Goal: Check status: Check status

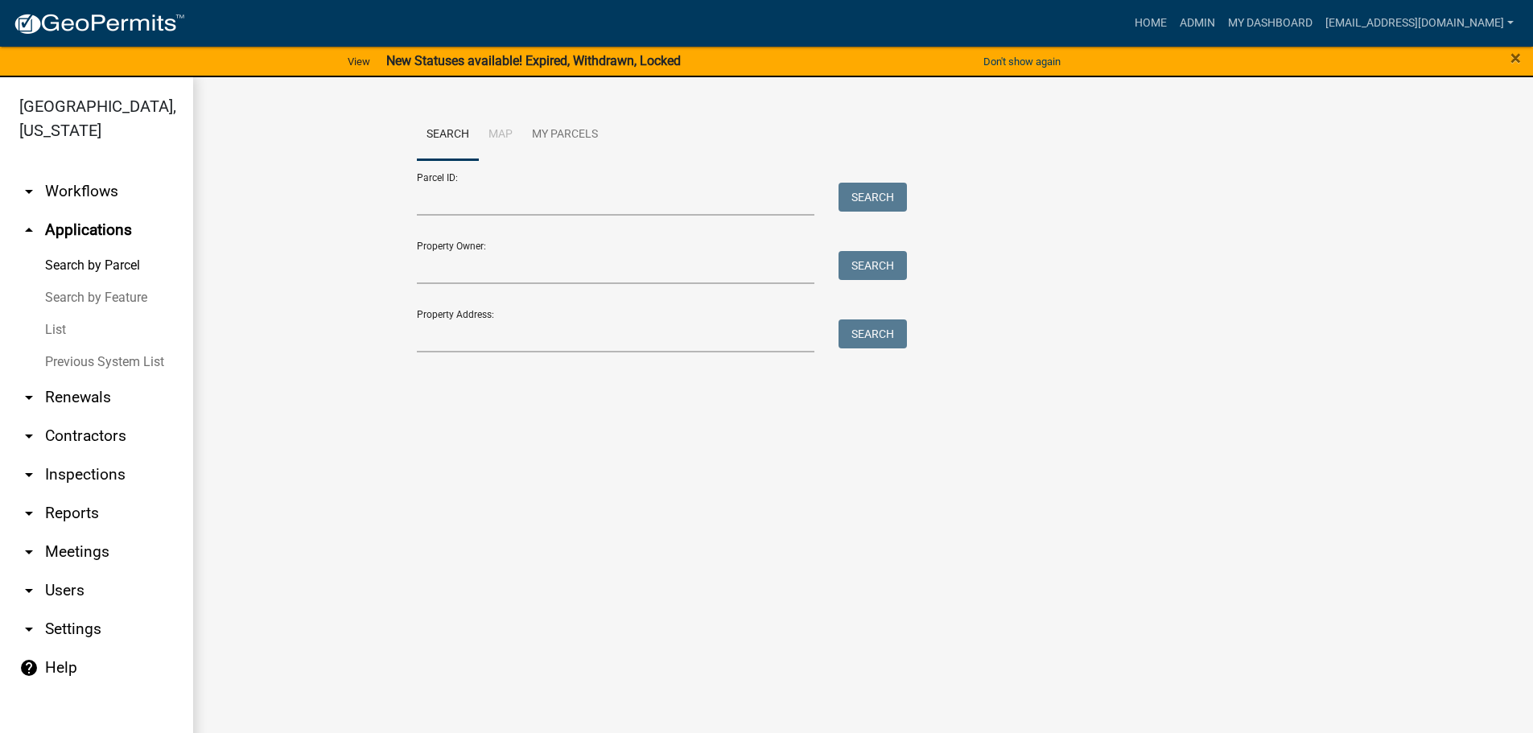
click at [57, 332] on link "List" at bounding box center [96, 330] width 193 height 32
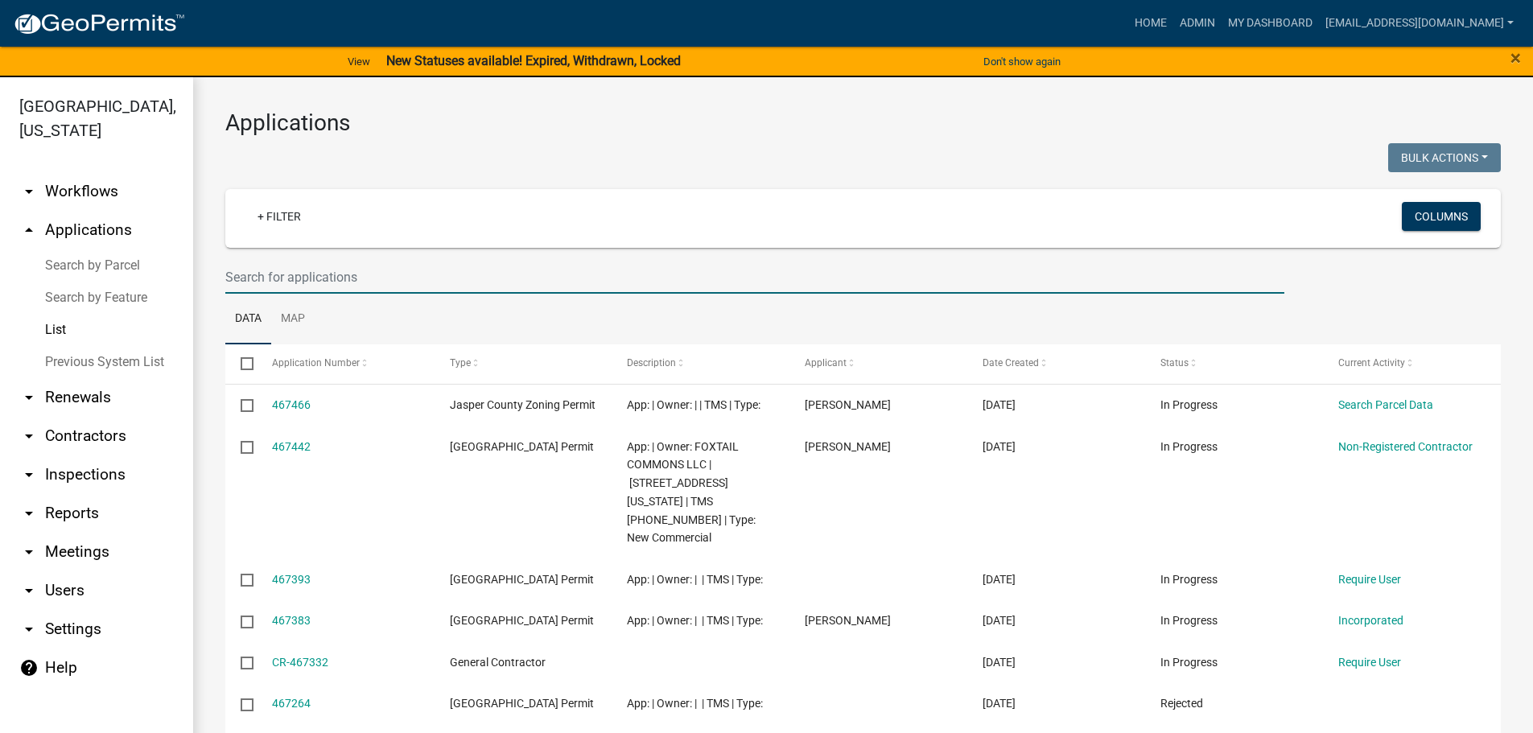
click at [418, 267] on input "text" at bounding box center [754, 277] width 1059 height 33
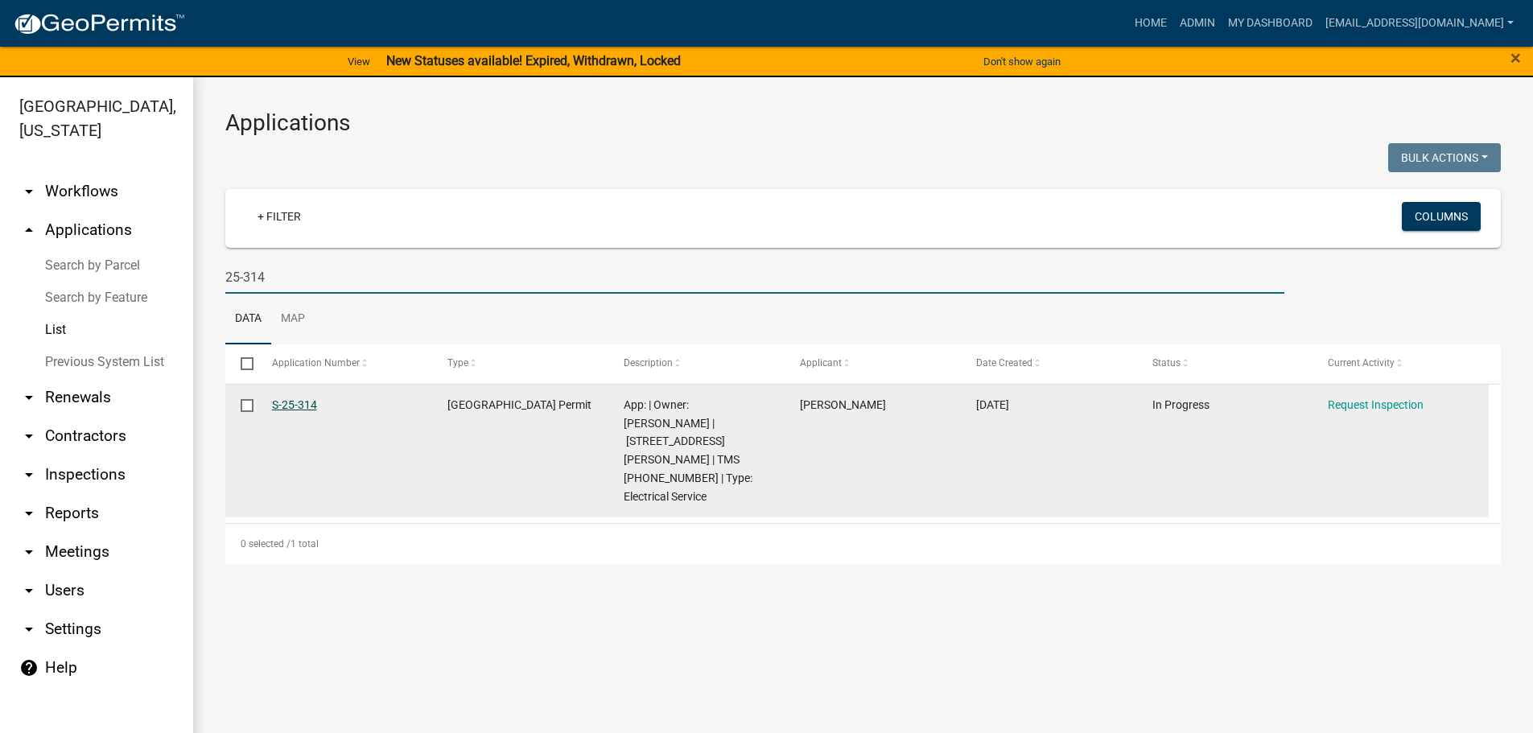
type input "25-314"
click at [294, 402] on link "S-25-314" at bounding box center [294, 404] width 45 height 13
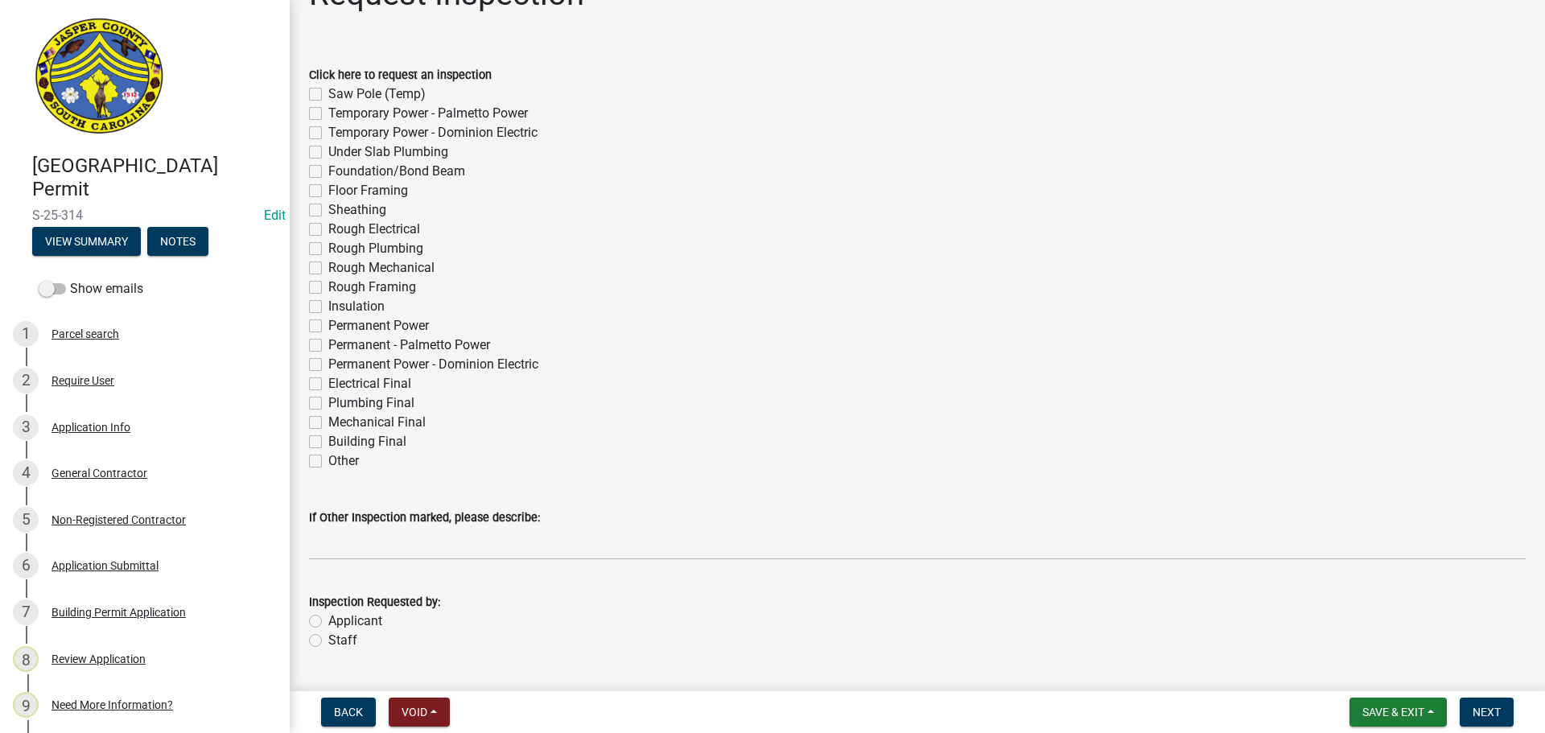
scroll to position [87, 0]
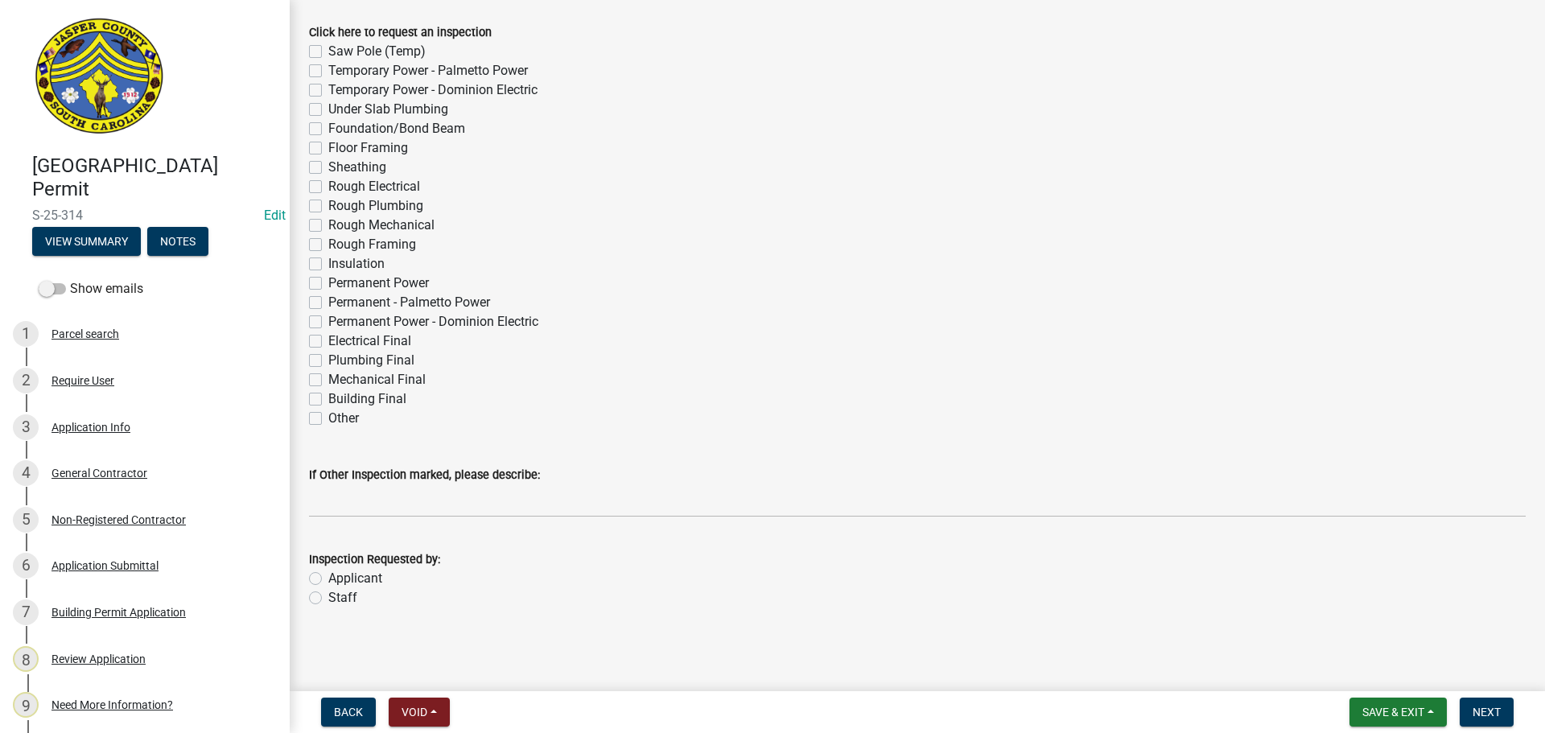
click at [328, 600] on label "Staff" at bounding box center [342, 597] width 29 height 19
click at [328, 599] on input "Staff" at bounding box center [333, 593] width 10 height 10
radio input "true"
click at [328, 343] on label "Electrical Final" at bounding box center [369, 341] width 83 height 19
click at [328, 342] on input "Electrical Final" at bounding box center [333, 337] width 10 height 10
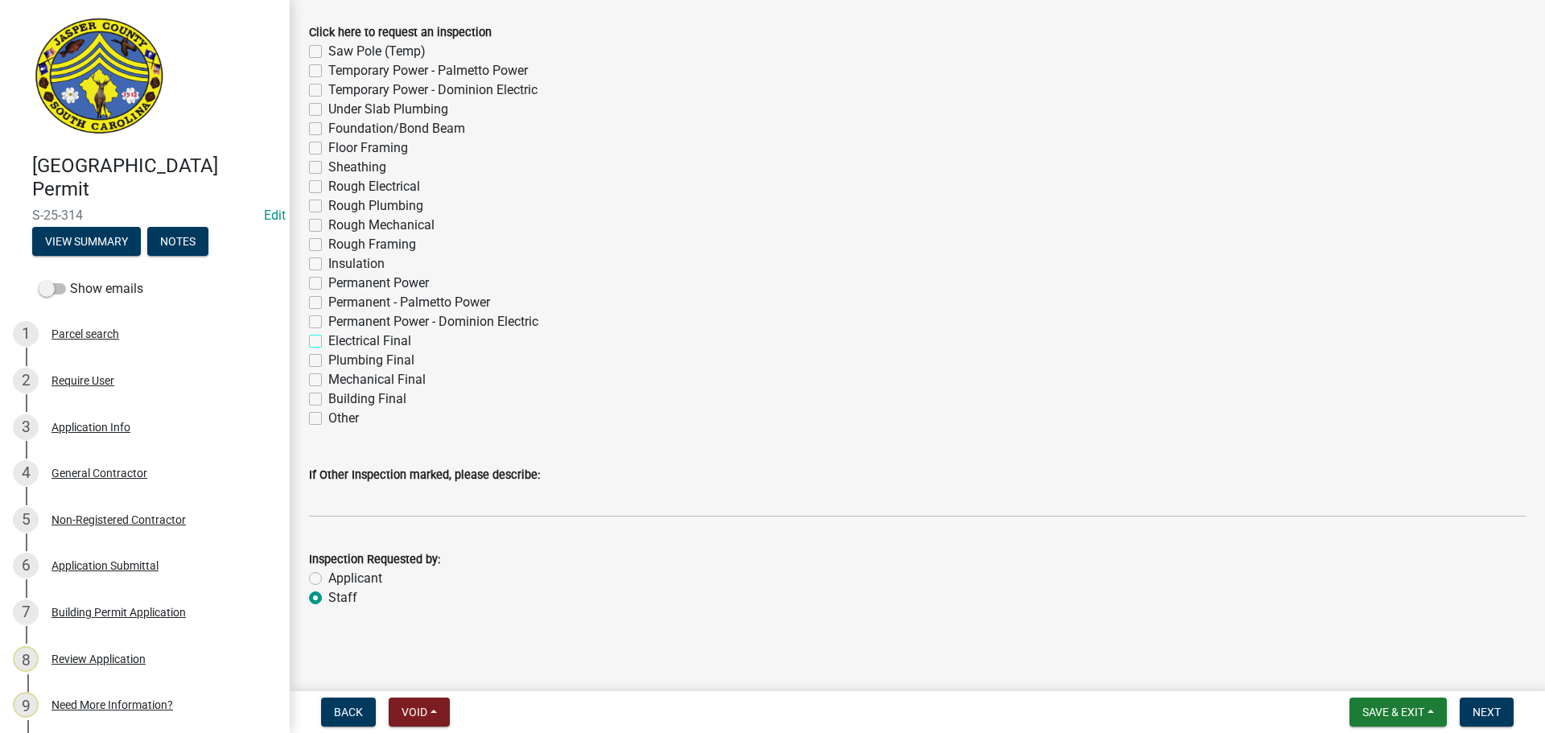
checkbox input "true"
checkbox input "false"
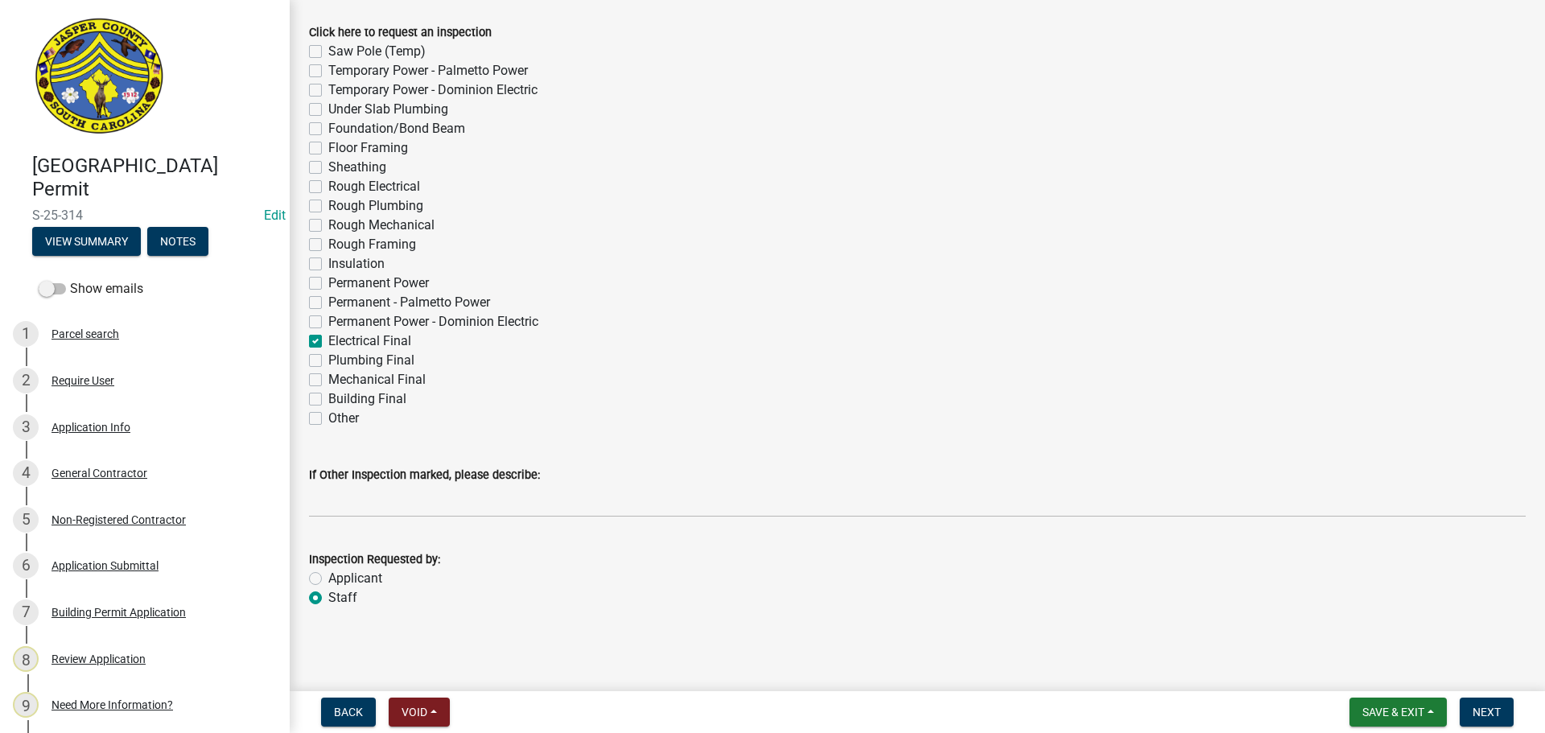
checkbox input "false"
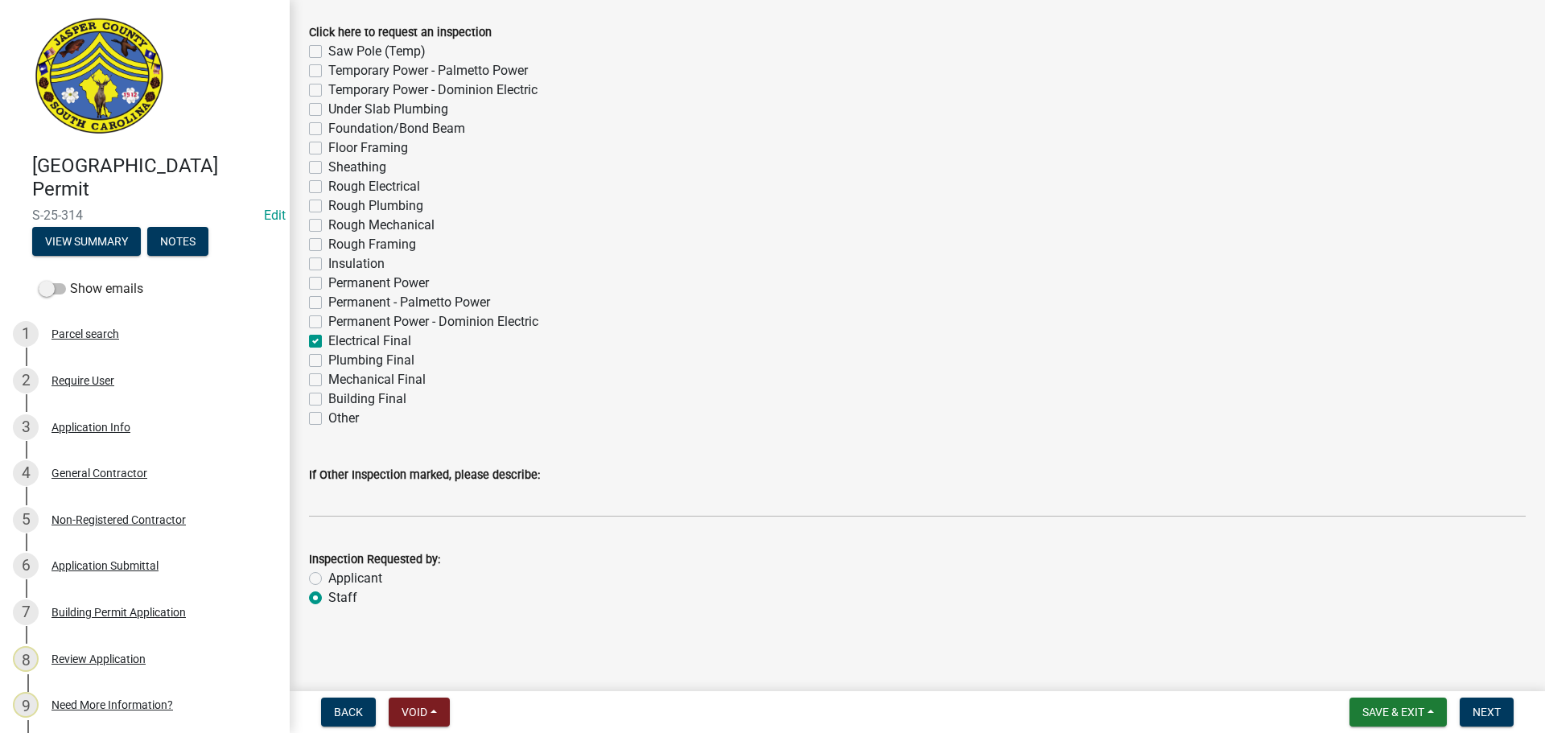
checkbox input "false"
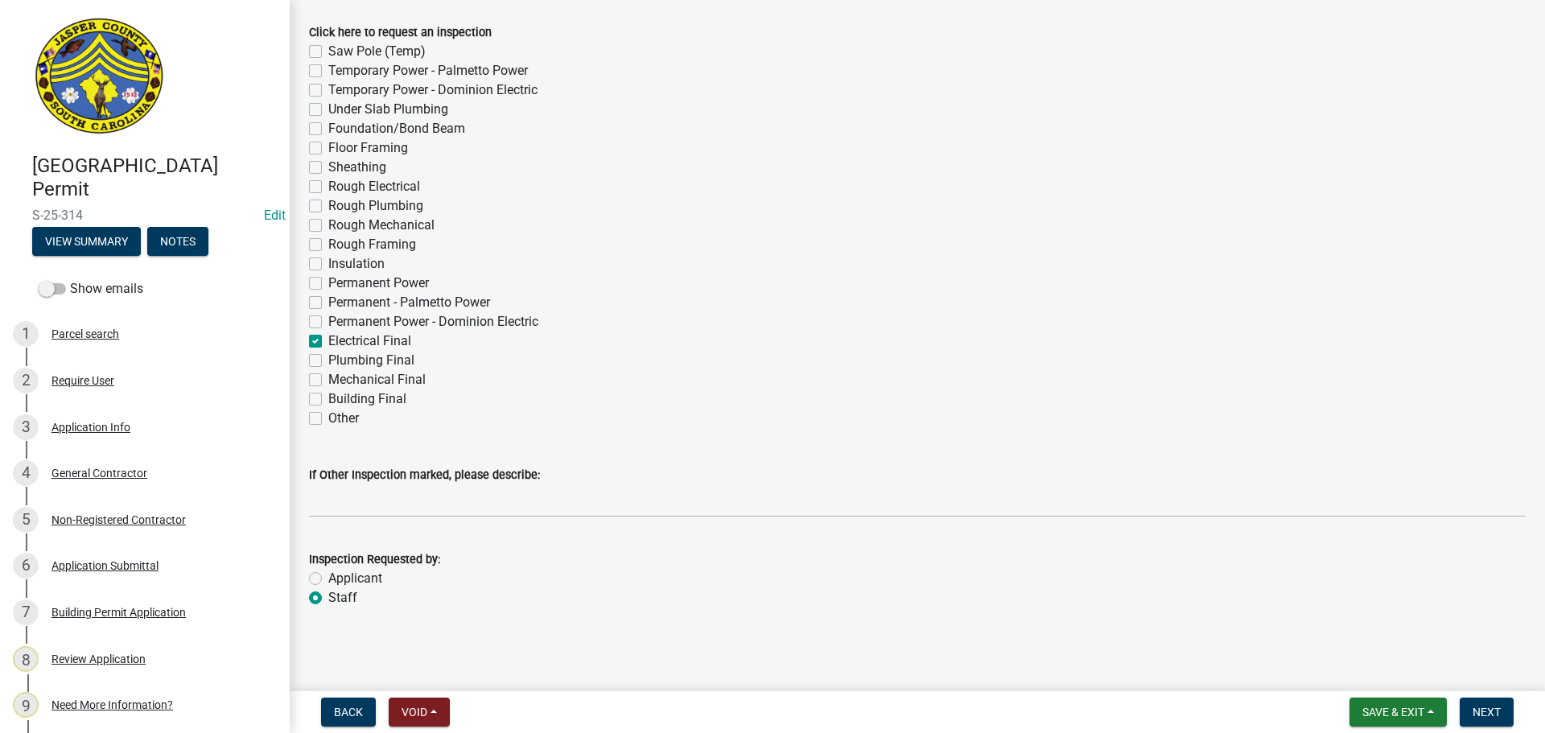
checkbox input "false"
checkbox input "true"
checkbox input "false"
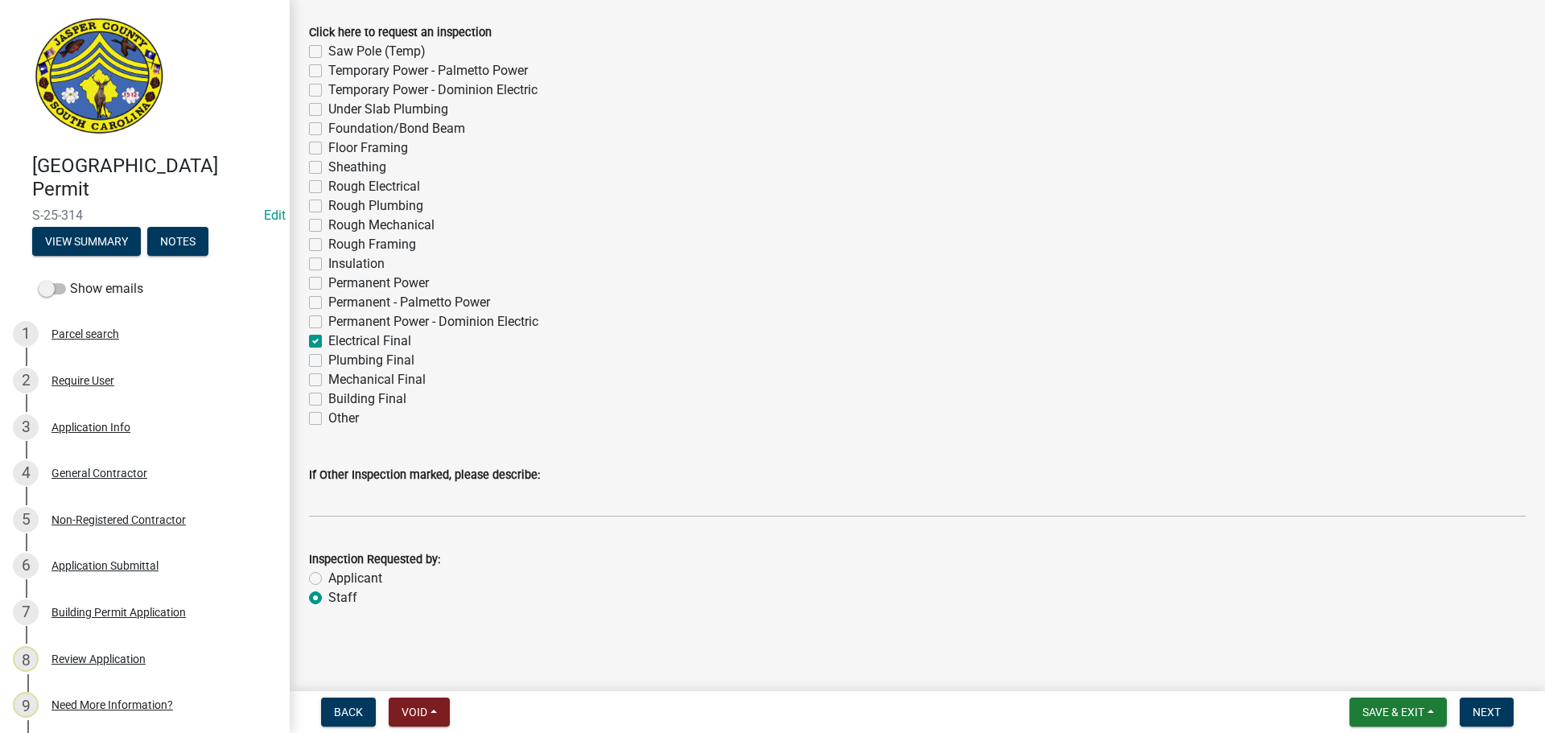
checkbox input "false"
click at [328, 401] on label "Building Final" at bounding box center [367, 399] width 78 height 19
click at [328, 400] on input "Building Final" at bounding box center [333, 395] width 10 height 10
checkbox input "true"
checkbox input "false"
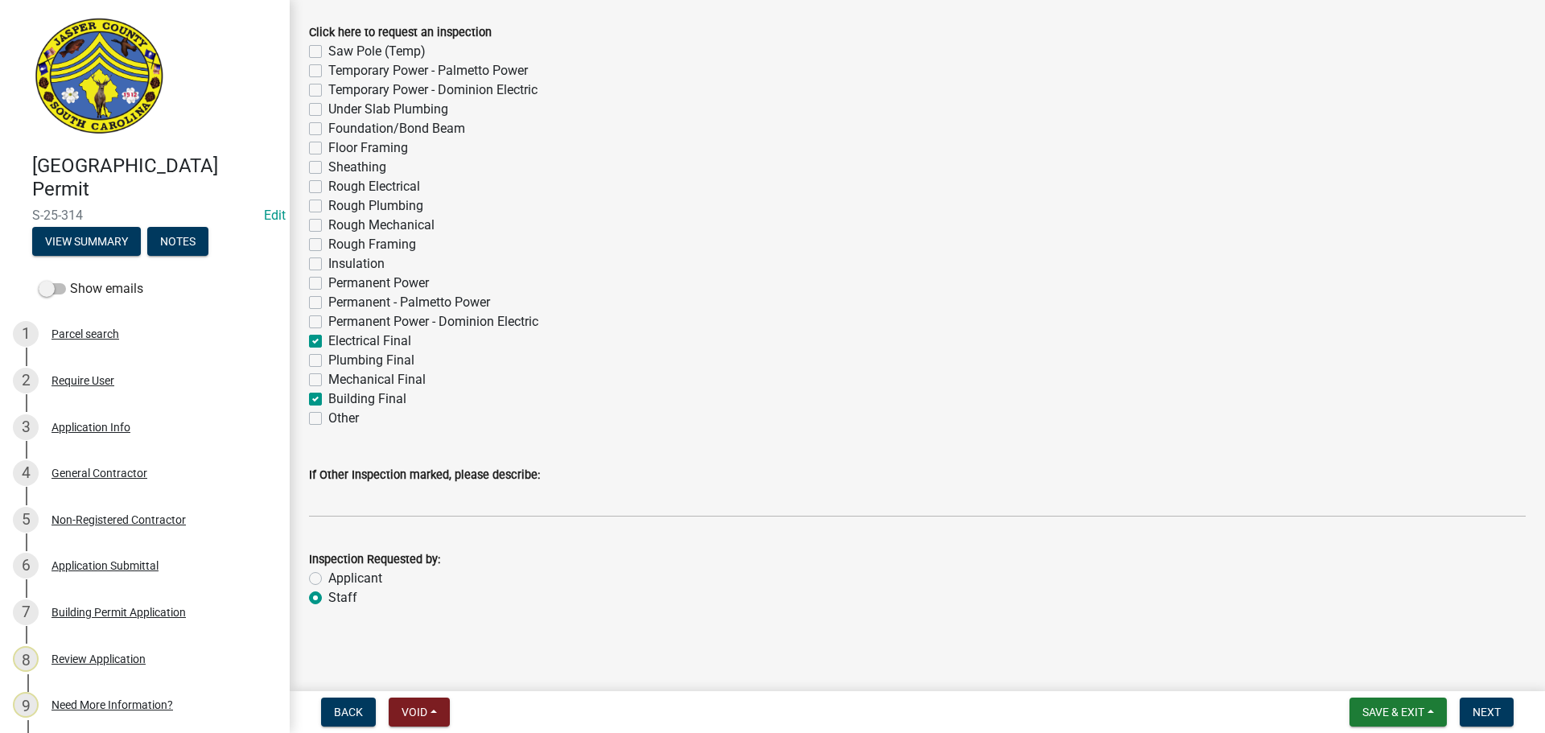
checkbox input "false"
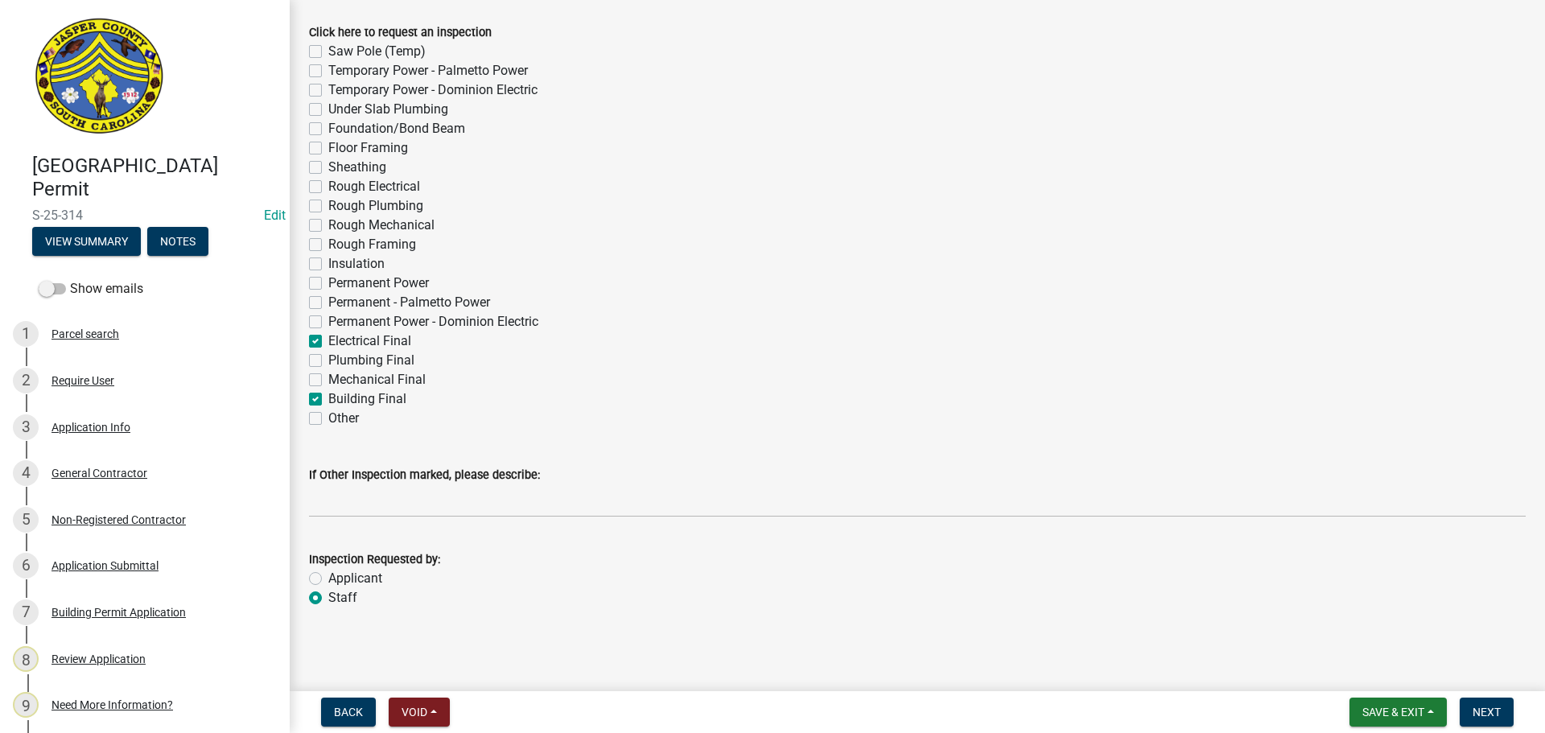
checkbox input "false"
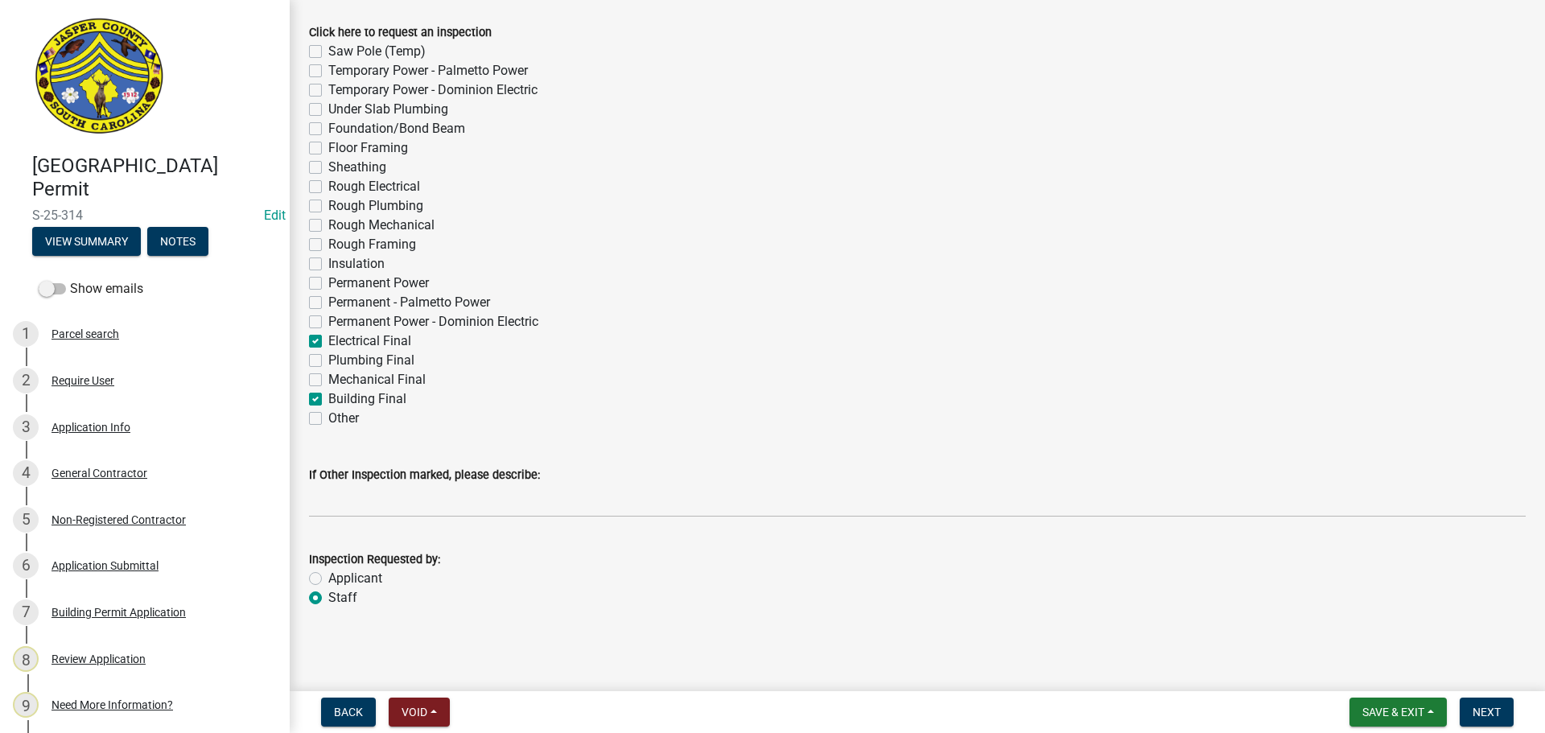
checkbox input "false"
checkbox input "true"
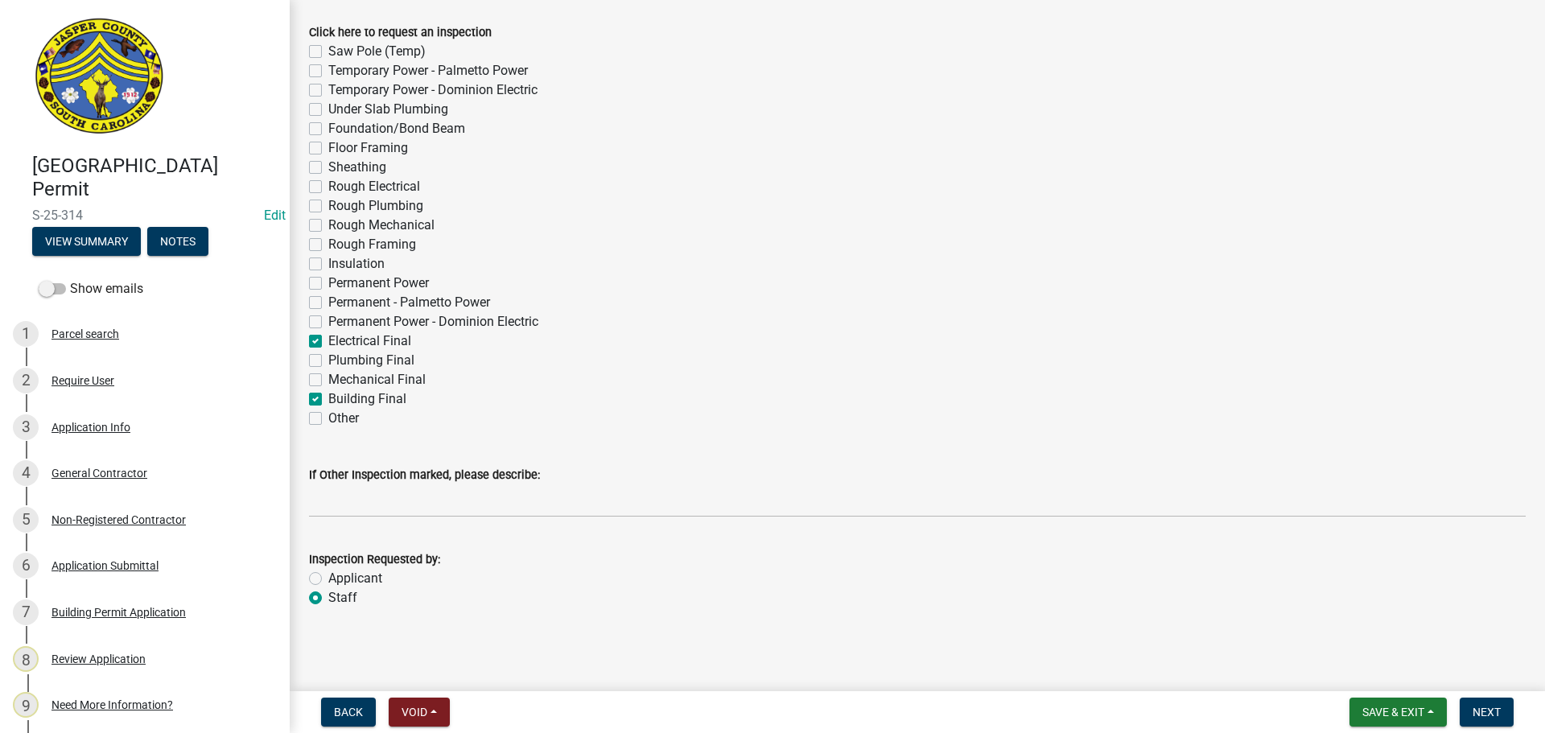
checkbox input "false"
checkbox input "true"
checkbox input "false"
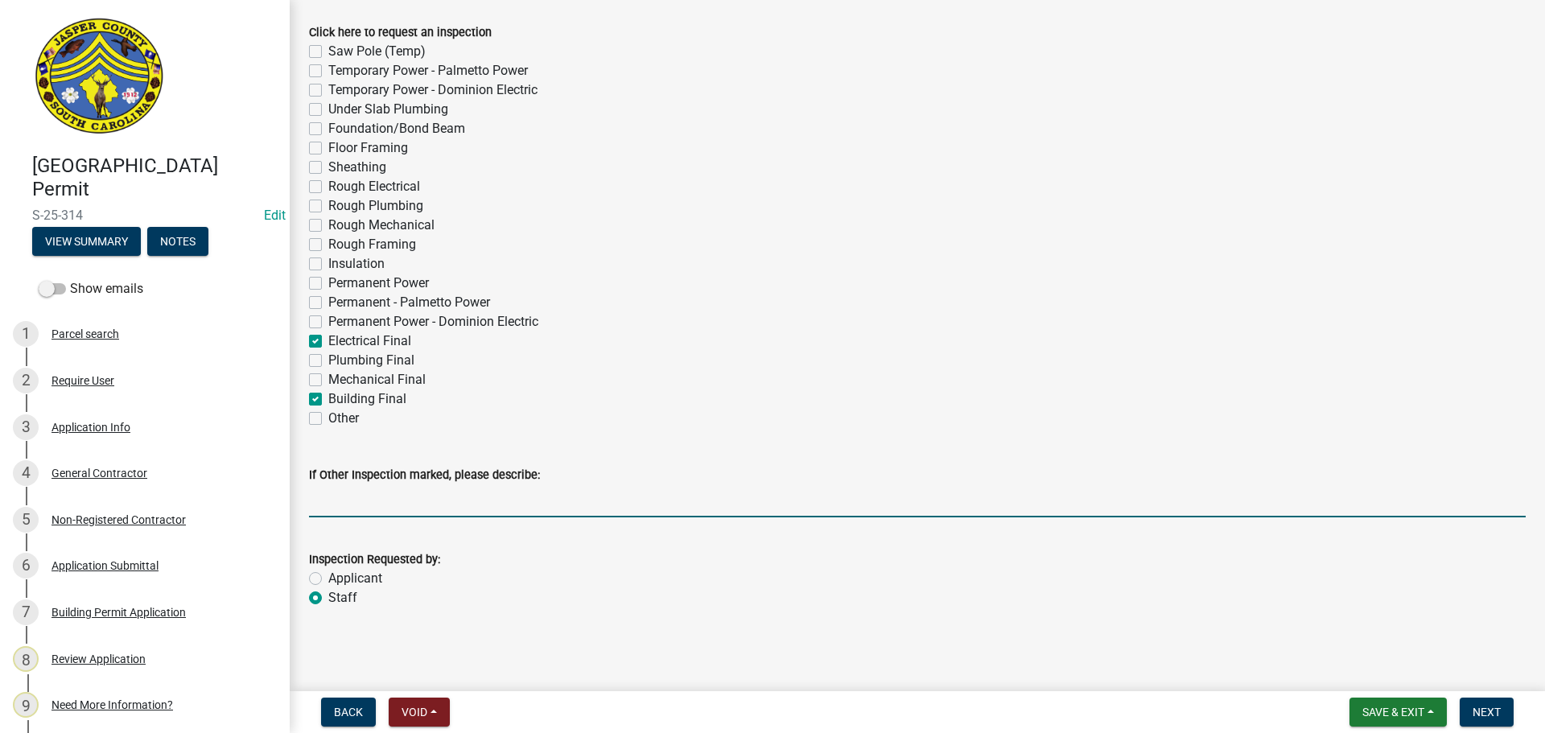
click at [467, 507] on input "If Other Inspection marked, please describe:" at bounding box center [917, 500] width 1217 height 33
type input "do not add to tomorrows schedule"
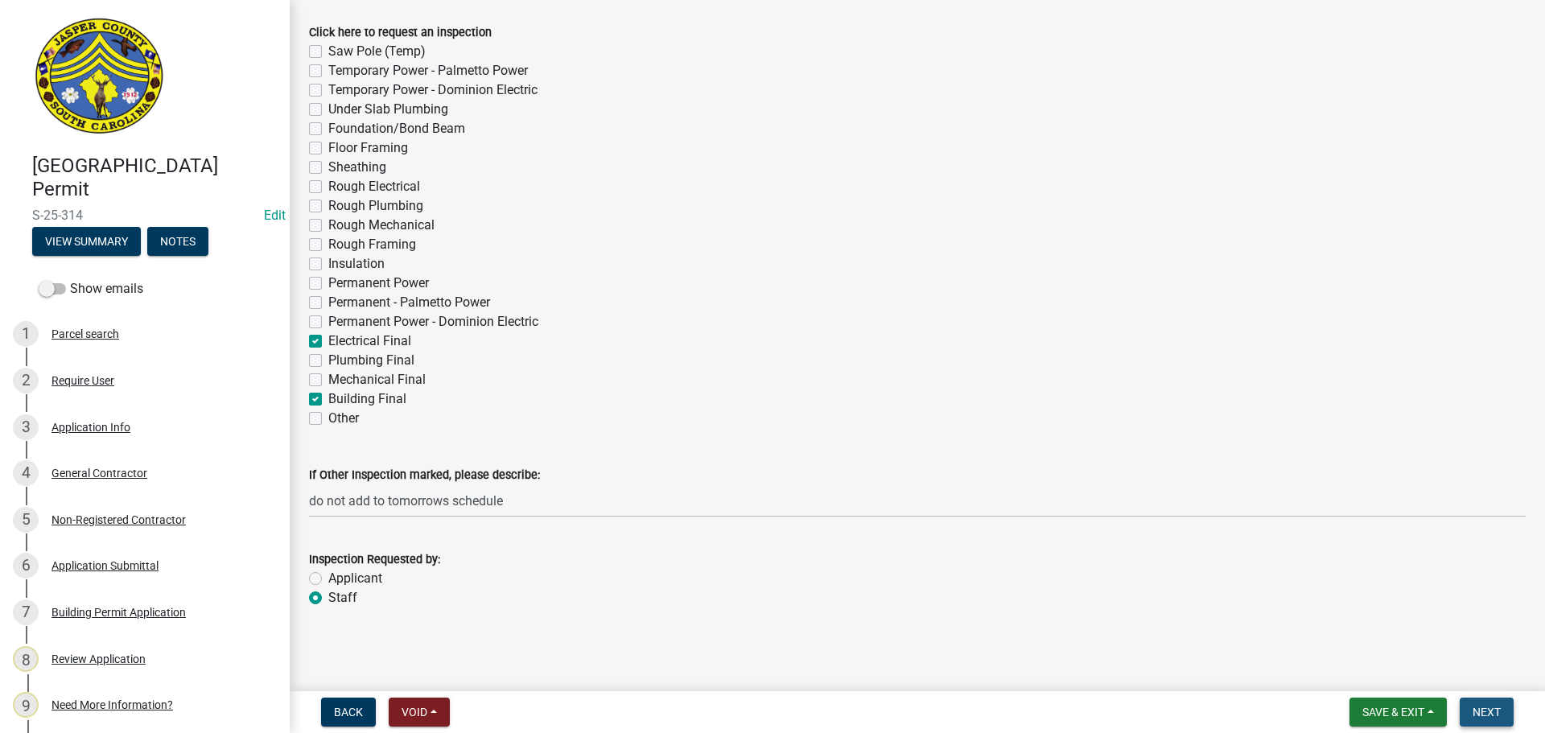
click at [1479, 707] on span "Next" at bounding box center [1487, 712] width 28 height 13
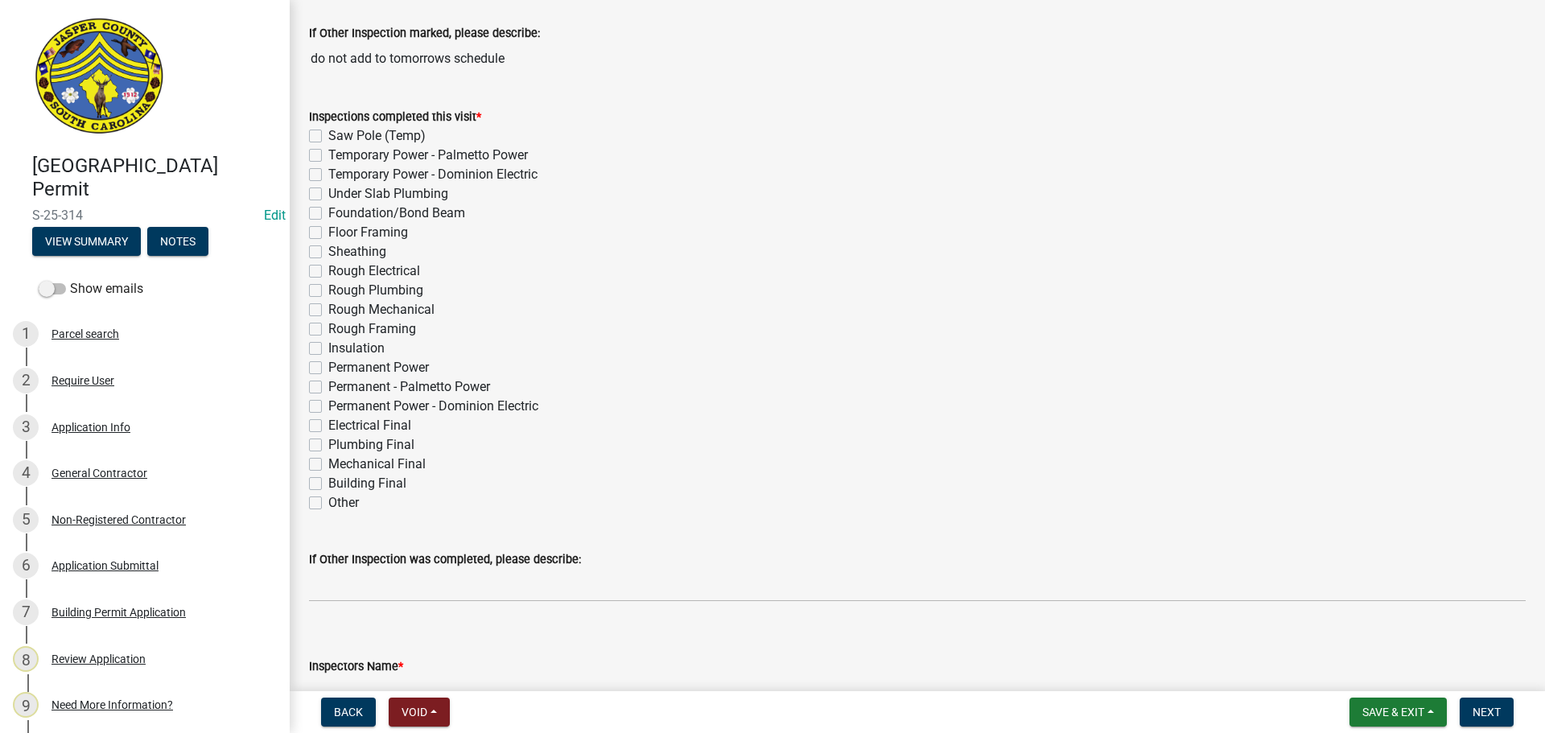
scroll to position [241, 0]
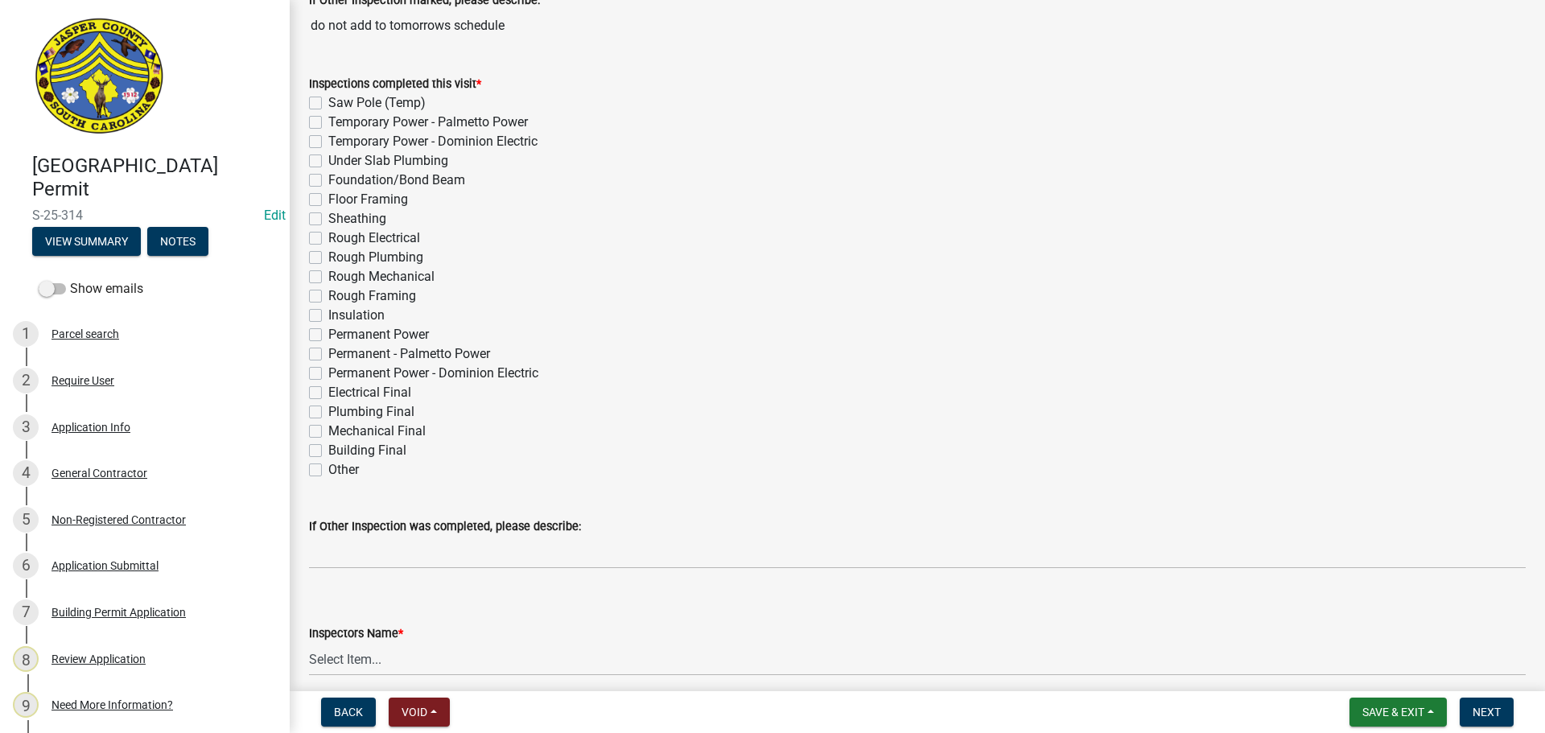
click at [328, 450] on label "Building Final" at bounding box center [367, 450] width 78 height 19
click at [328, 450] on input "Building Final" at bounding box center [333, 446] width 10 height 10
checkbox input "true"
checkbox input "false"
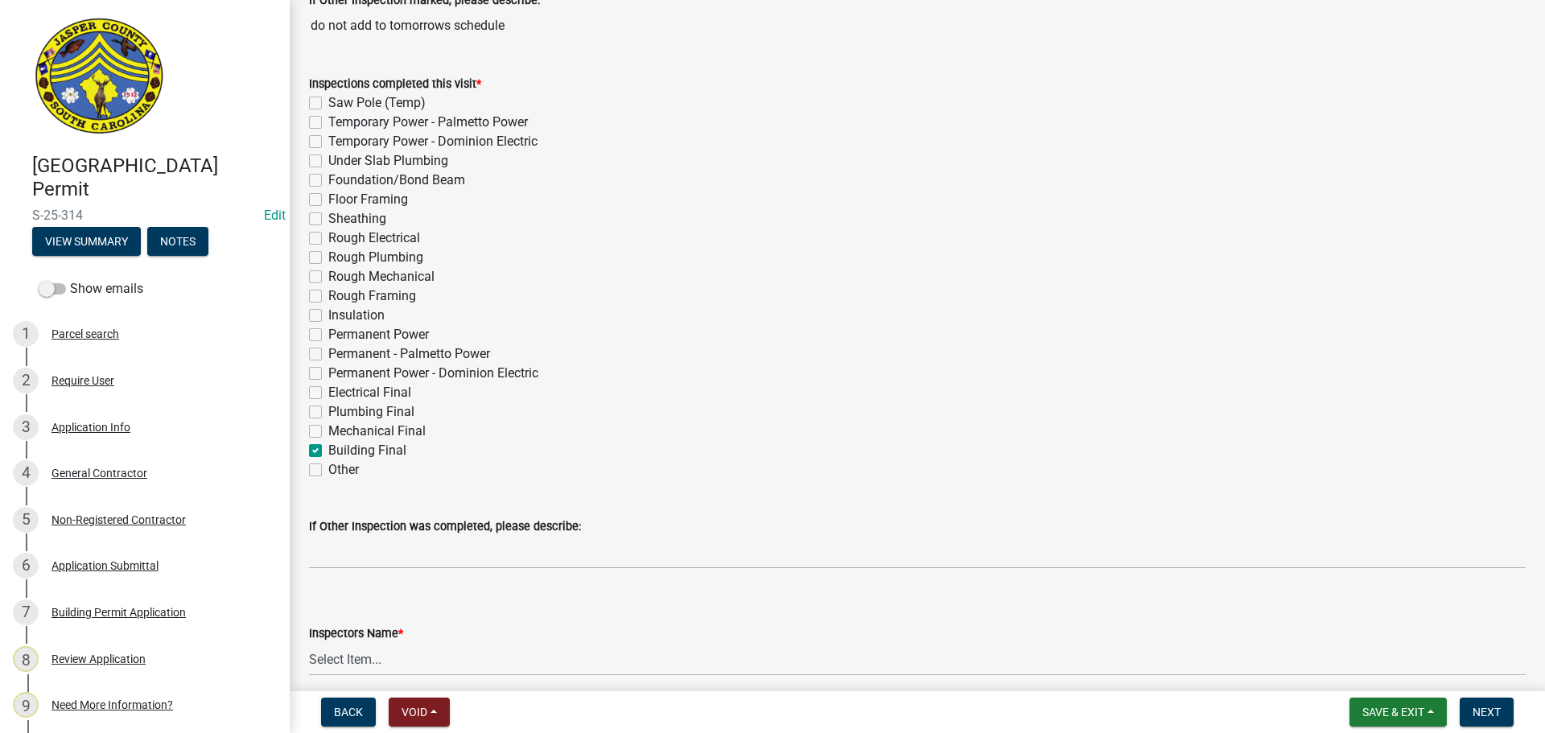
checkbox input "false"
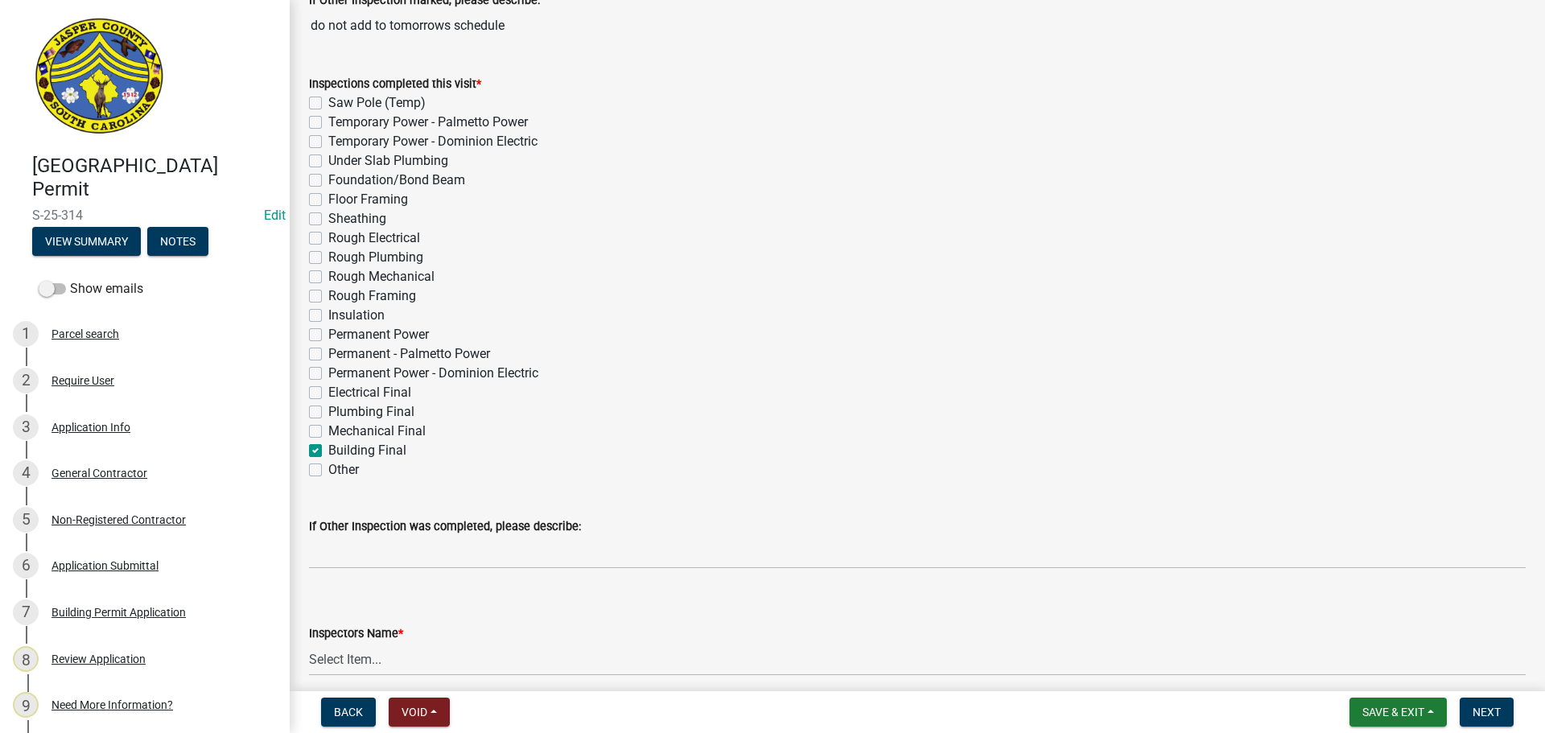
checkbox input "false"
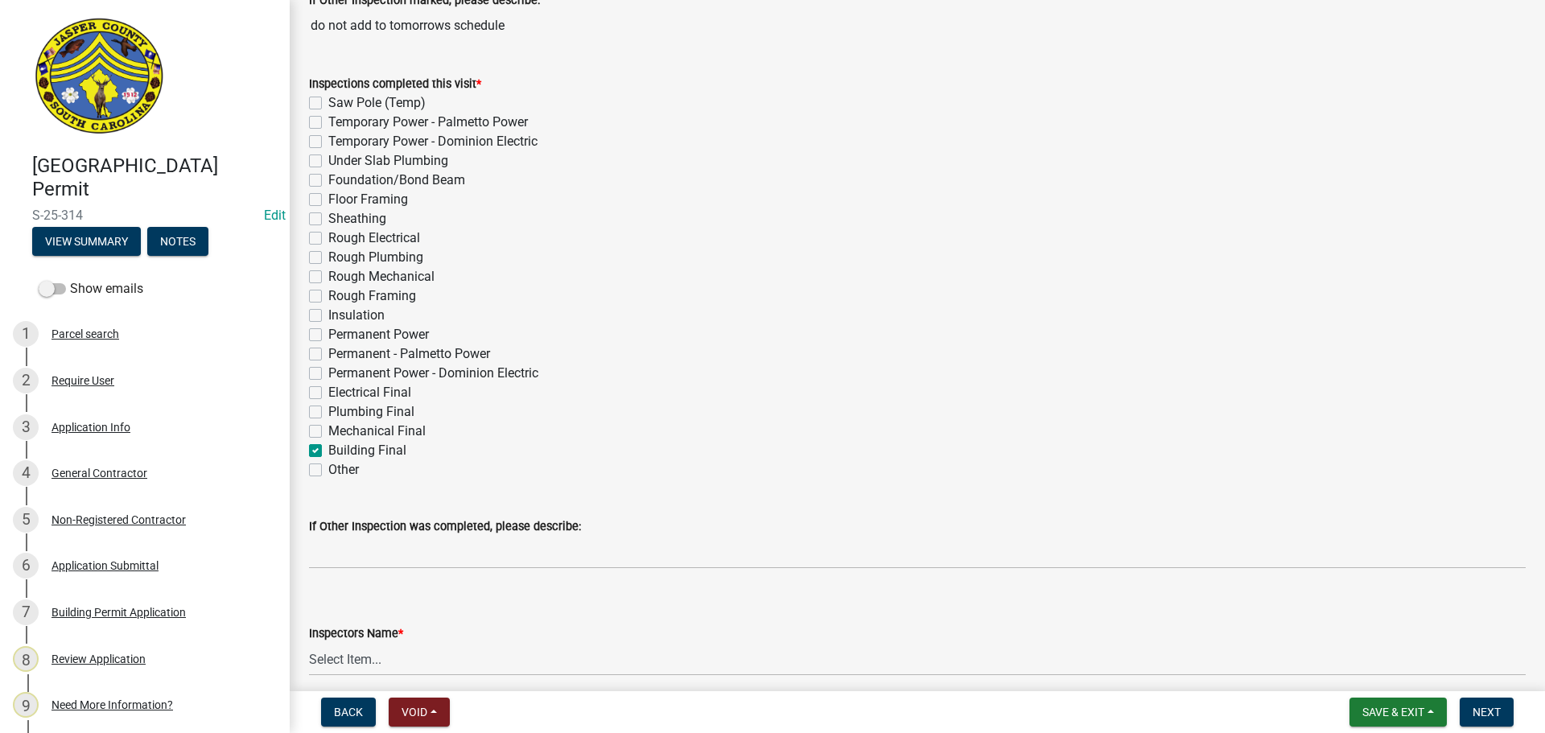
checkbox input "false"
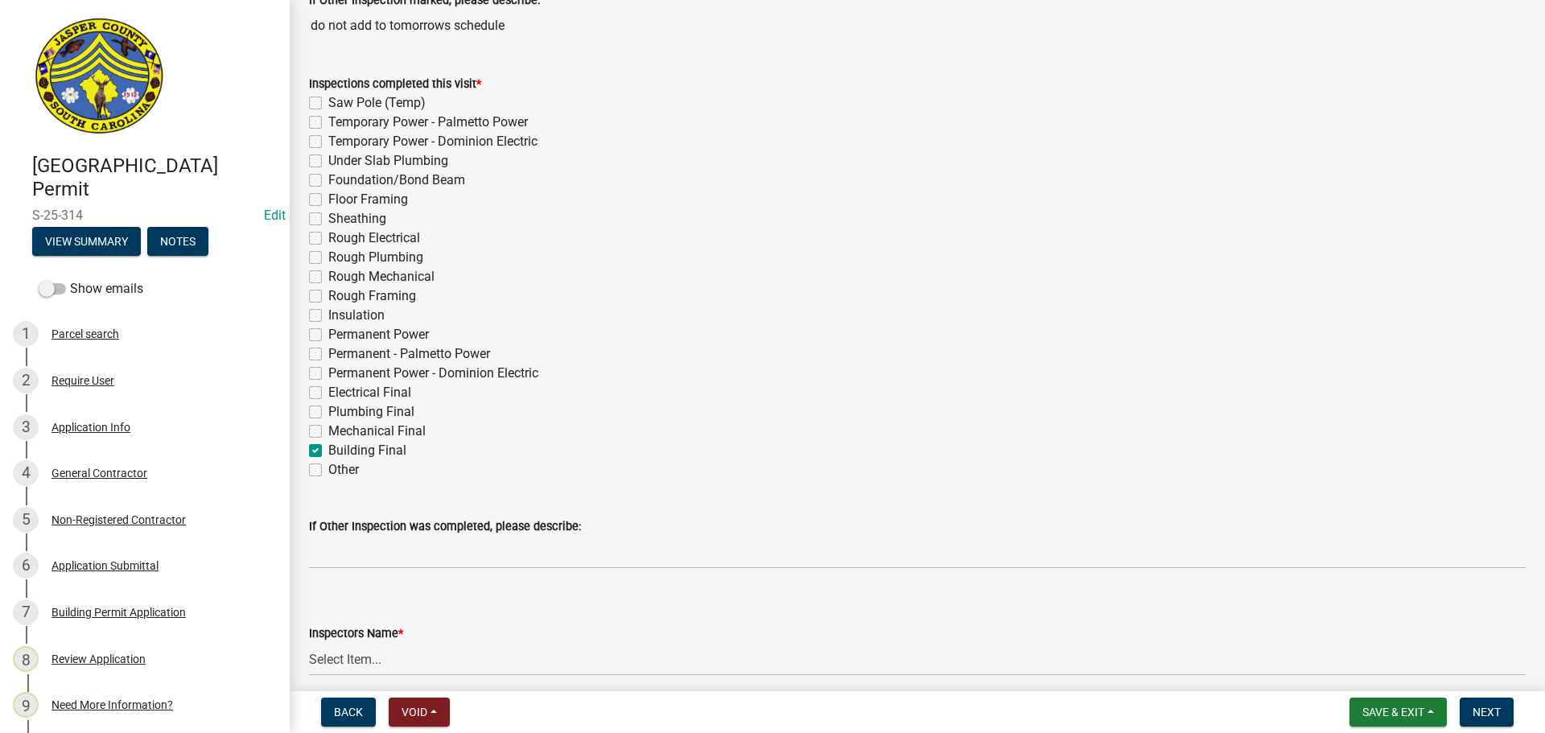
checkbox input "false"
checkbox input "true"
checkbox input "false"
click at [328, 394] on label "Electrical Final" at bounding box center [369, 392] width 83 height 19
click at [328, 394] on input "Electrical Final" at bounding box center [333, 388] width 10 height 10
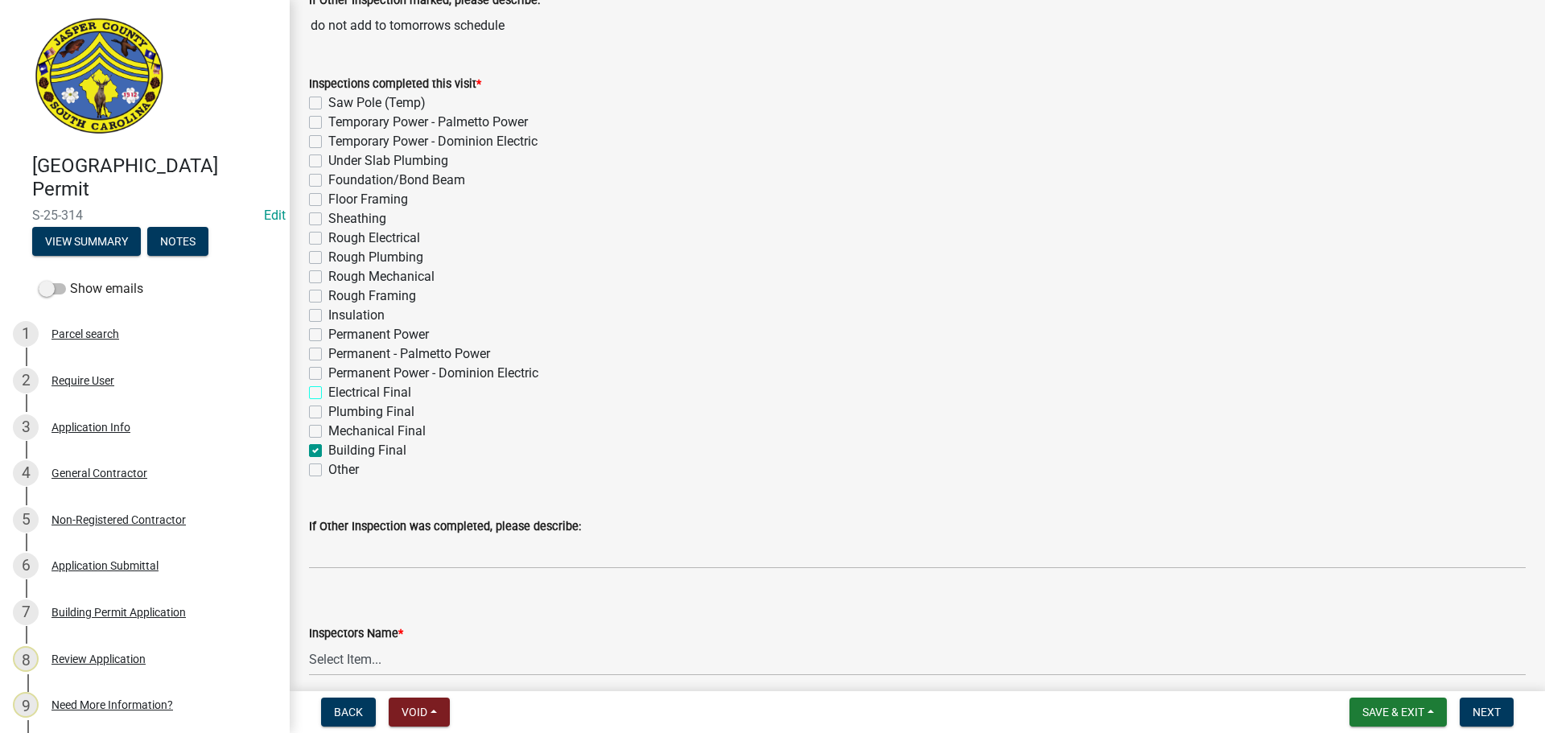
checkbox input "true"
checkbox input "false"
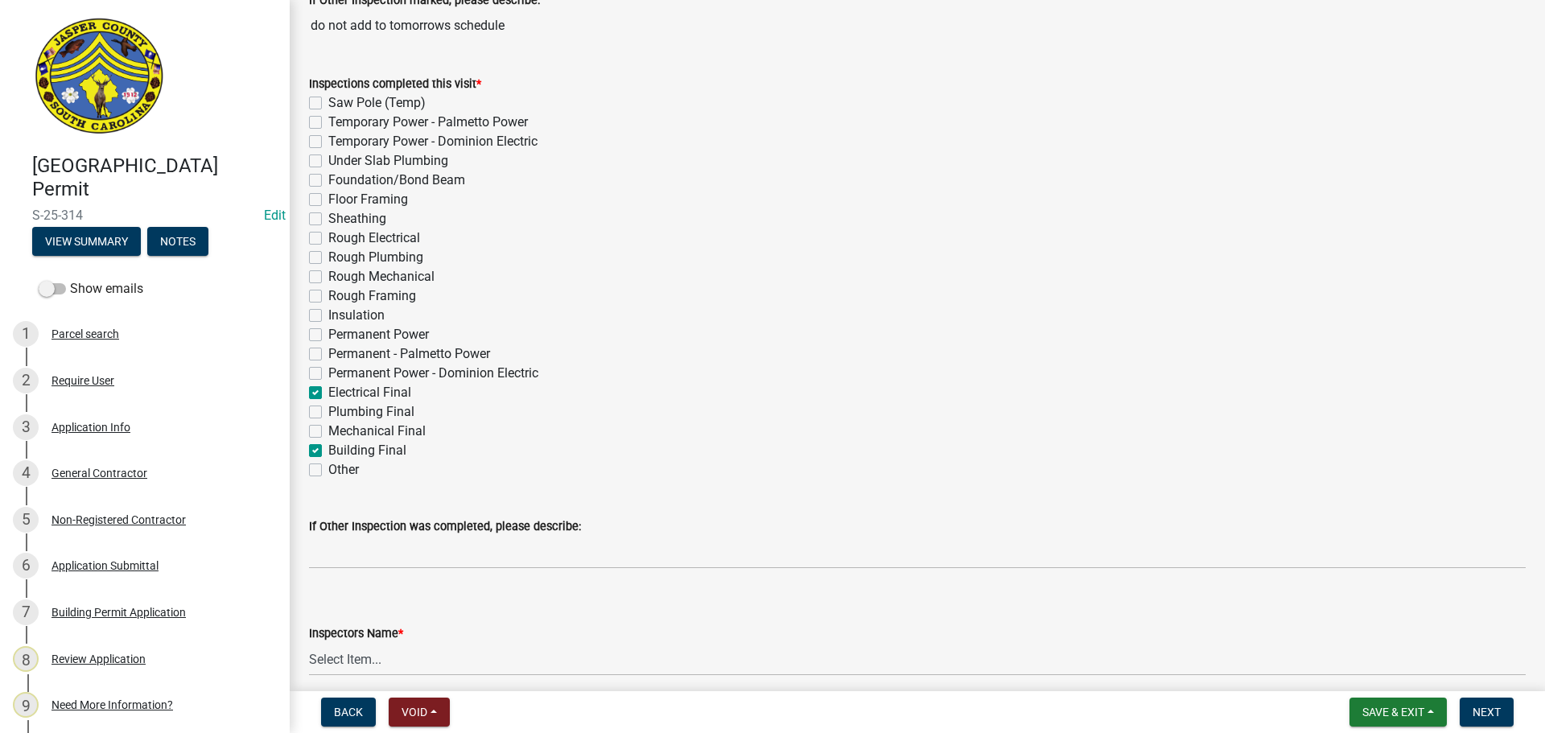
checkbox input "false"
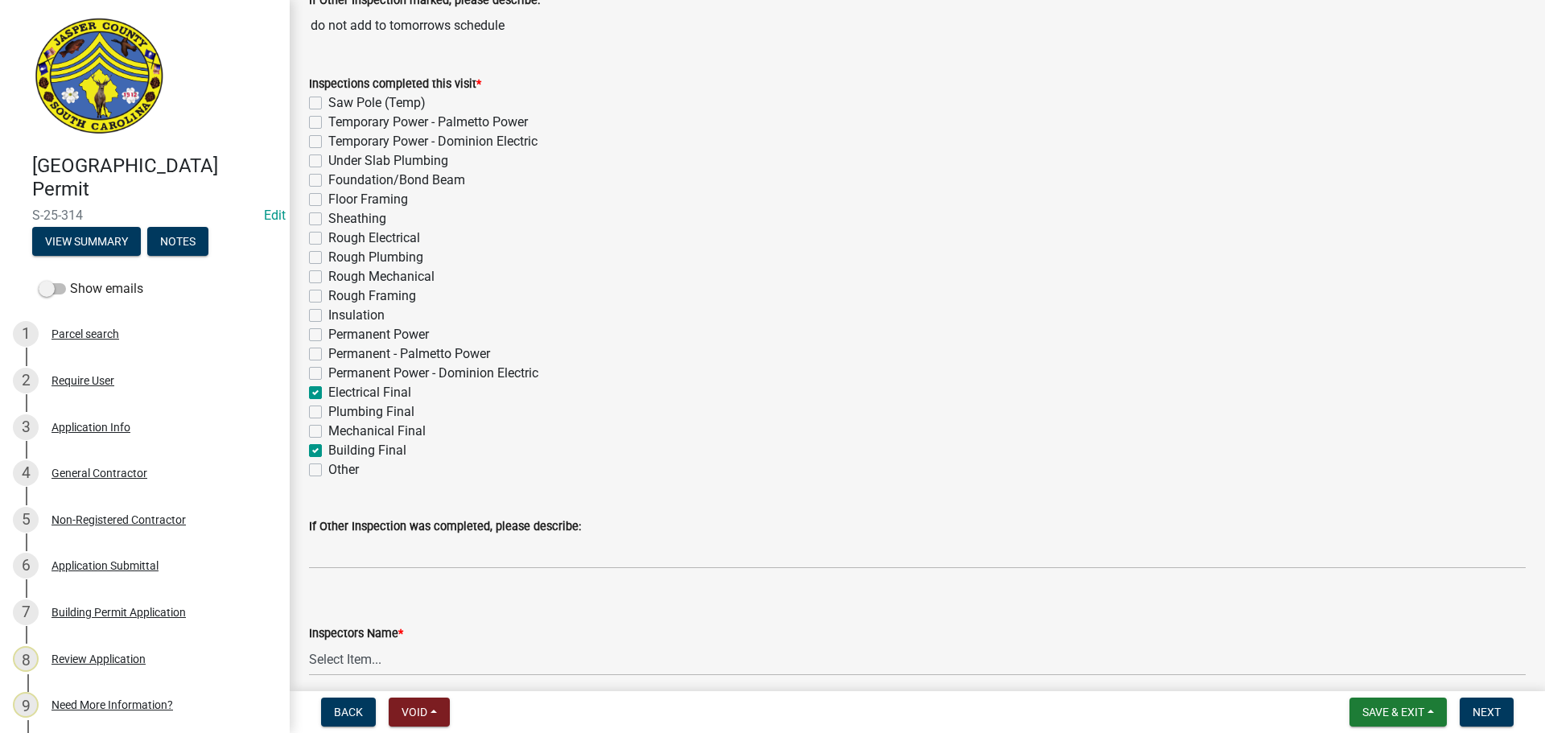
checkbox input "false"
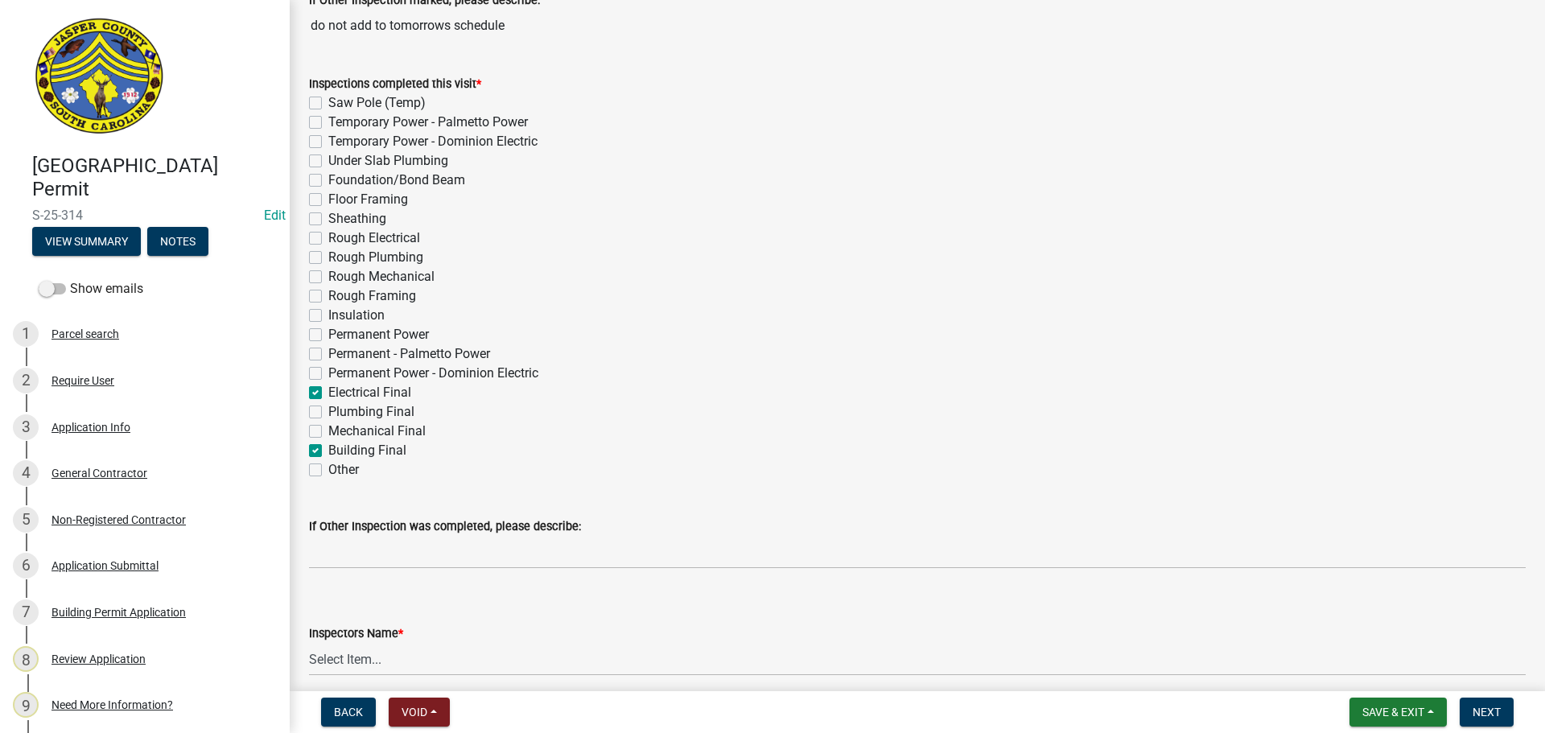
checkbox input "false"
checkbox input "true"
checkbox input "false"
checkbox input "true"
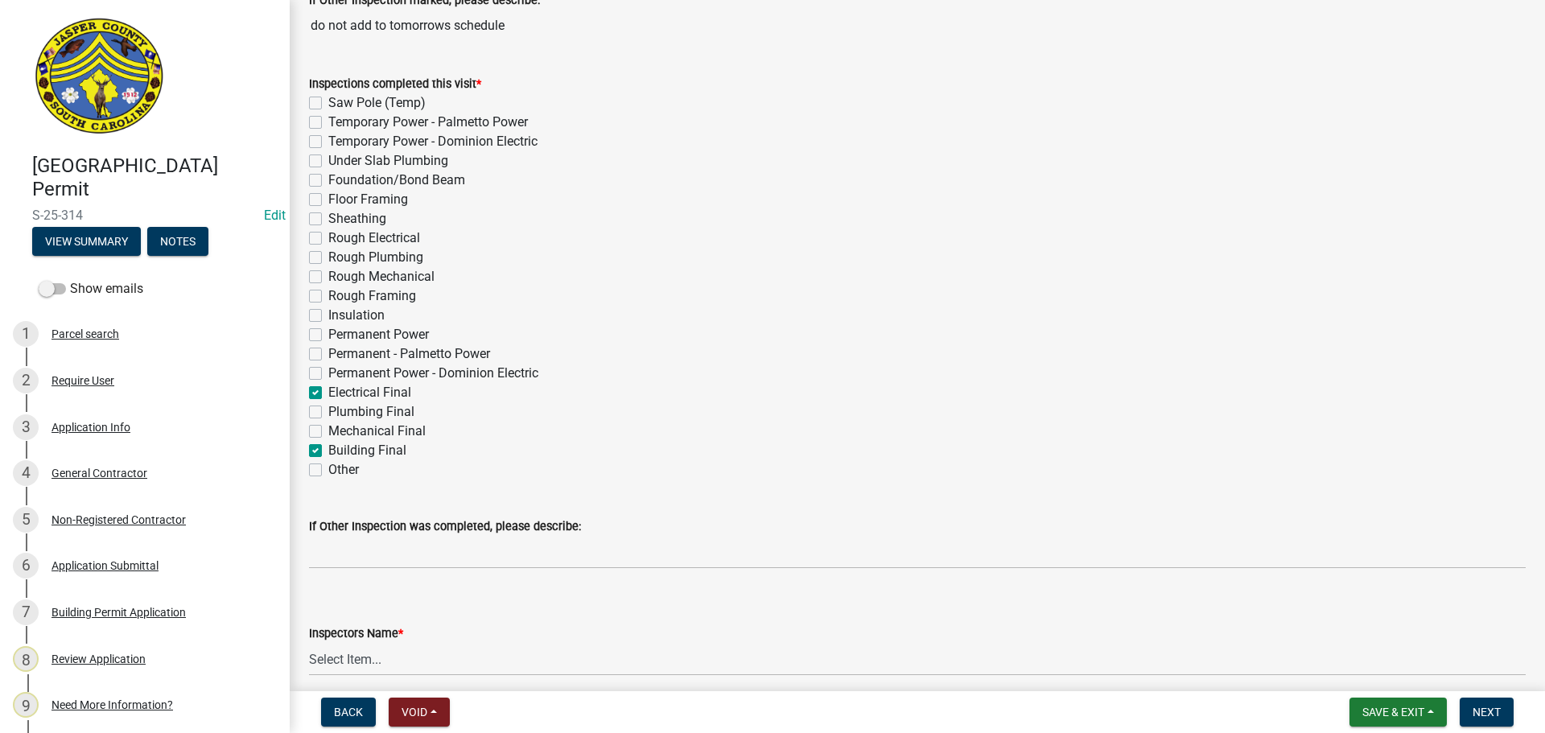
checkbox input "false"
click at [356, 659] on select "Select Item... jcorwin@jaspercounty.gov (John Corwin ) rcampbell (Ryan Campbell)" at bounding box center [917, 659] width 1217 height 33
select select "2d9ba1e5-2fdd-4b15-98d0-073dcbeb5880"
click at [309, 643] on select "Select Item... jcorwin@jaspercounty.gov (John Corwin ) rcampbell (Ryan Campbell)" at bounding box center [917, 659] width 1217 height 33
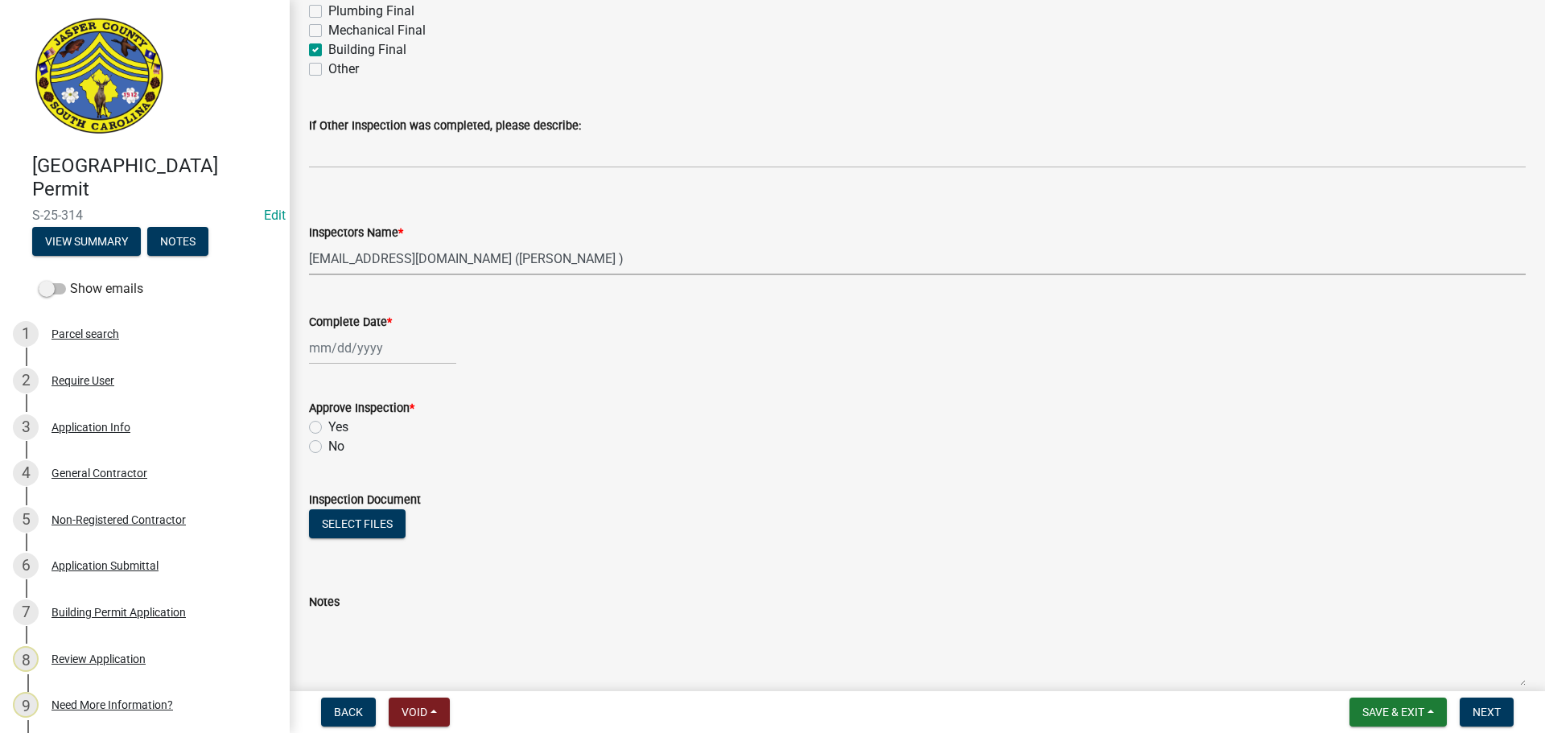
scroll to position [644, 0]
click at [359, 348] on div at bounding box center [382, 346] width 147 height 33
select select "8"
select select "2025"
click at [402, 505] on div "21" at bounding box center [403, 510] width 26 height 26
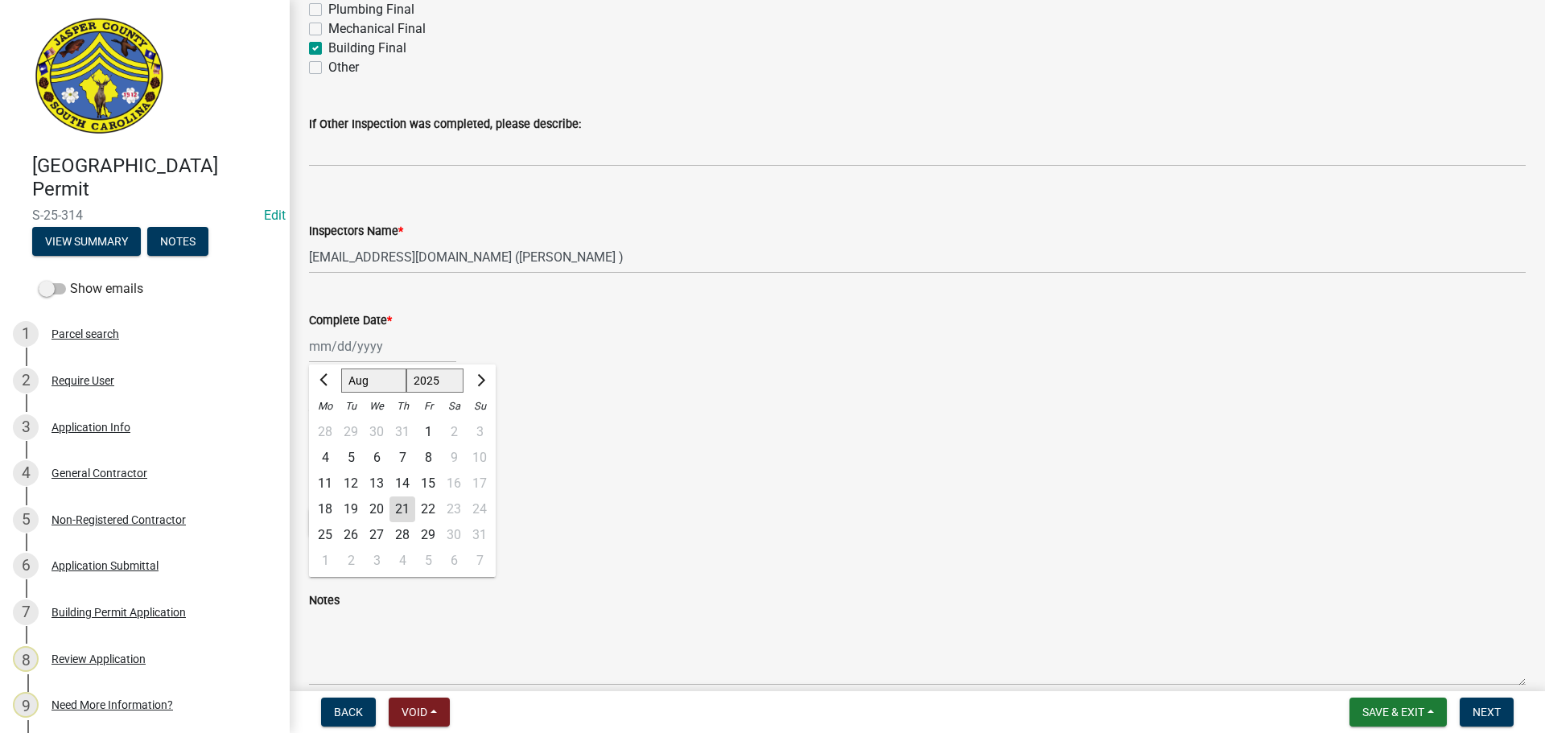
type input "[DATE]"
click at [328, 425] on label "Yes" at bounding box center [338, 425] width 20 height 19
click at [328, 425] on input "Yes" at bounding box center [333, 421] width 10 height 10
radio input "true"
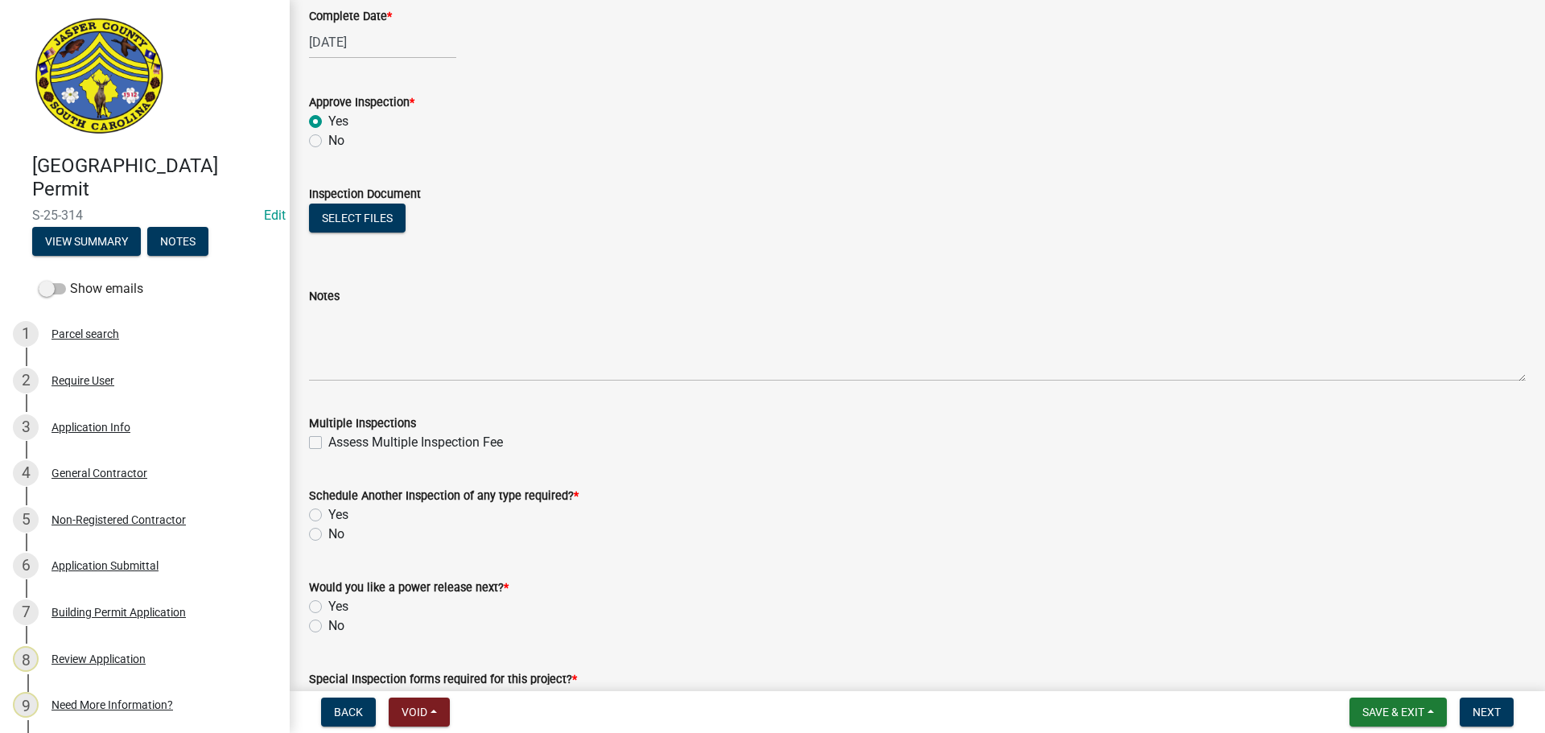
scroll to position [1046, 0]
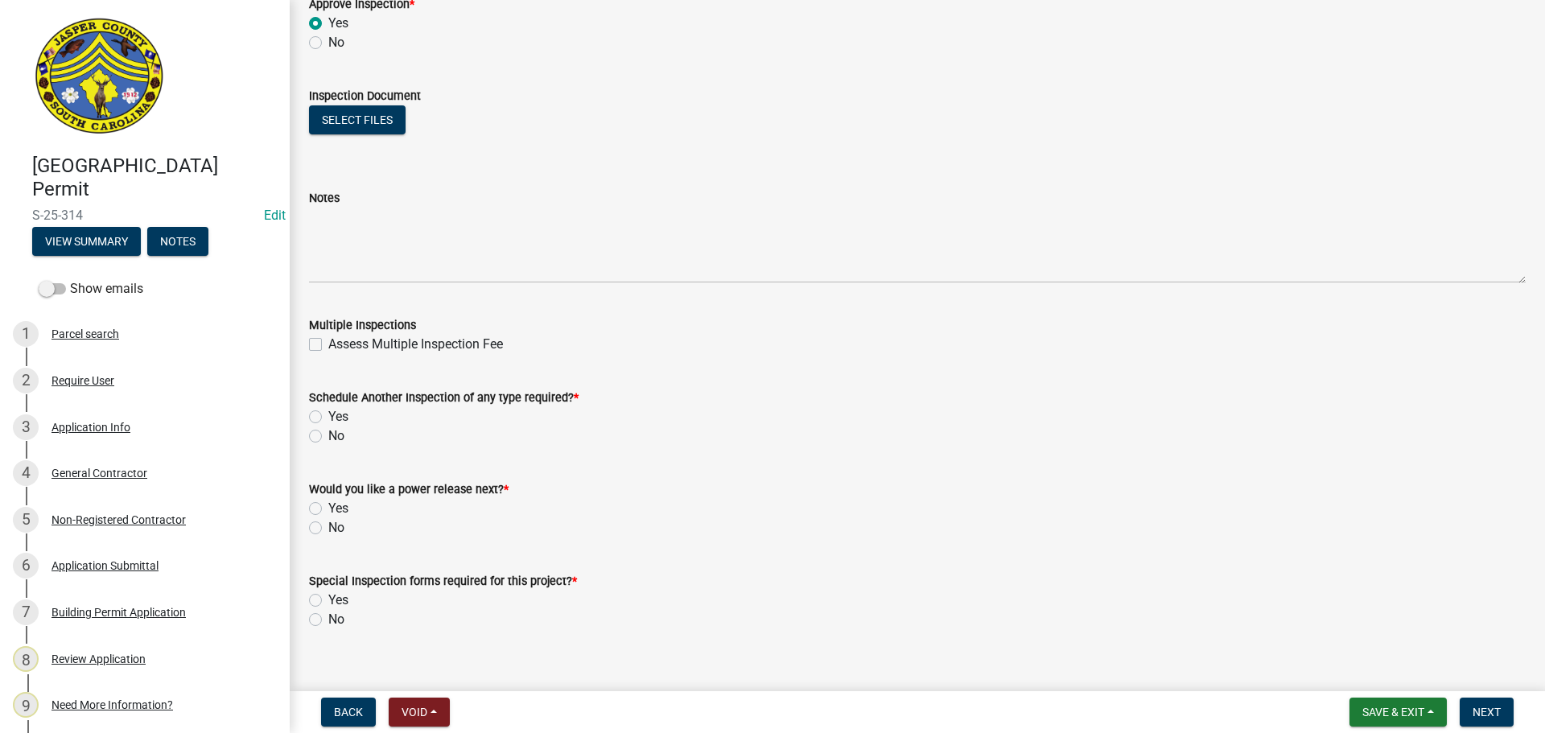
click at [328, 439] on label "No" at bounding box center [336, 436] width 16 height 19
click at [328, 437] on input "No" at bounding box center [333, 432] width 10 height 10
radio input "true"
click at [328, 530] on label "No" at bounding box center [336, 527] width 16 height 19
click at [328, 529] on input "No" at bounding box center [333, 523] width 10 height 10
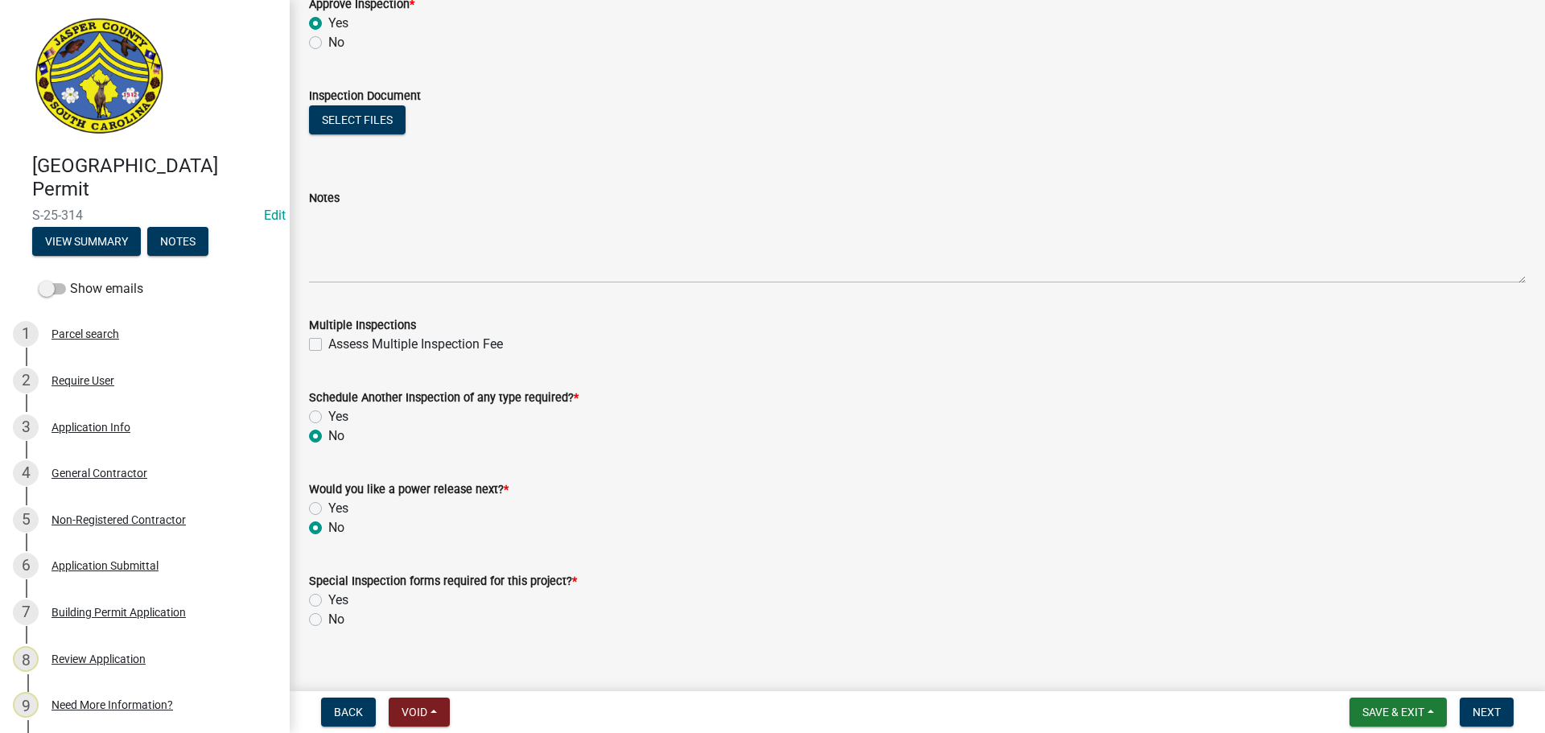
radio input "true"
click at [328, 618] on label "No" at bounding box center [336, 619] width 16 height 19
click at [328, 618] on input "No" at bounding box center [333, 615] width 10 height 10
radio input "true"
click at [1485, 713] on span "Next" at bounding box center [1487, 712] width 28 height 13
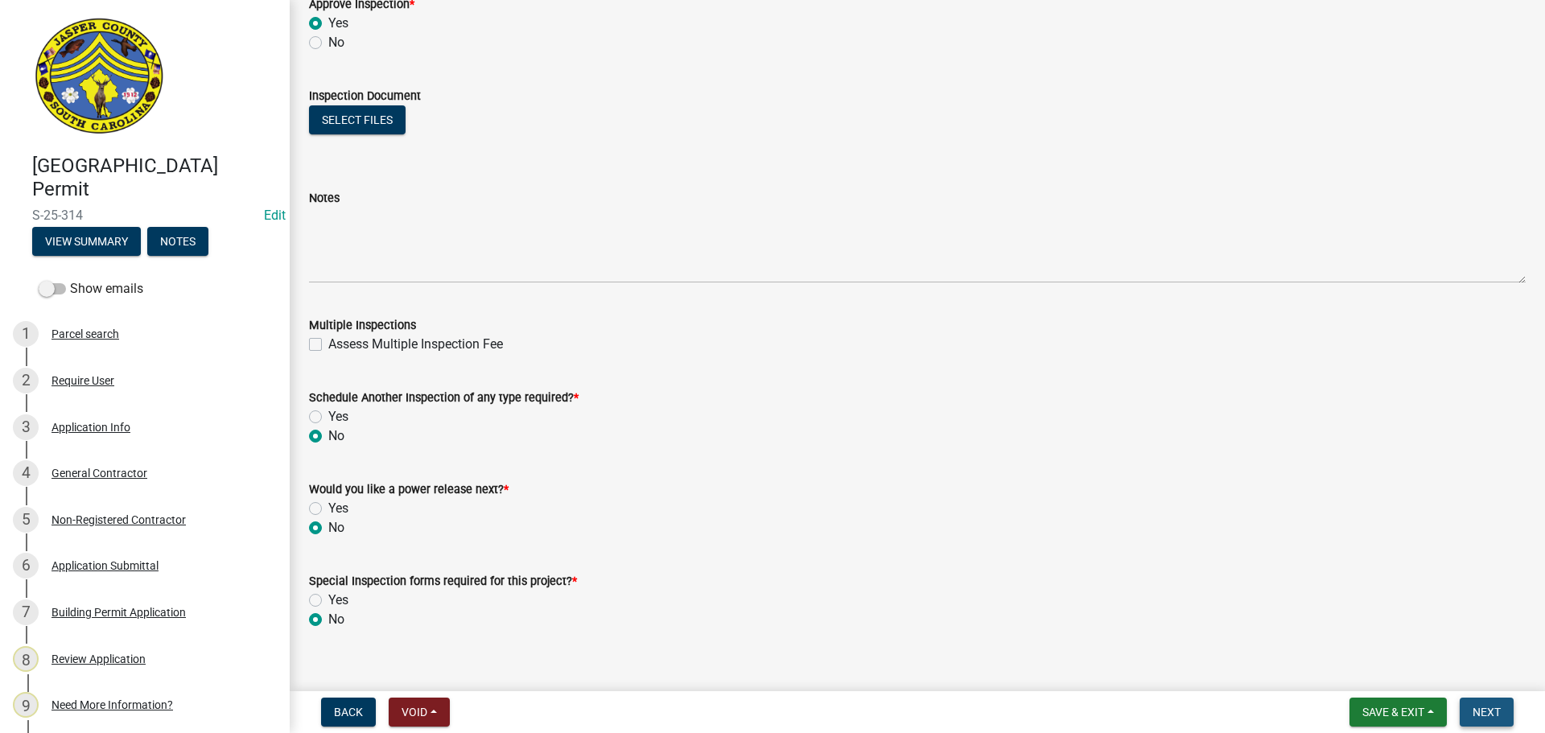
scroll to position [0, 0]
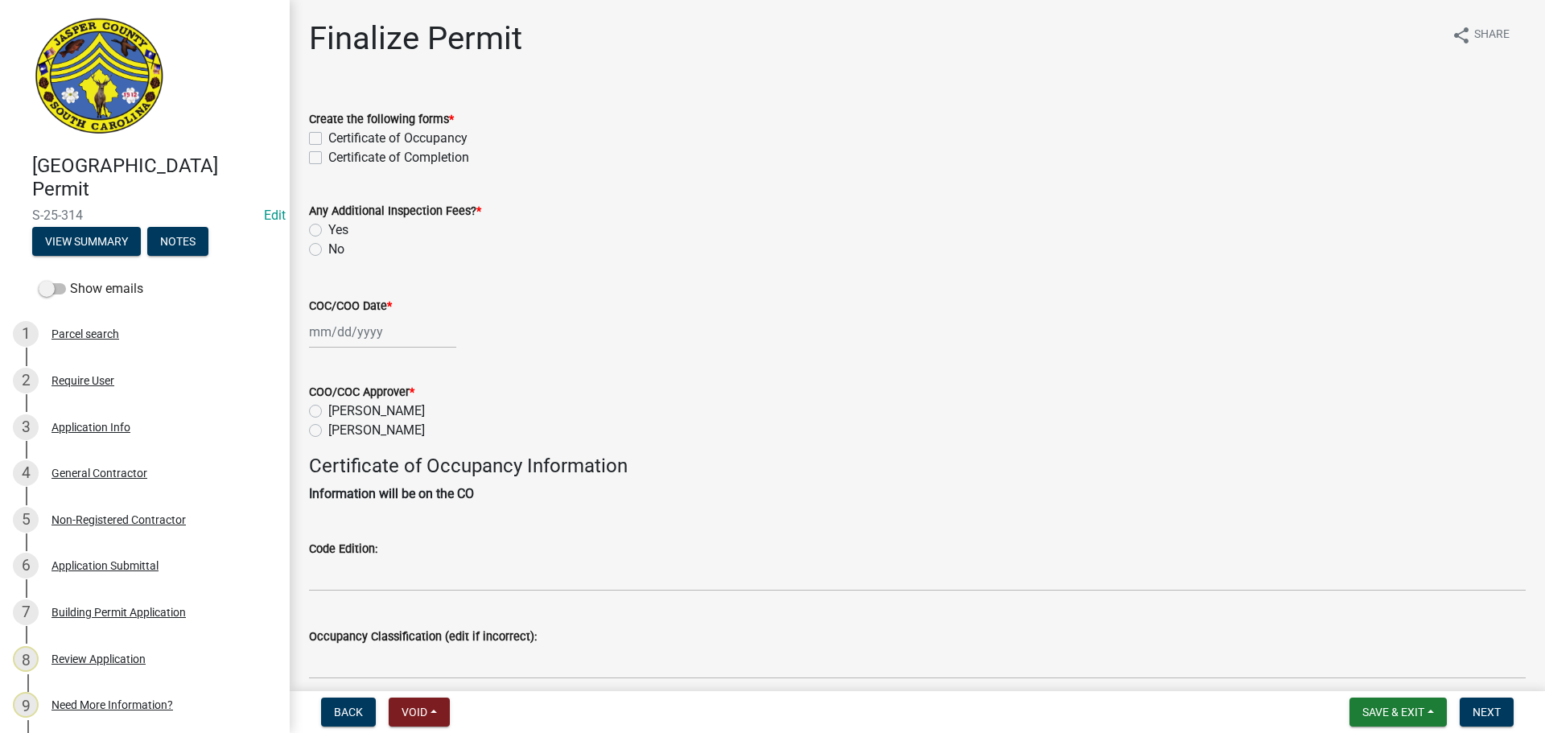
click at [328, 159] on label "Certificate of Completion" at bounding box center [398, 157] width 141 height 19
click at [328, 159] on input "Certificate of Completion" at bounding box center [333, 153] width 10 height 10
checkbox input "true"
checkbox input "false"
checkbox input "true"
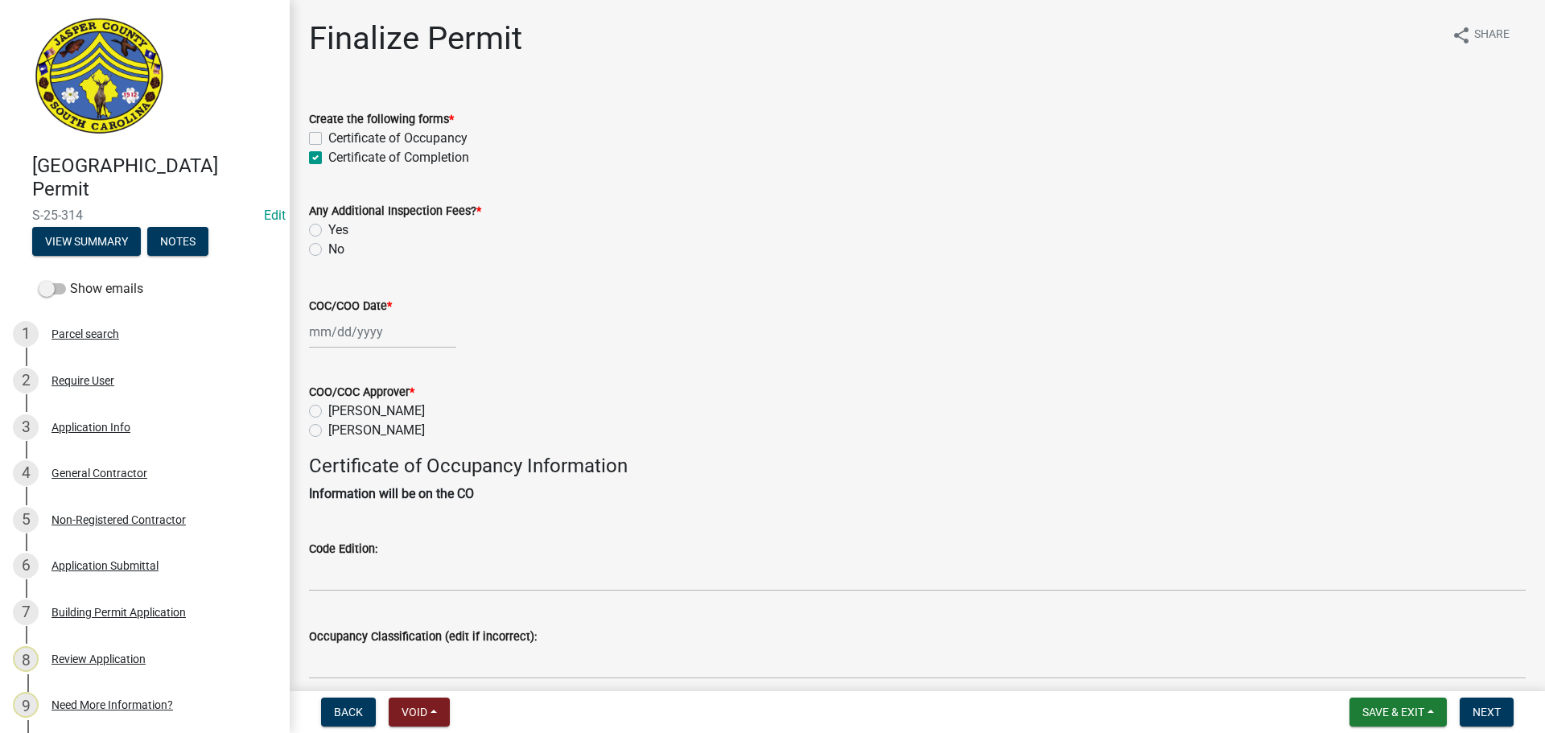
click at [328, 254] on label "No" at bounding box center [336, 249] width 16 height 19
click at [328, 250] on input "No" at bounding box center [333, 245] width 10 height 10
radio input "true"
select select "8"
select select "2025"
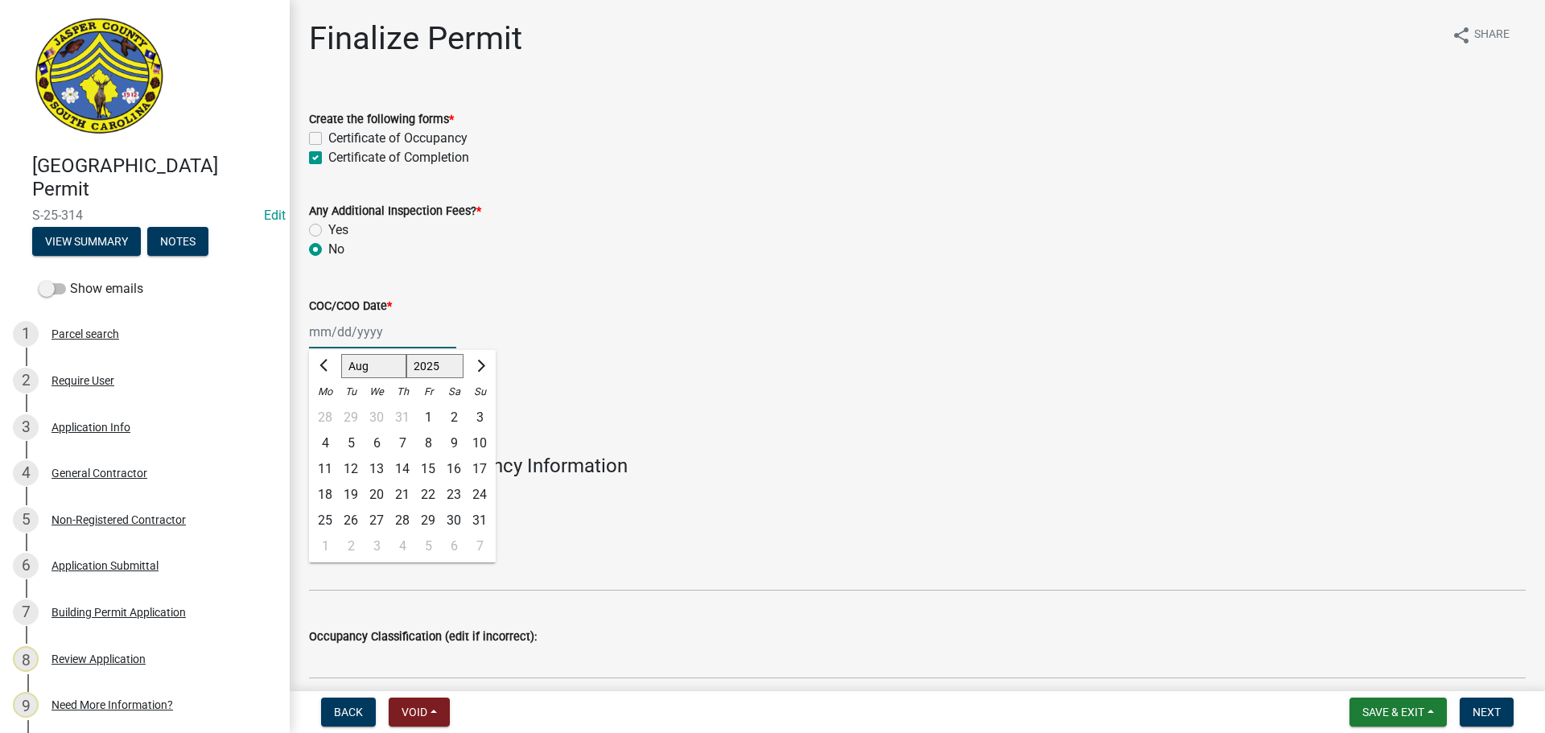
click at [344, 332] on div "Jan Feb Mar Apr May Jun Jul Aug Sep Oct Nov Dec 1525 1526 1527 1528 1529 1530 1…" at bounding box center [382, 331] width 147 height 33
click at [408, 501] on div "21" at bounding box center [403, 495] width 26 height 26
type input "[DATE]"
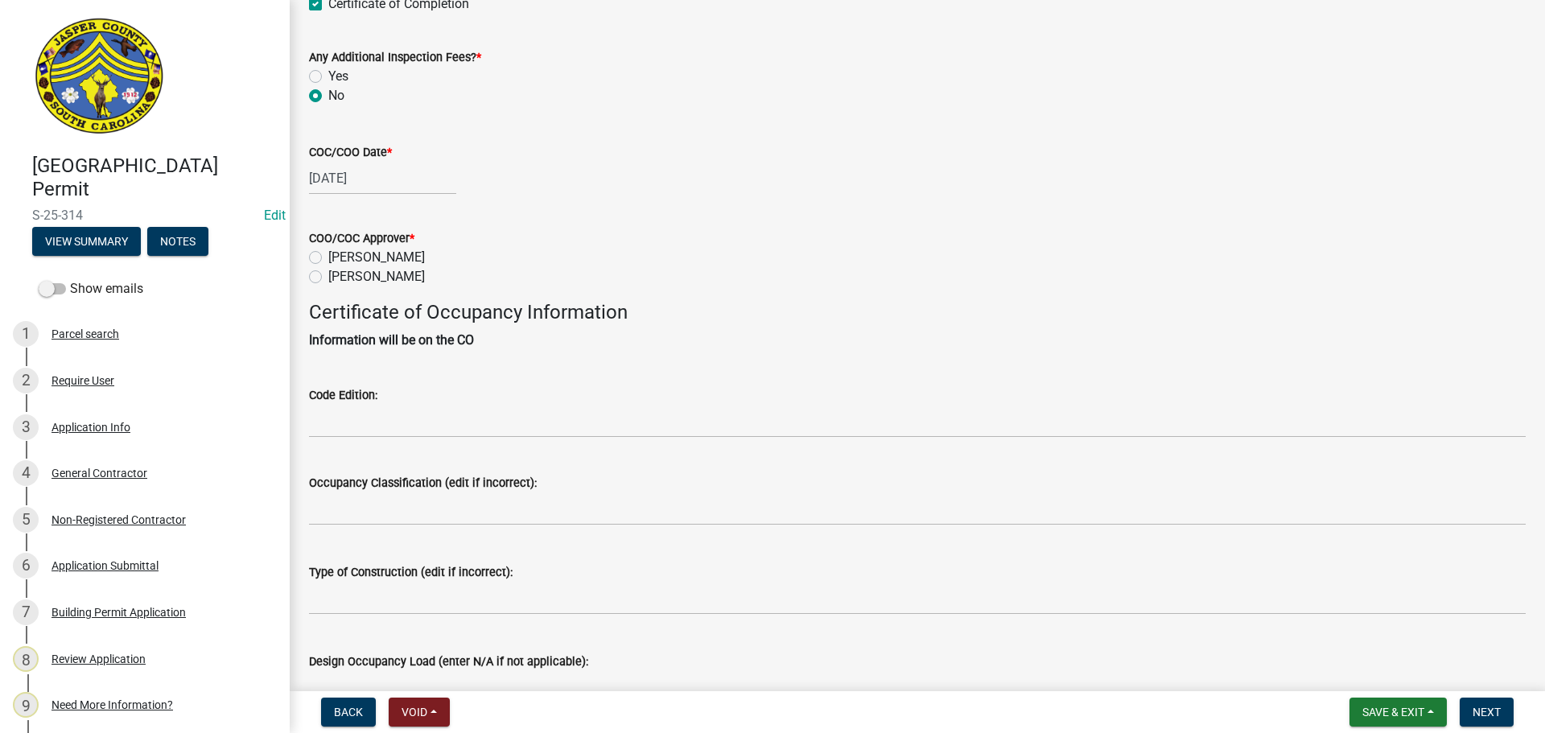
scroll to position [161, 0]
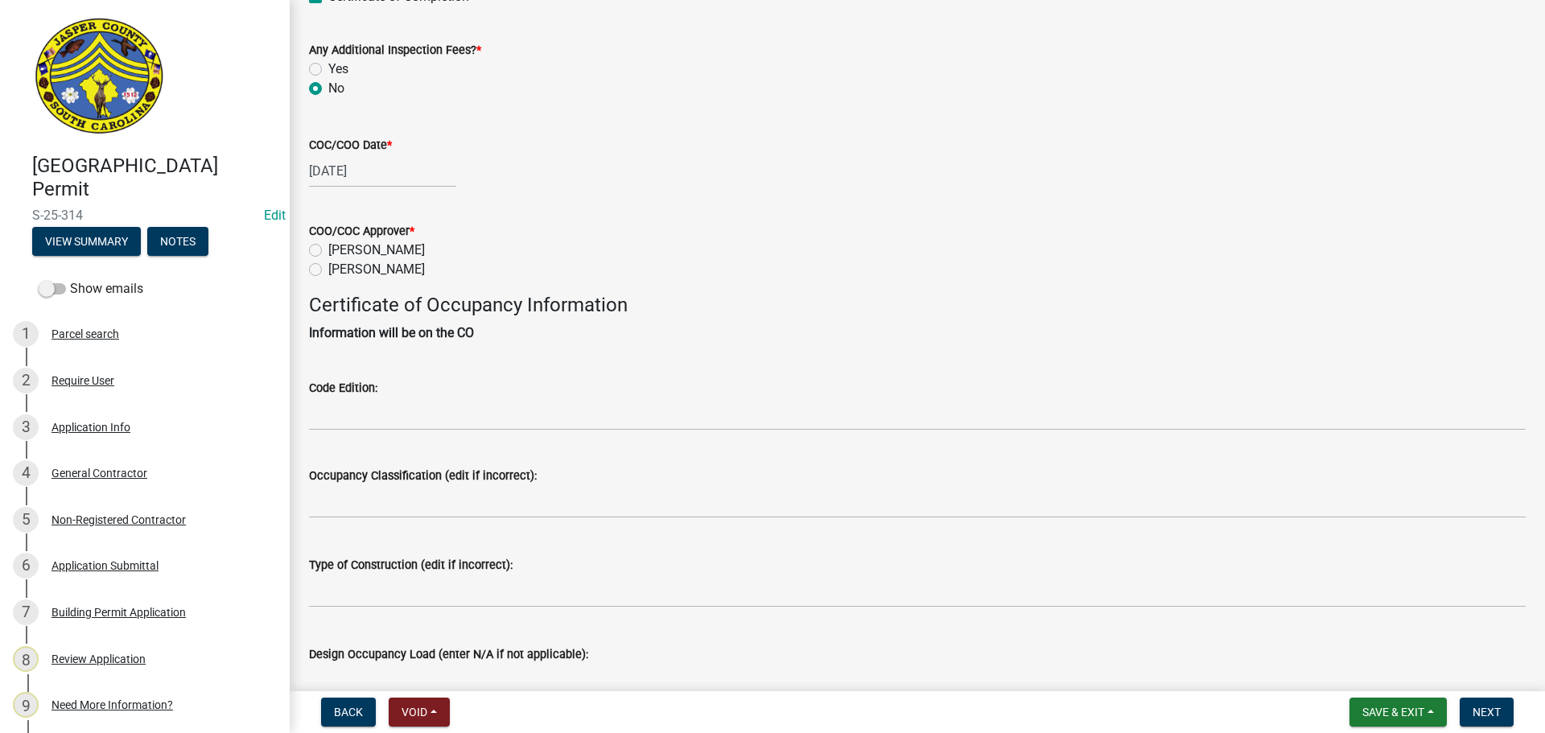
click at [328, 269] on label "[PERSON_NAME]" at bounding box center [376, 269] width 97 height 19
click at [328, 269] on input "[PERSON_NAME]" at bounding box center [333, 265] width 10 height 10
radio input "true"
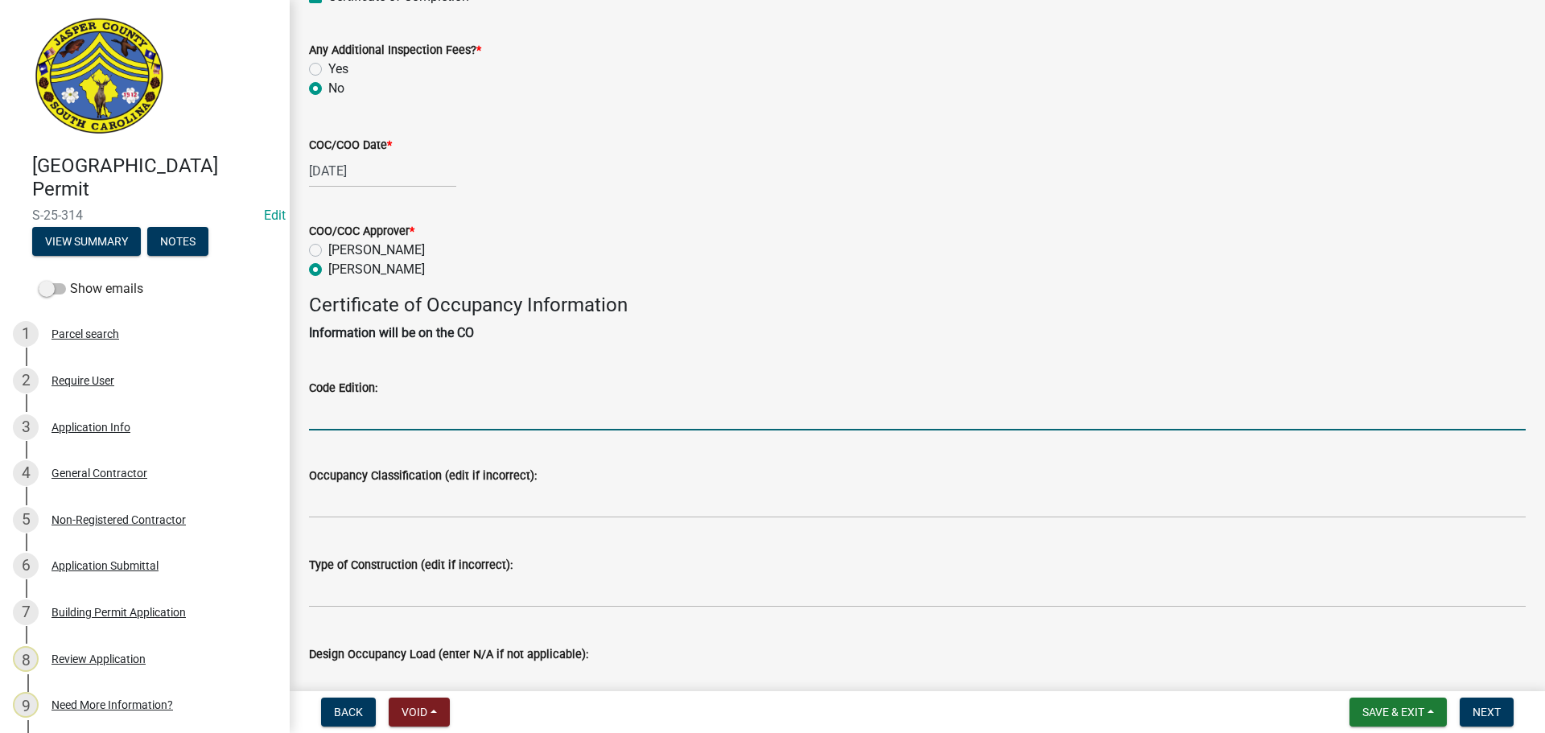
click at [418, 416] on input "Code Edition:" at bounding box center [917, 414] width 1217 height 33
type input "2021"
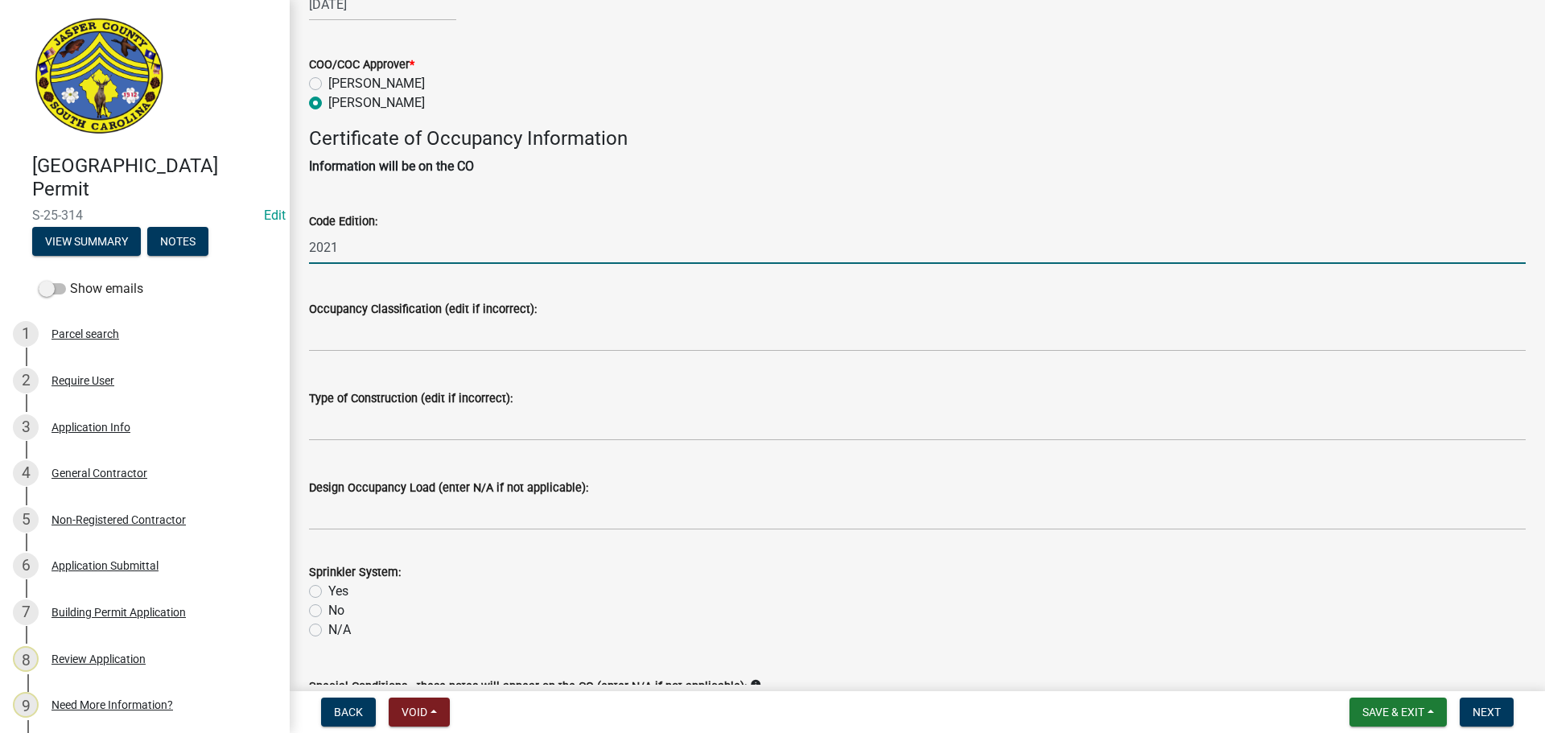
scroll to position [402, 0]
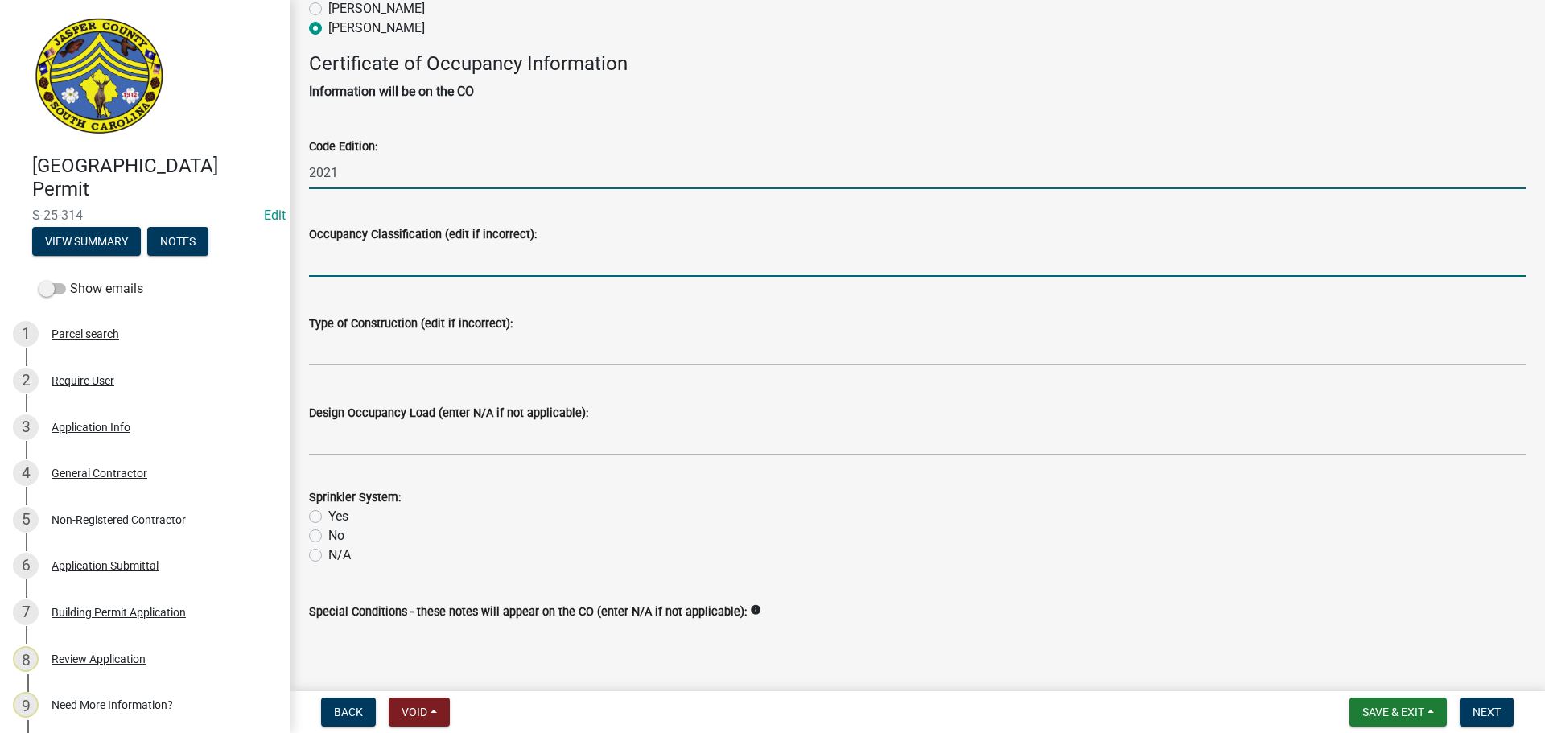
click at [508, 258] on input "Occupancy Classification (edit if incorrect):" at bounding box center [917, 260] width 1217 height 33
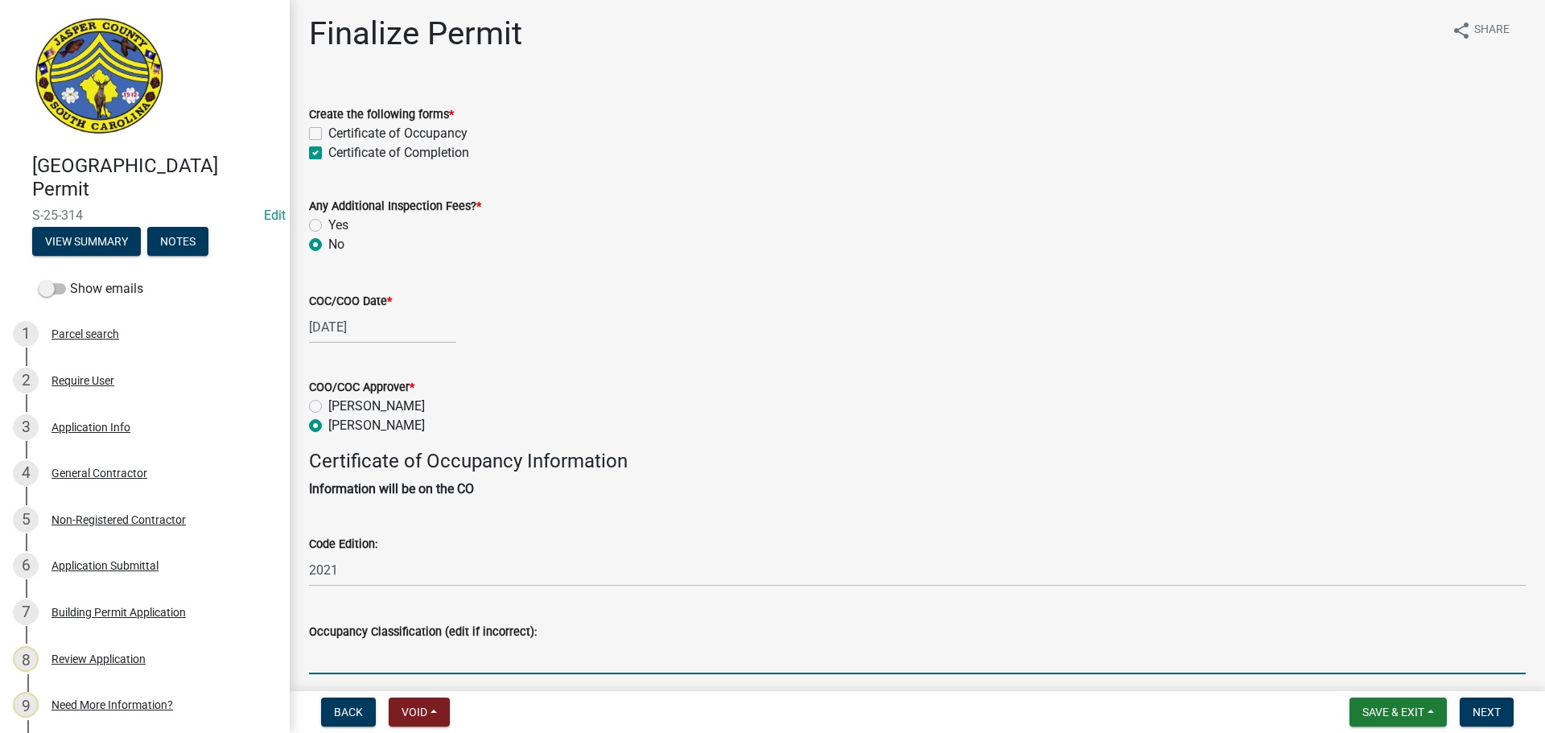
scroll to position [0, 0]
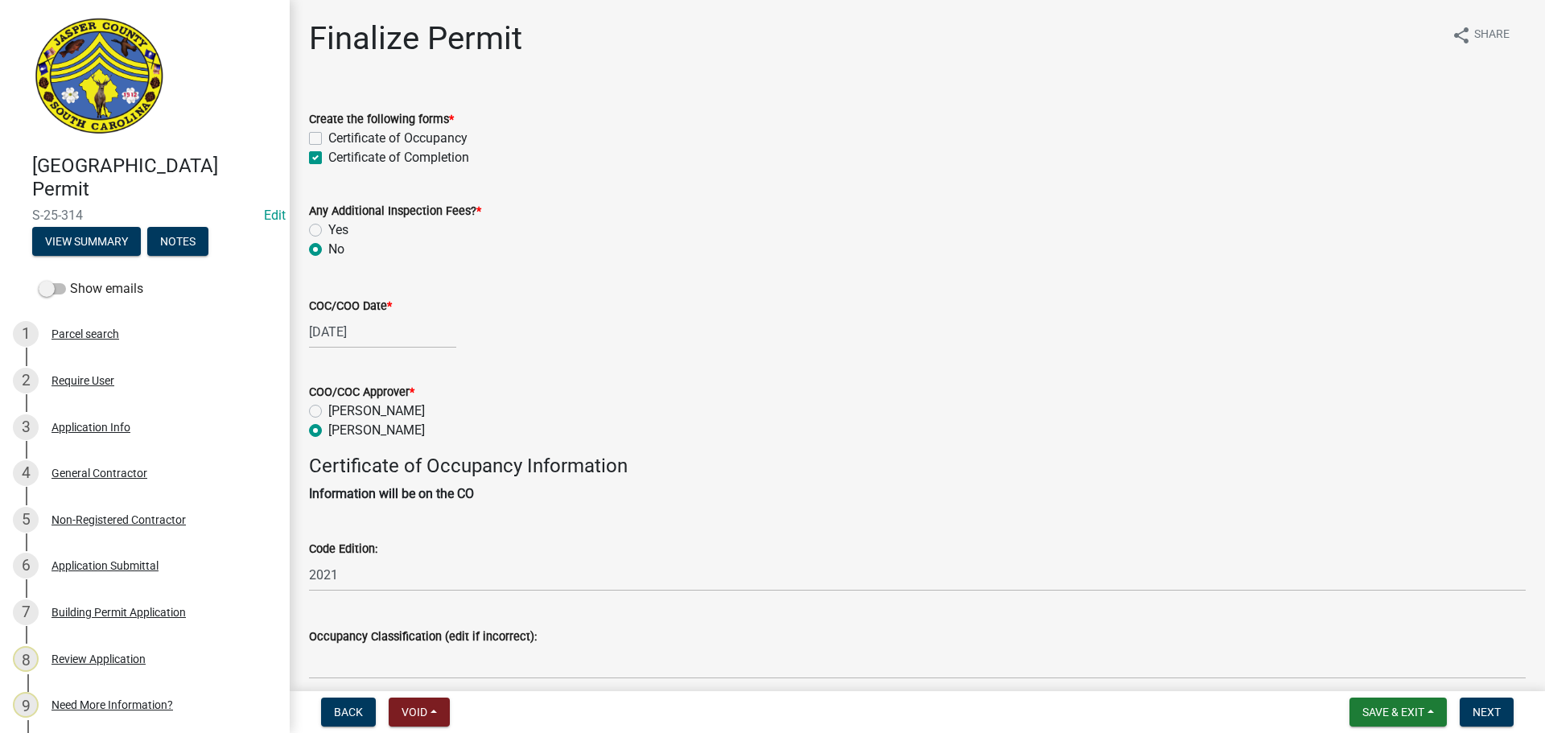
click at [844, 260] on wm-data-entity-input "Any Additional Inspection Fees? * Yes No" at bounding box center [917, 228] width 1217 height 92
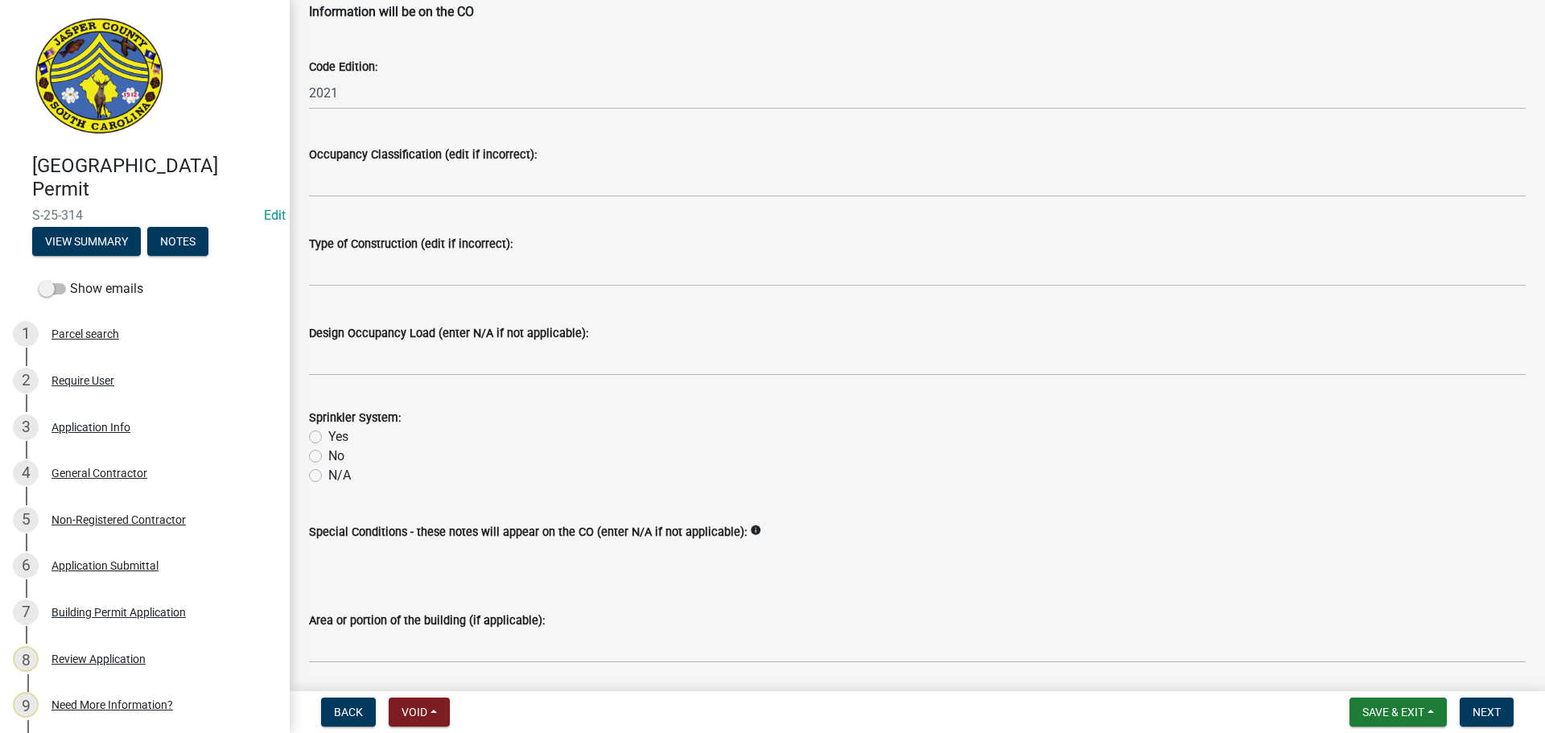
scroll to position [483, 0]
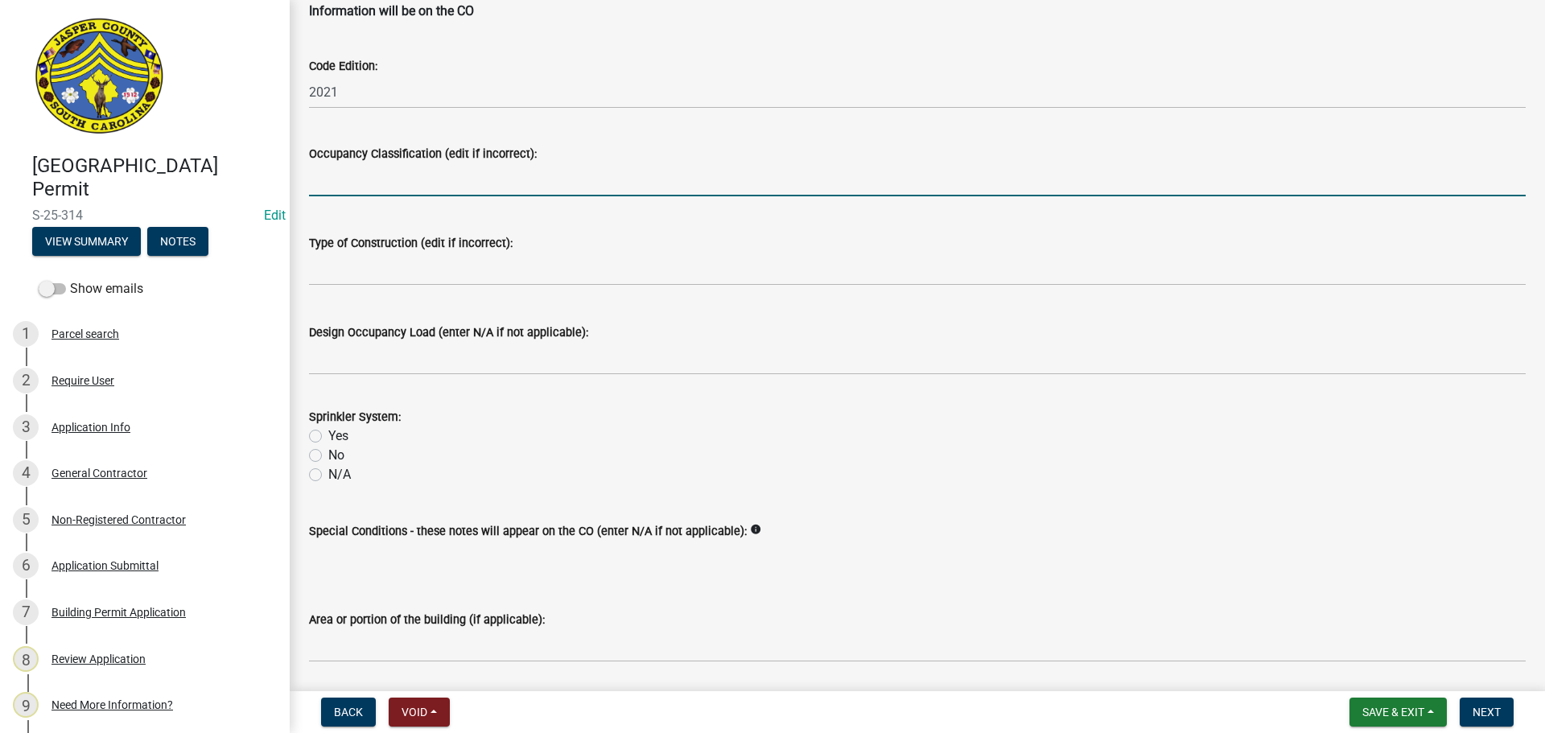
click at [468, 190] on input "Occupancy Classification (edit if incorrect):" at bounding box center [917, 179] width 1217 height 33
click at [328, 458] on label "No" at bounding box center [336, 455] width 16 height 19
click at [328, 456] on input "No" at bounding box center [333, 451] width 10 height 10
radio input "true"
click at [394, 182] on input "Occupancy Classification (edit if incorrect):" at bounding box center [917, 179] width 1217 height 33
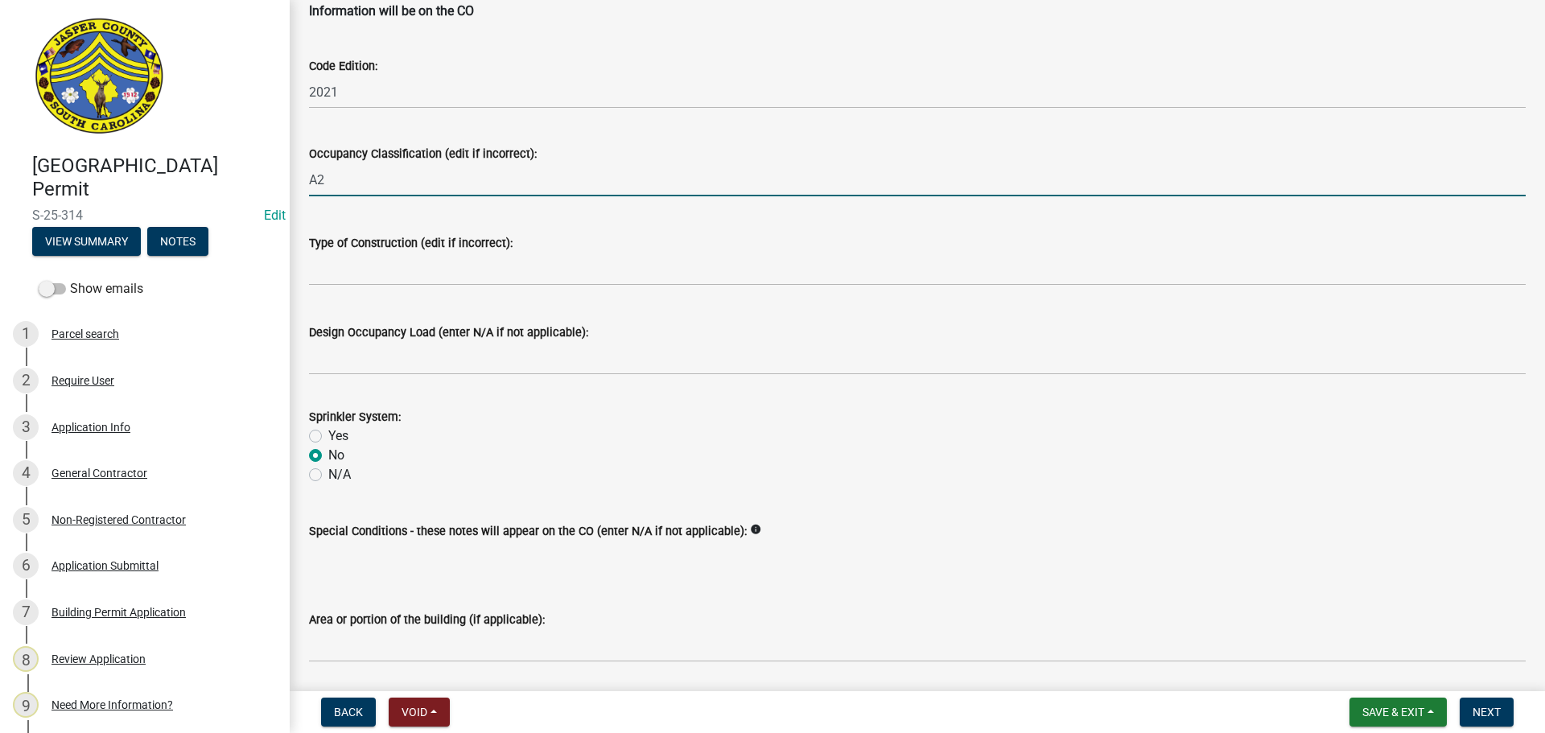
type input "A2"
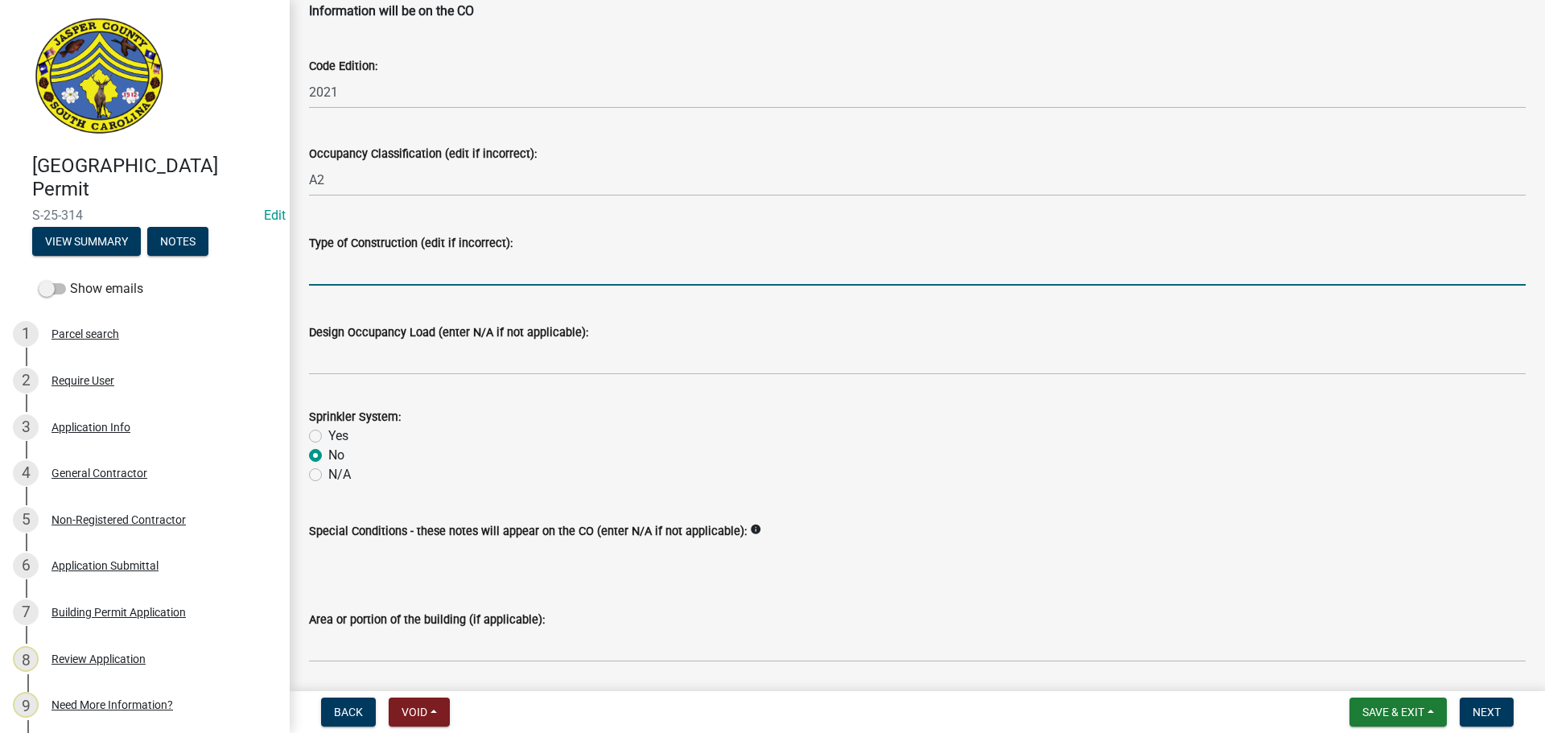
click at [385, 271] on input "Type of Construction (edit if incorrect):" at bounding box center [917, 269] width 1217 height 33
type input "VB"
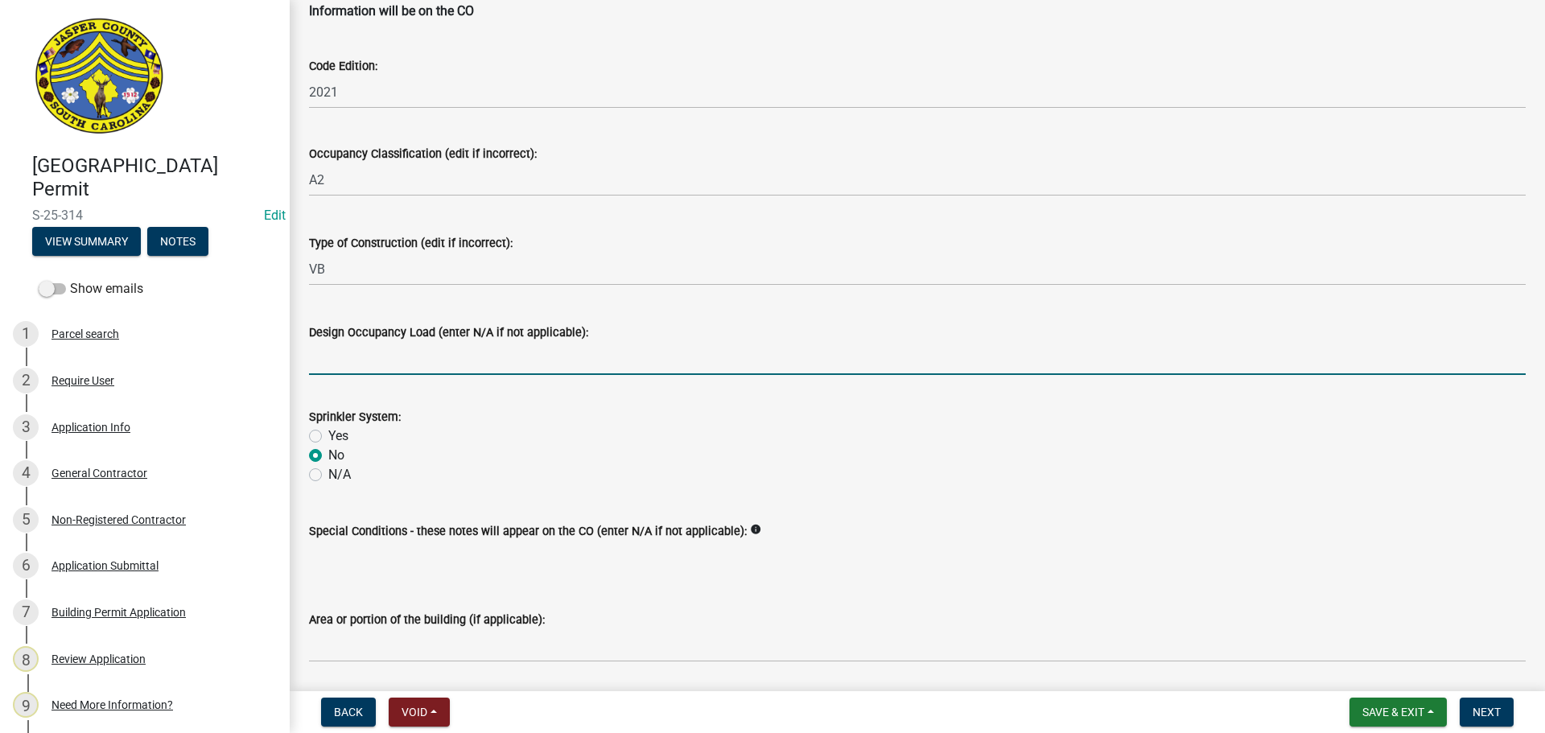
click at [477, 357] on input "Design Occupancy Load (enter N/A if not applicable):" at bounding box center [917, 358] width 1217 height 33
type input "N/A"
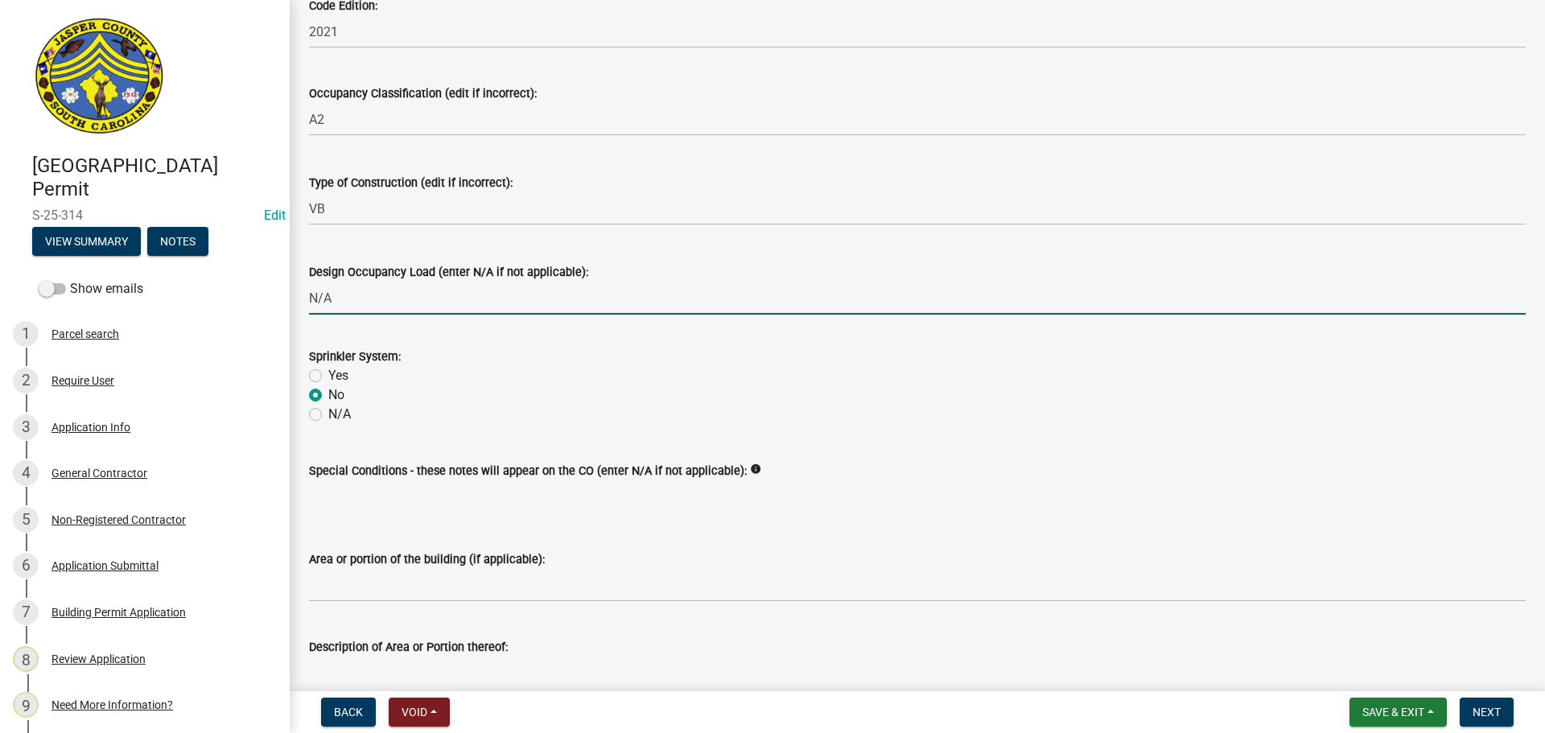
scroll to position [624, 0]
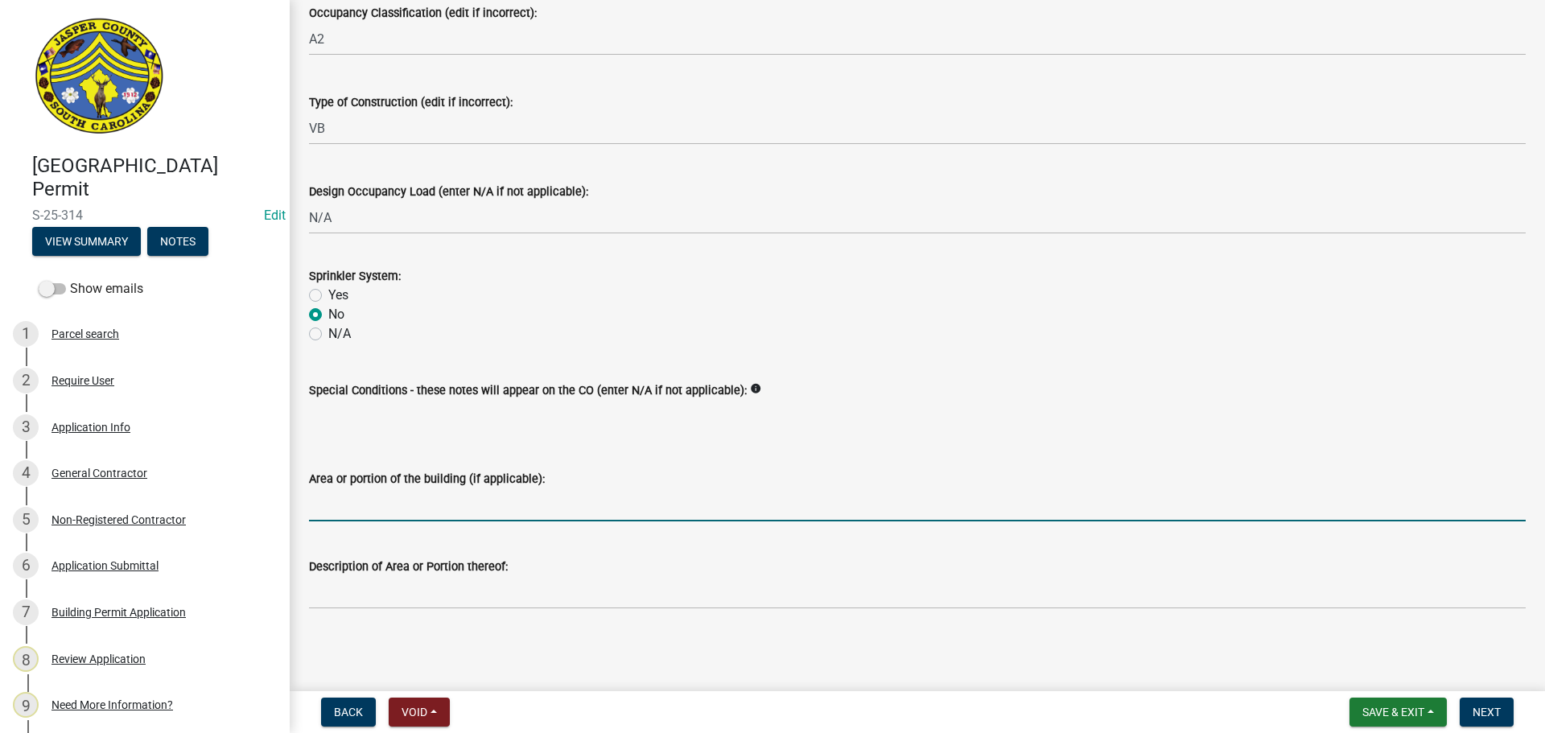
click at [423, 508] on input "Area or portion of the building (if applicable):" at bounding box center [917, 505] width 1217 height 33
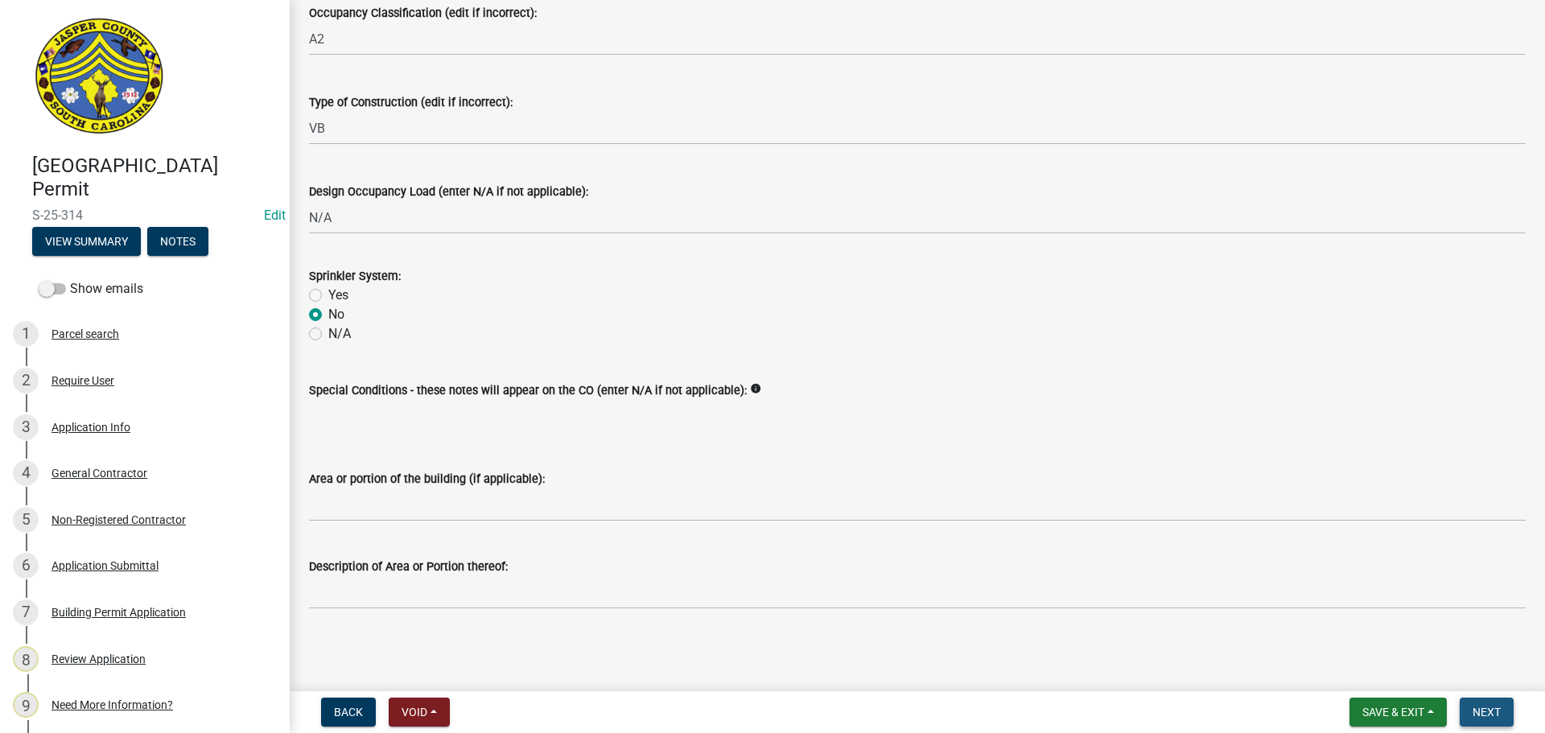
click at [1505, 715] on button "Next" at bounding box center [1487, 712] width 54 height 29
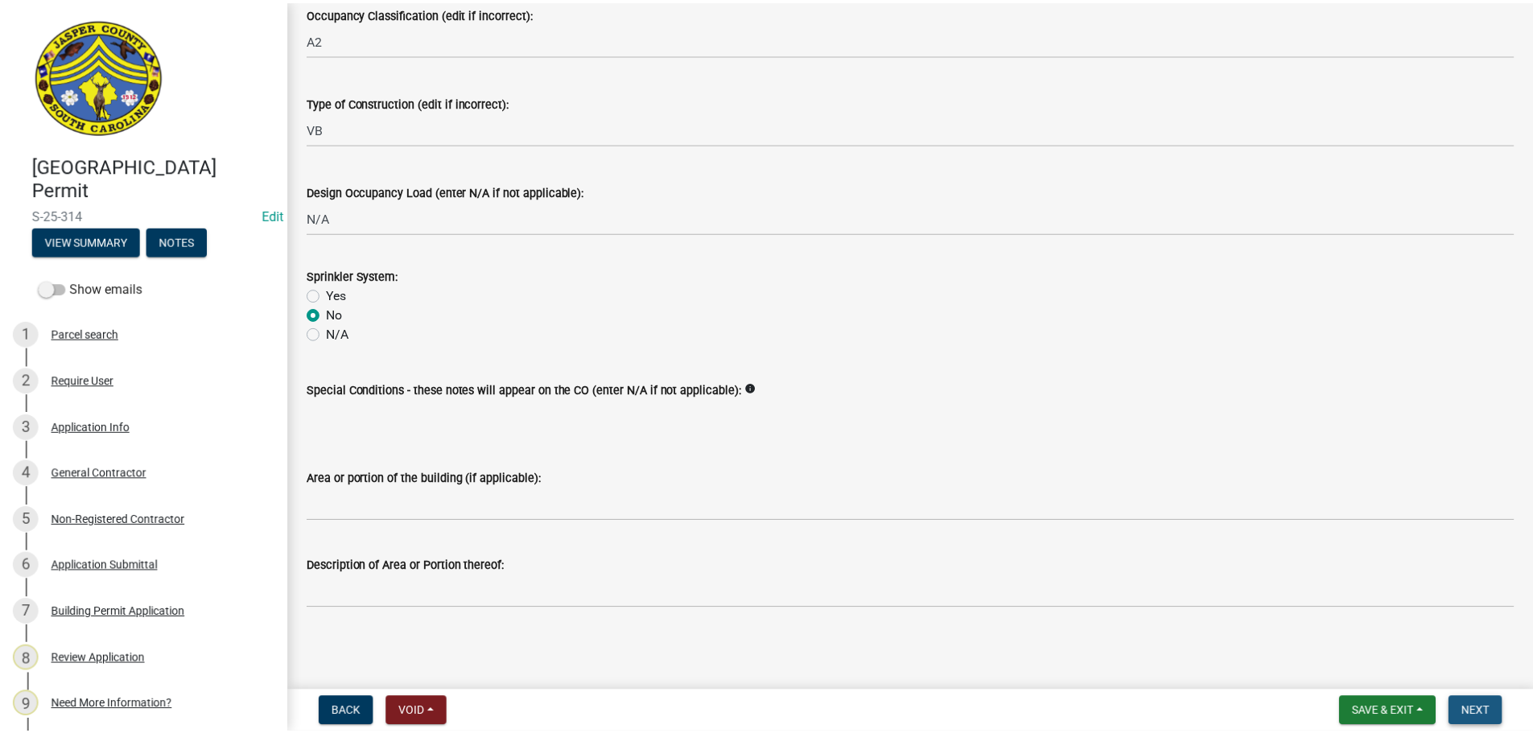
scroll to position [0, 0]
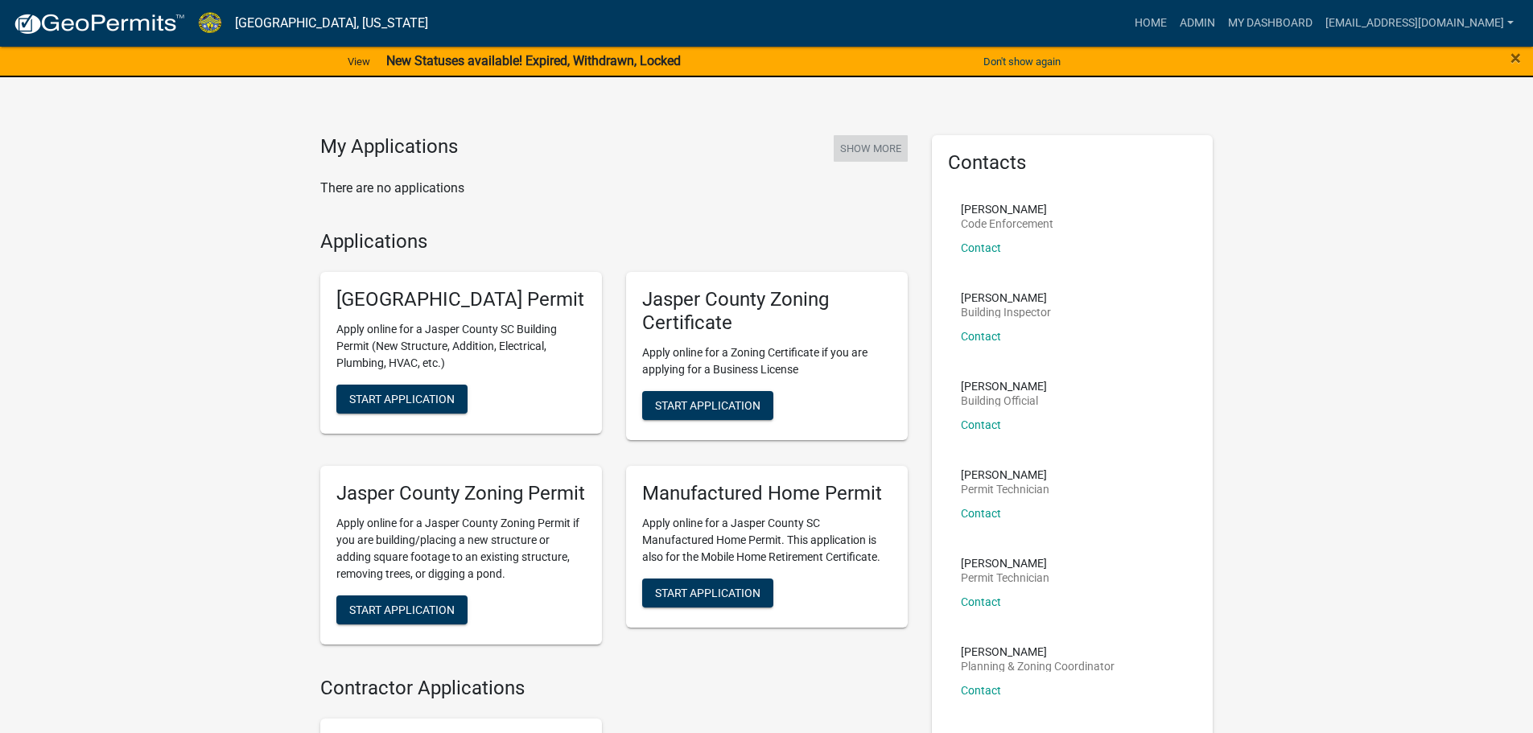
click at [875, 146] on button "Show More" at bounding box center [871, 148] width 74 height 27
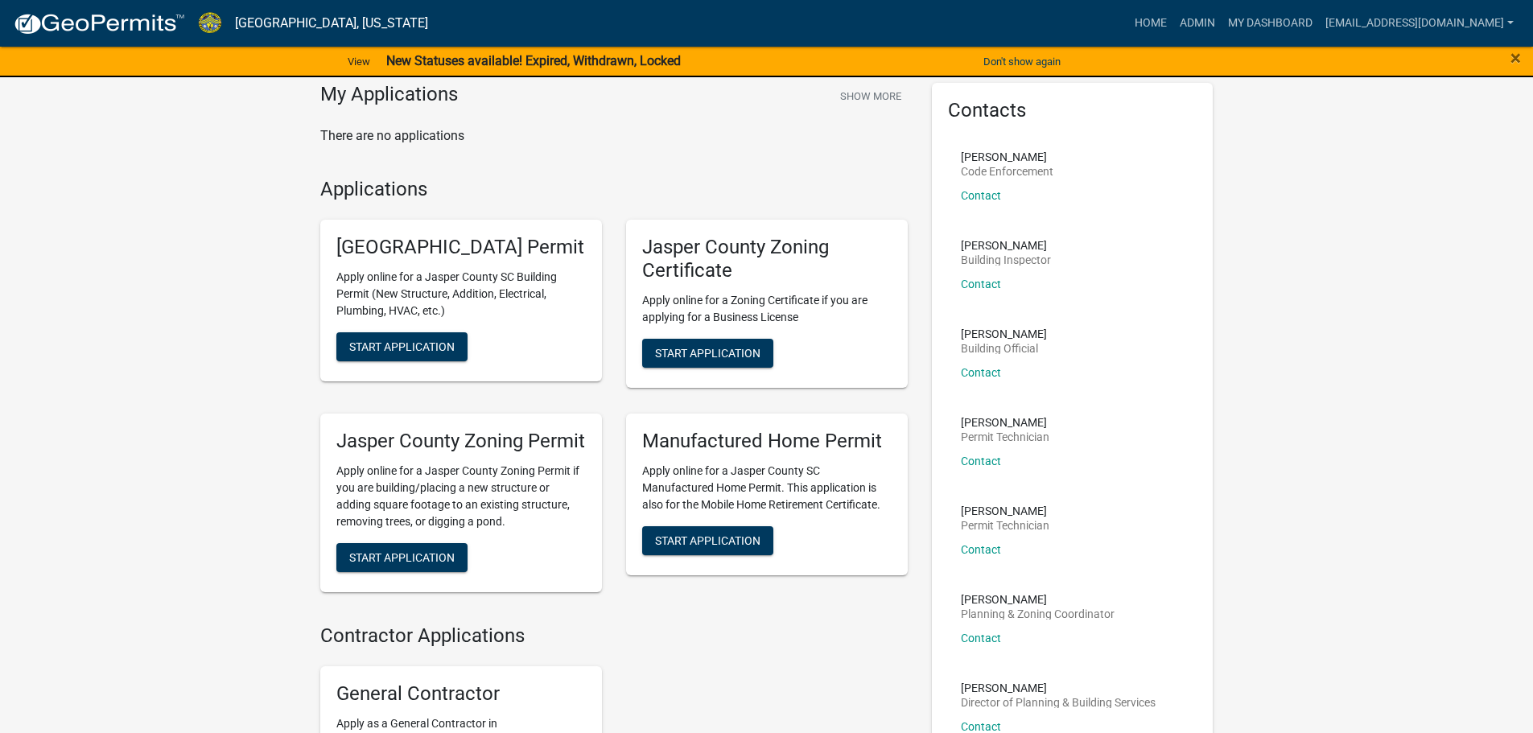
scroll to position [80, 0]
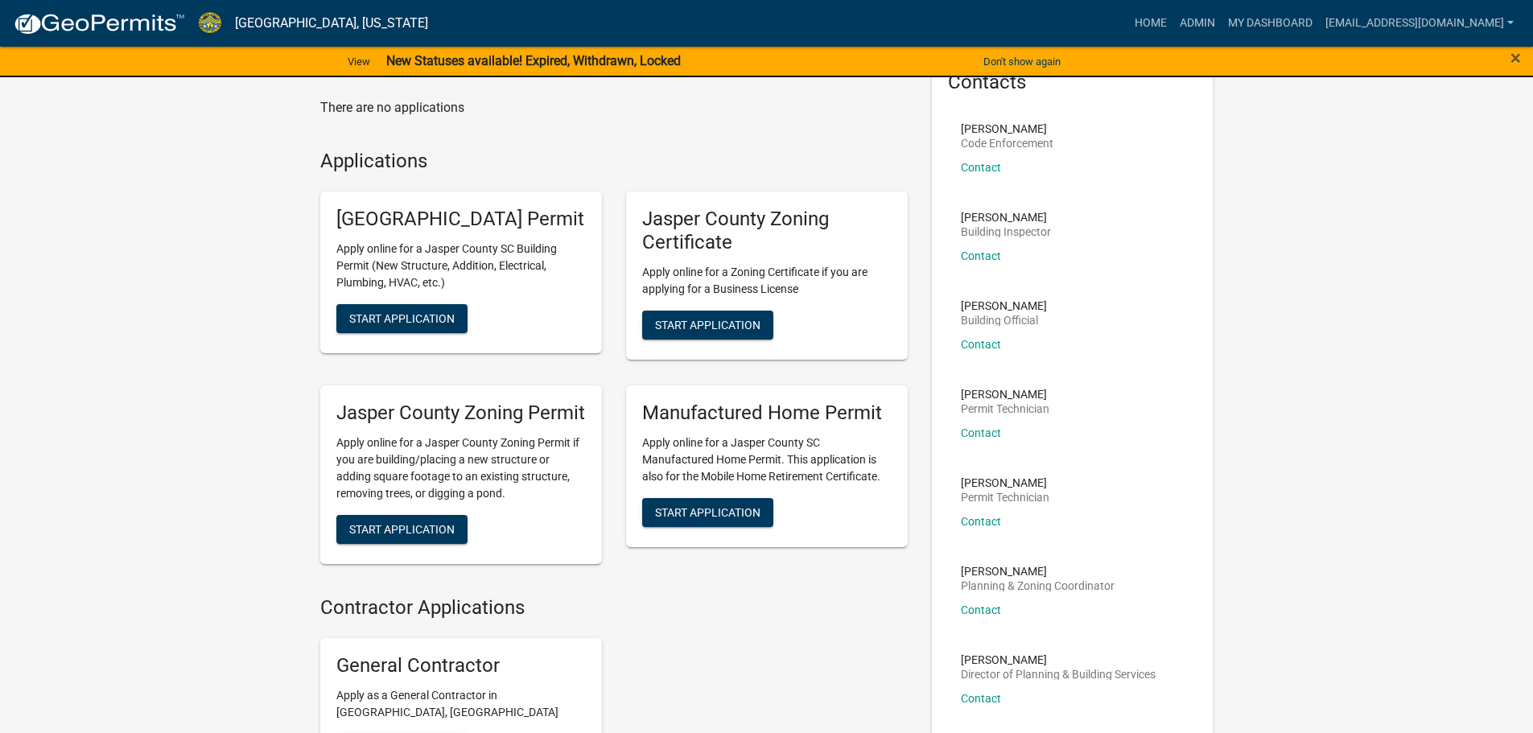
click at [399, 291] on p "Apply online for a Jasper County SC Building Permit (New Structure, Addition, E…" at bounding box center [460, 266] width 249 height 51
click at [412, 325] on span "Start Application" at bounding box center [401, 318] width 105 height 13
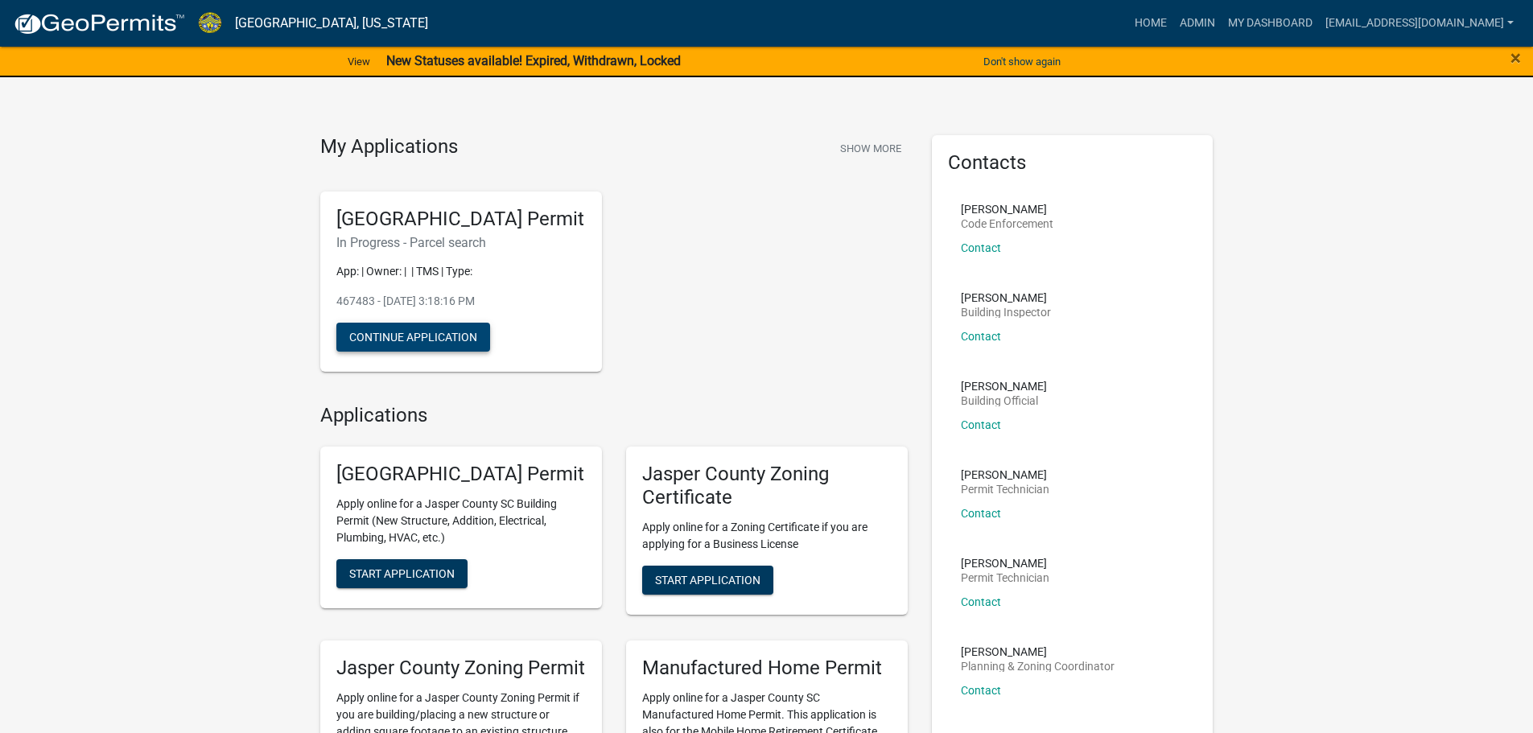
click at [447, 352] on button "Continue Application" at bounding box center [413, 337] width 154 height 29
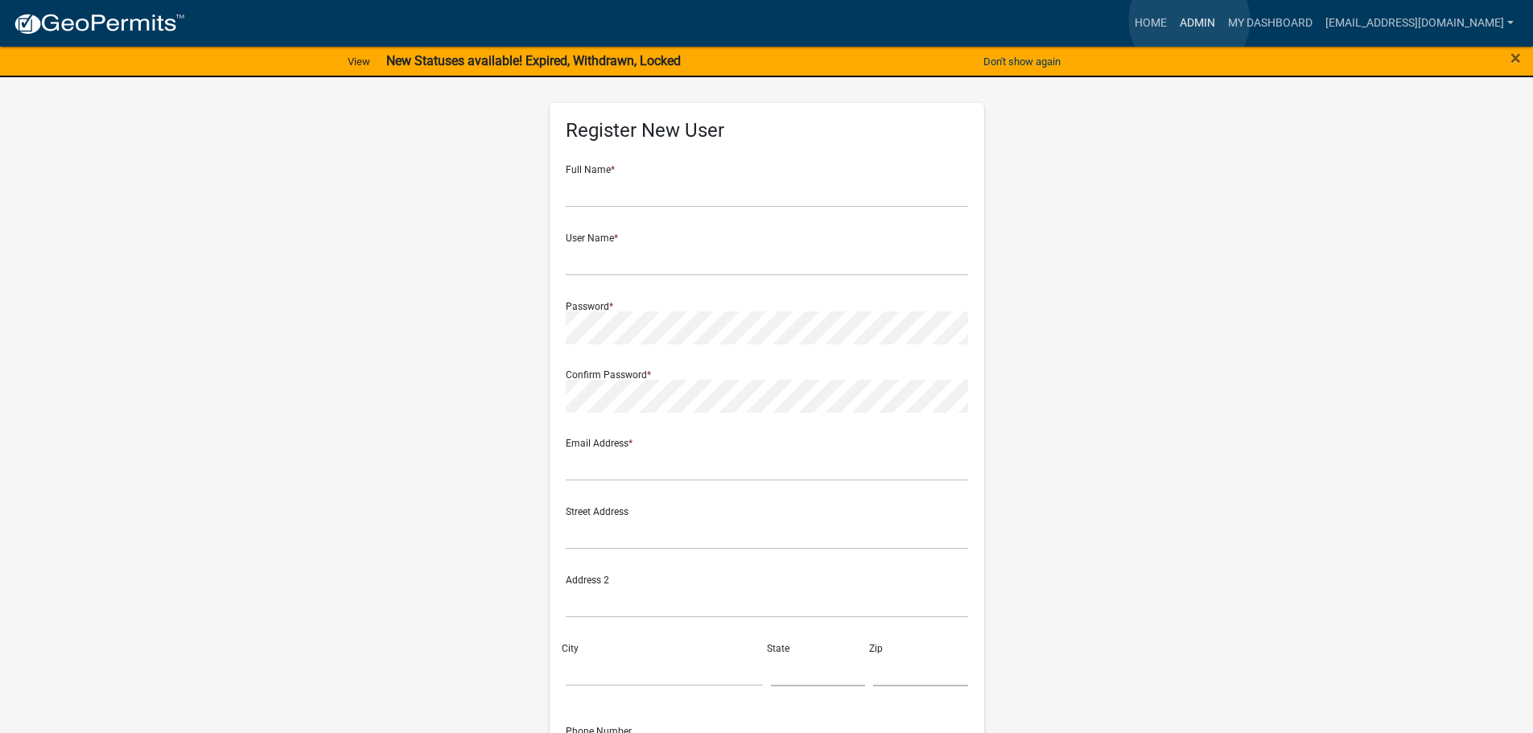
click at [1189, 20] on link "Admin" at bounding box center [1197, 23] width 48 height 31
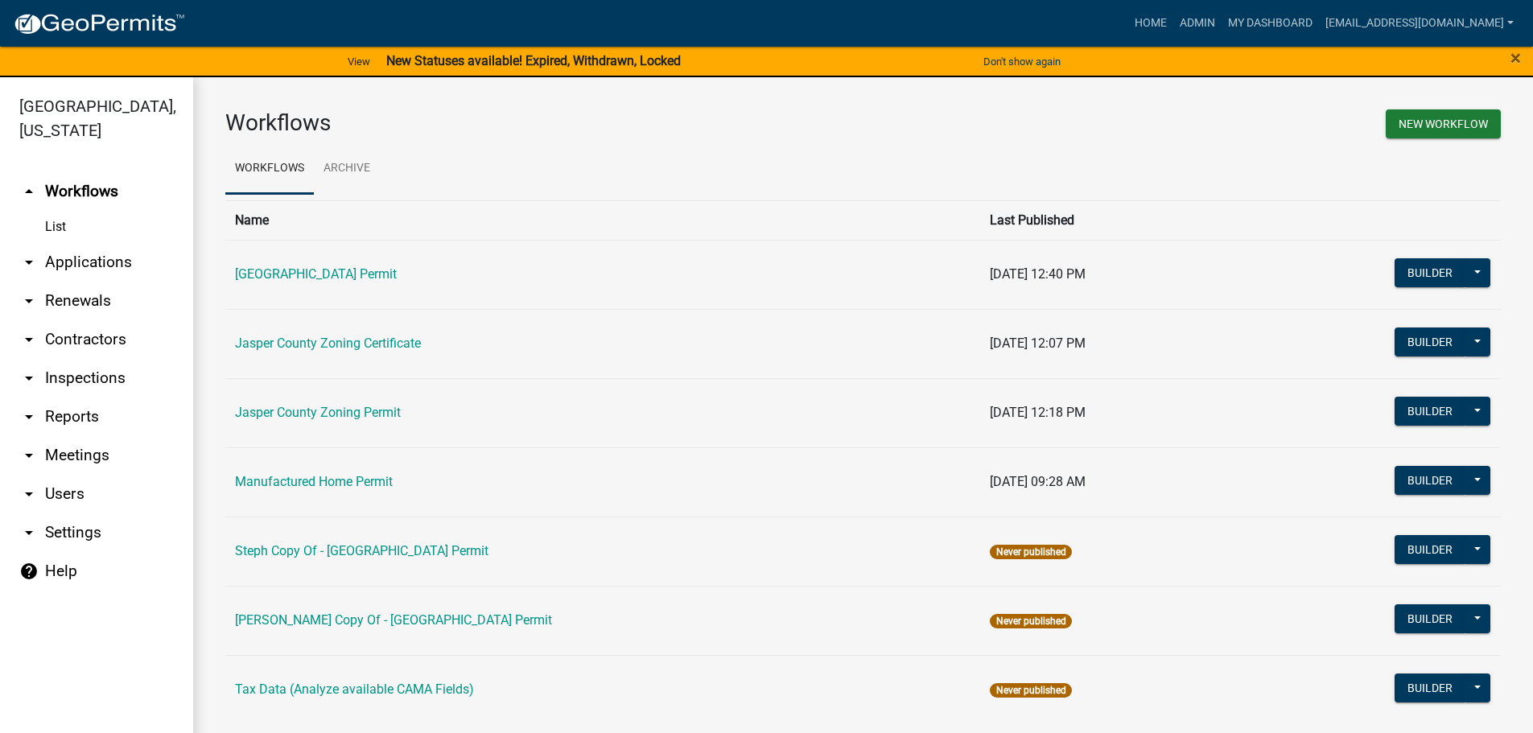
click at [85, 266] on link "arrow_drop_down Applications" at bounding box center [96, 262] width 193 height 39
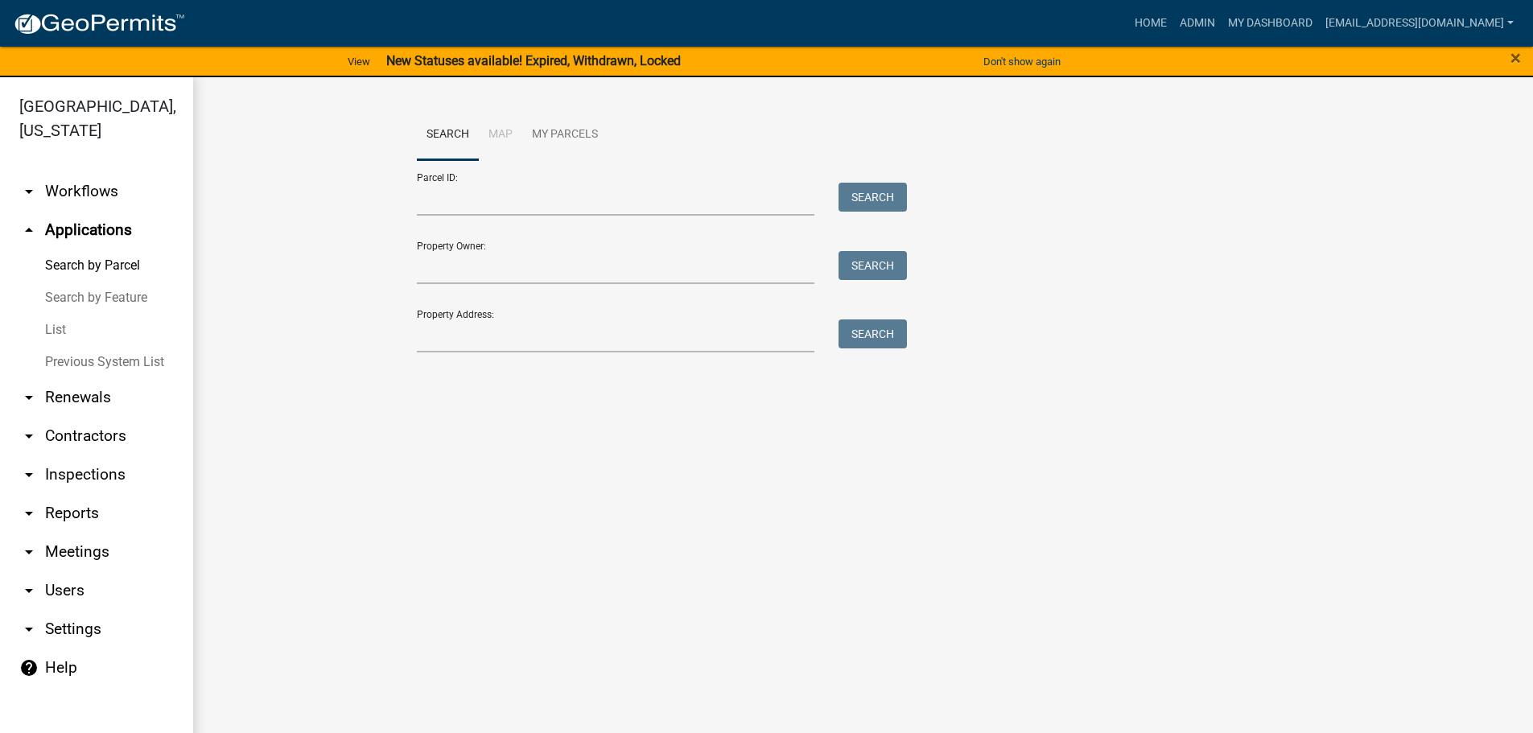
click at [68, 326] on link "List" at bounding box center [96, 330] width 193 height 32
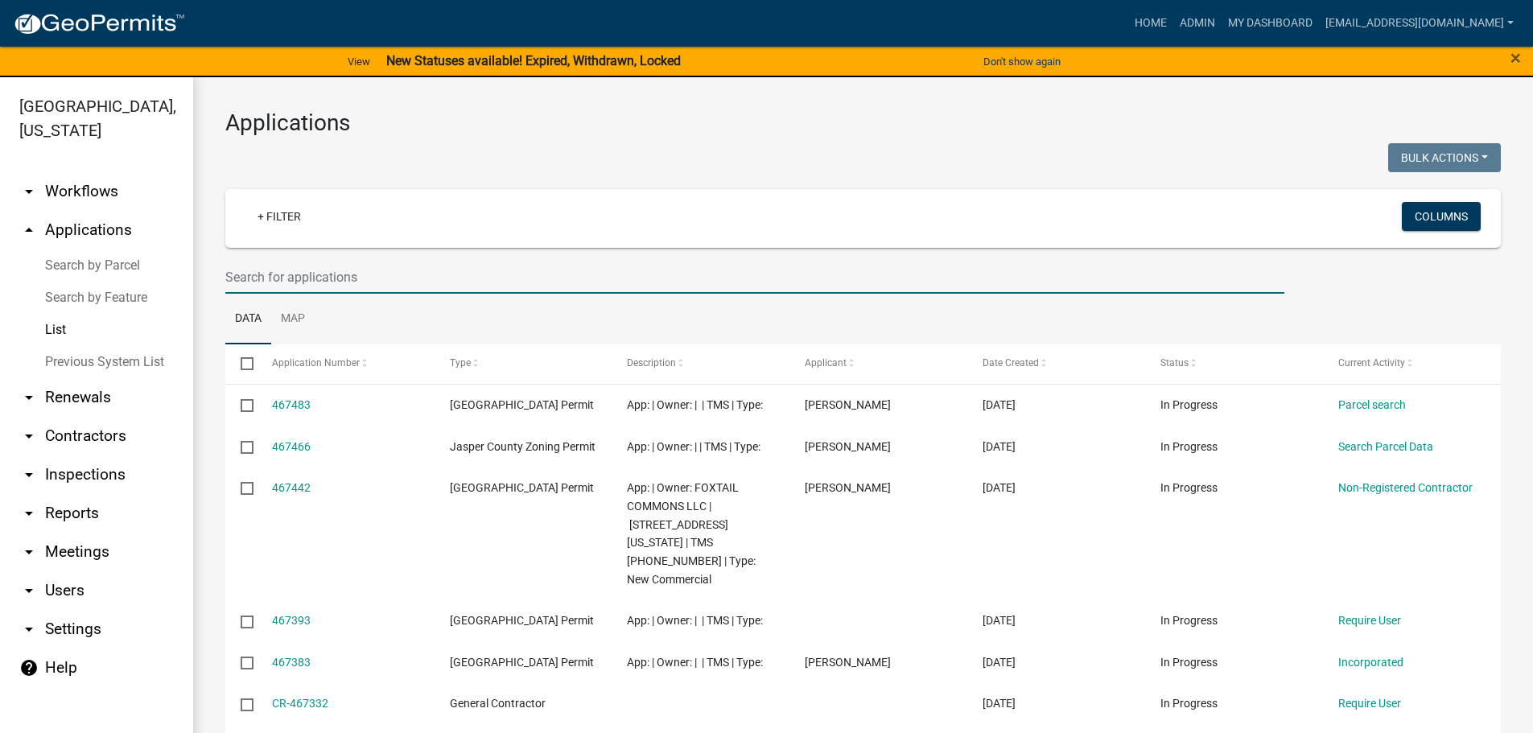
click at [508, 276] on input "text" at bounding box center [754, 277] width 1059 height 33
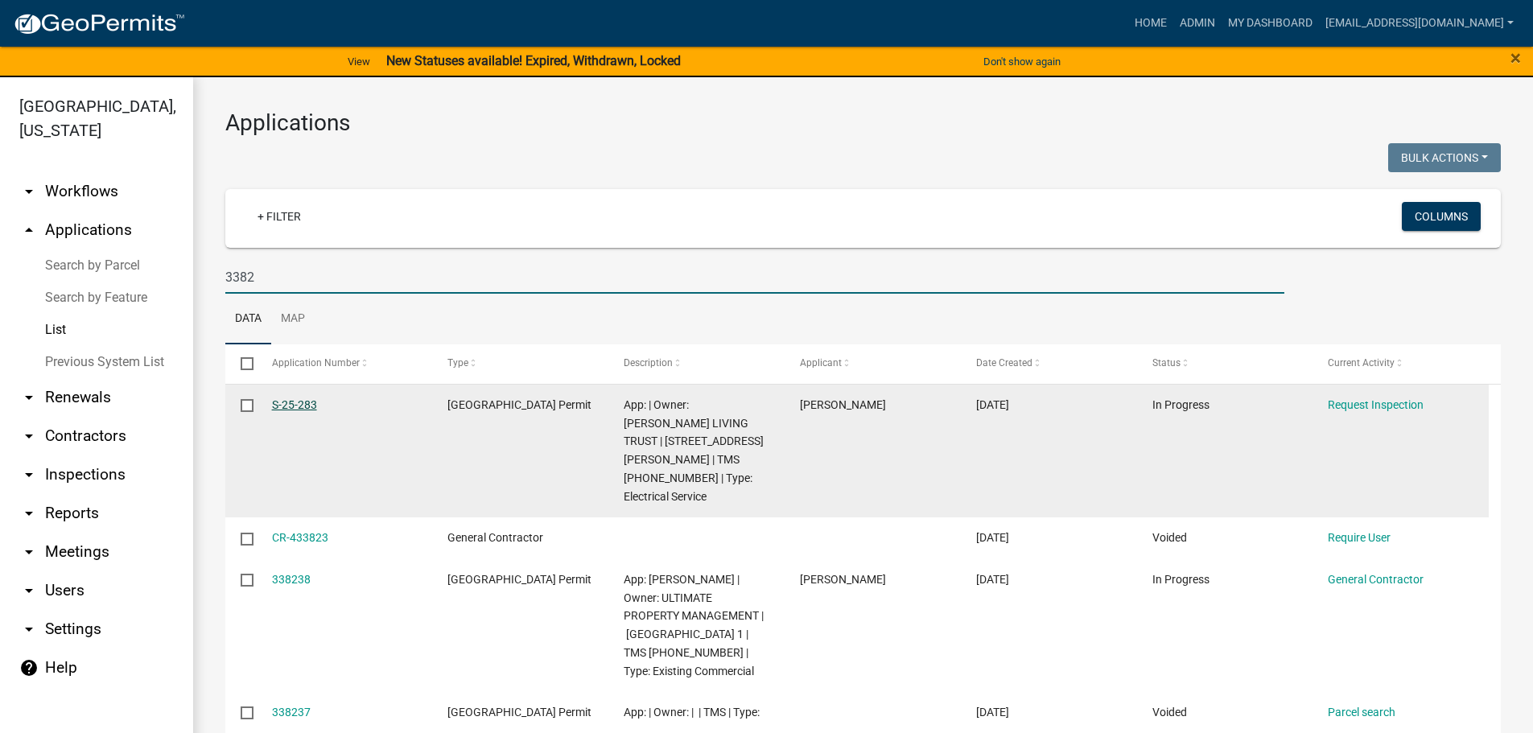
type input "3382"
click at [295, 403] on link "S-25-283" at bounding box center [294, 404] width 45 height 13
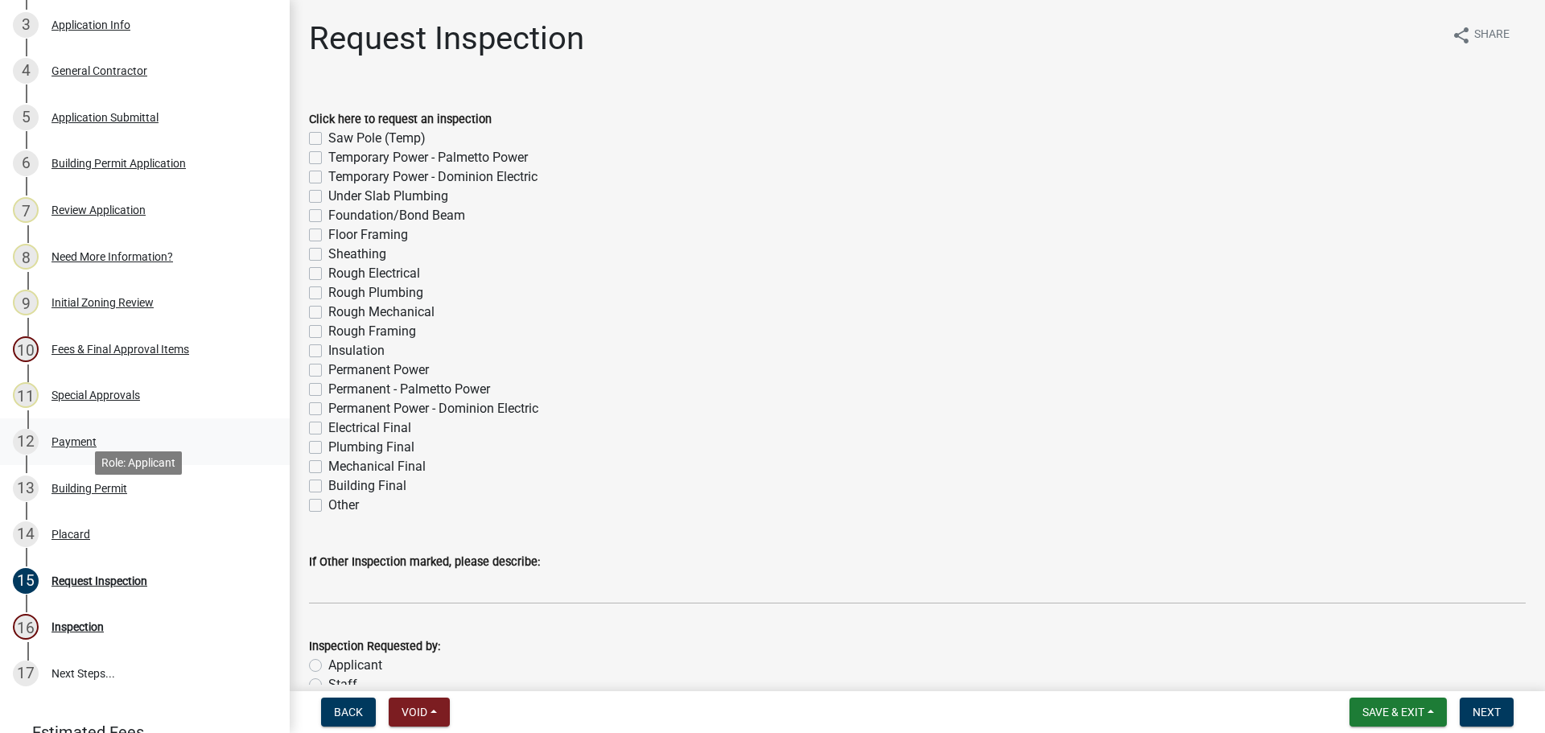
scroll to position [241, 0]
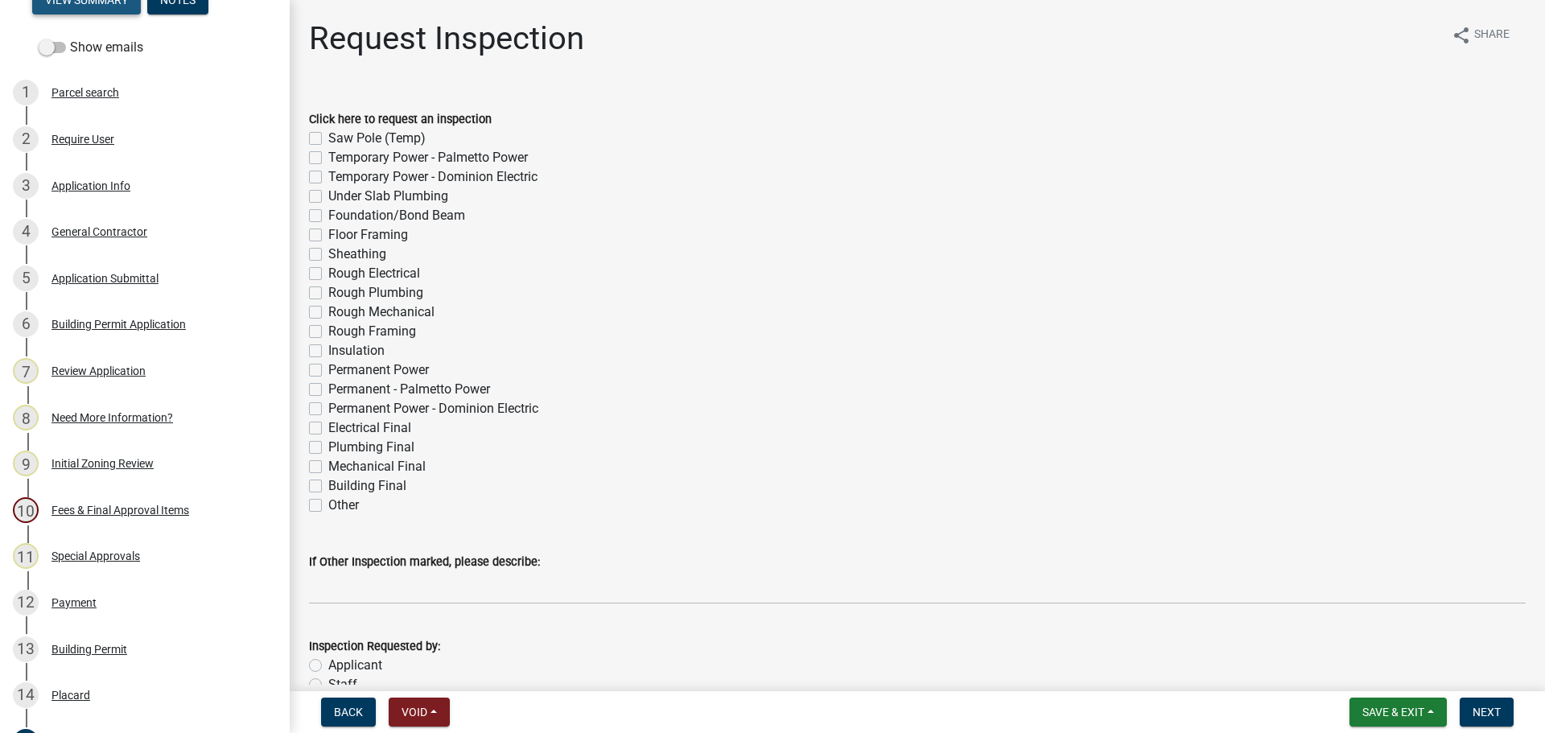
click at [109, 4] on button "View Summary" at bounding box center [86, 0] width 109 height 29
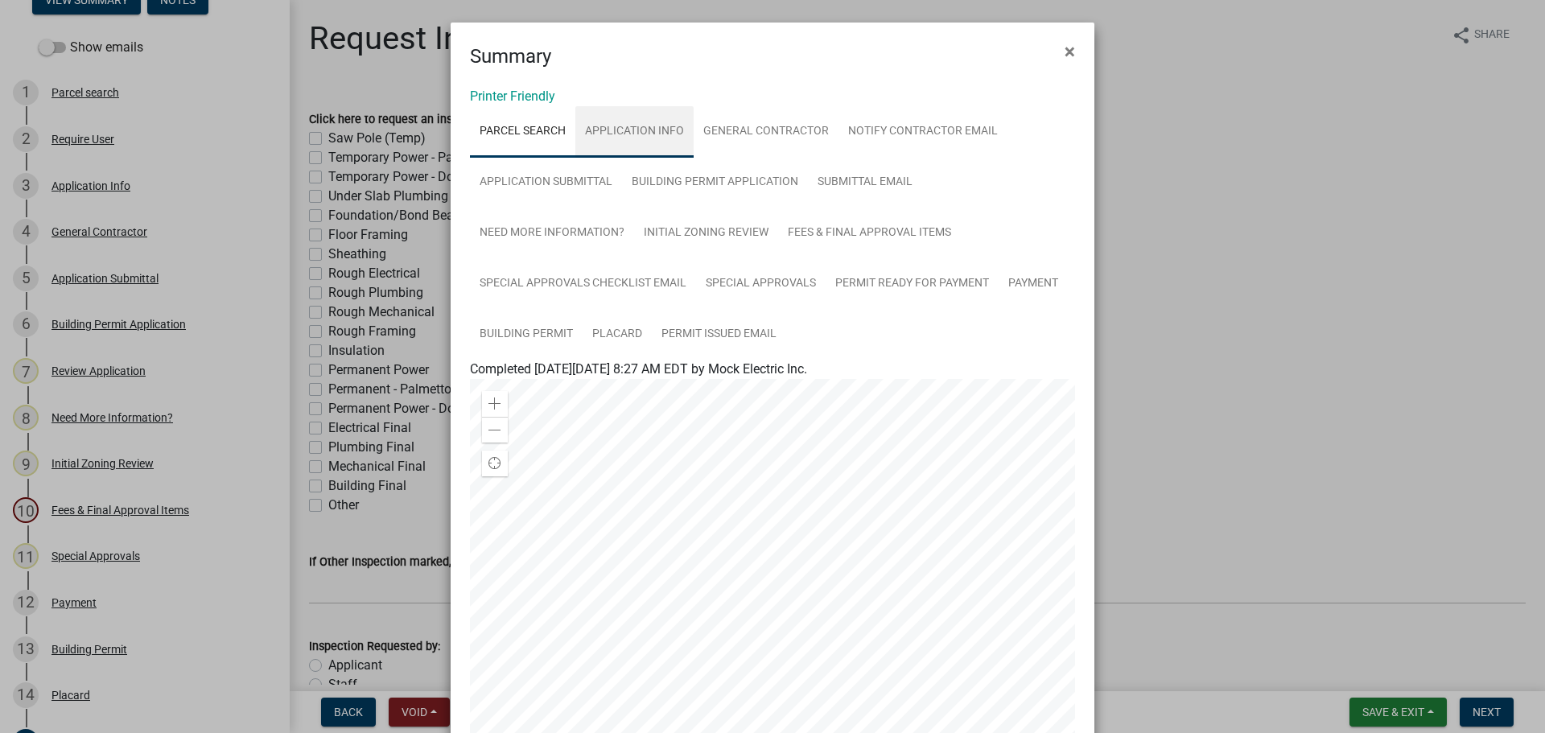
click at [629, 132] on link "Application Info" at bounding box center [634, 132] width 118 height 52
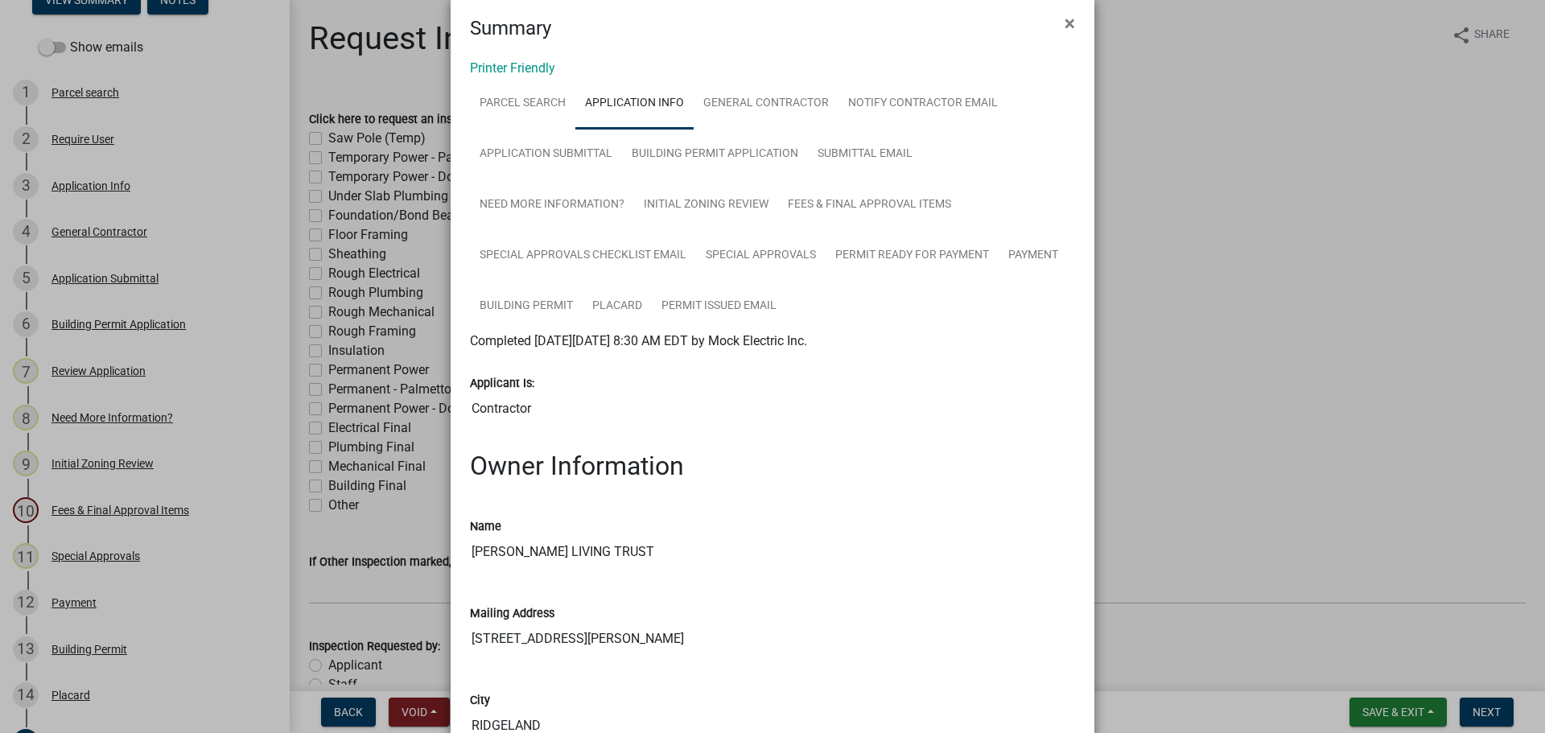
scroll to position [0, 0]
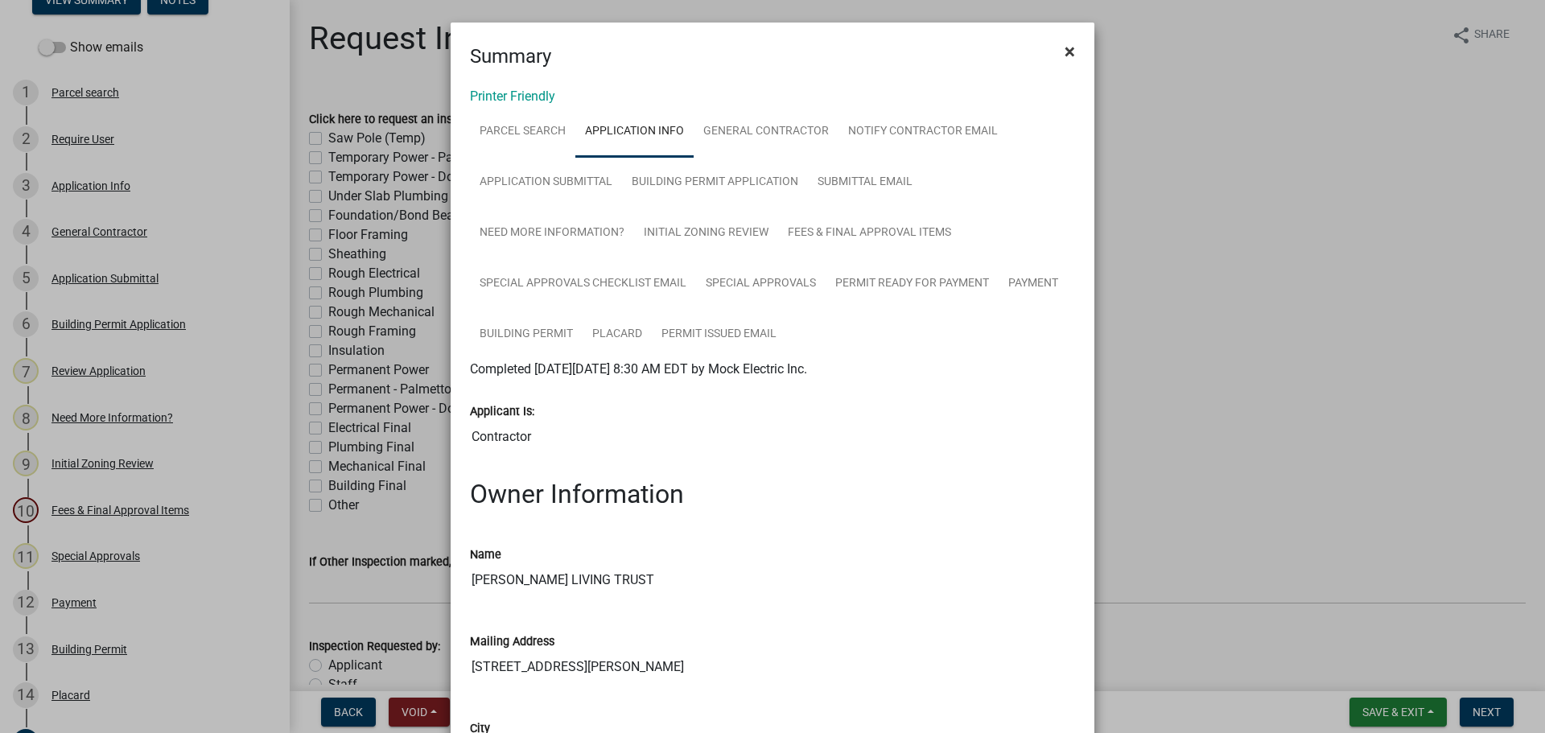
click at [1065, 57] on span "×" at bounding box center [1070, 51] width 10 height 23
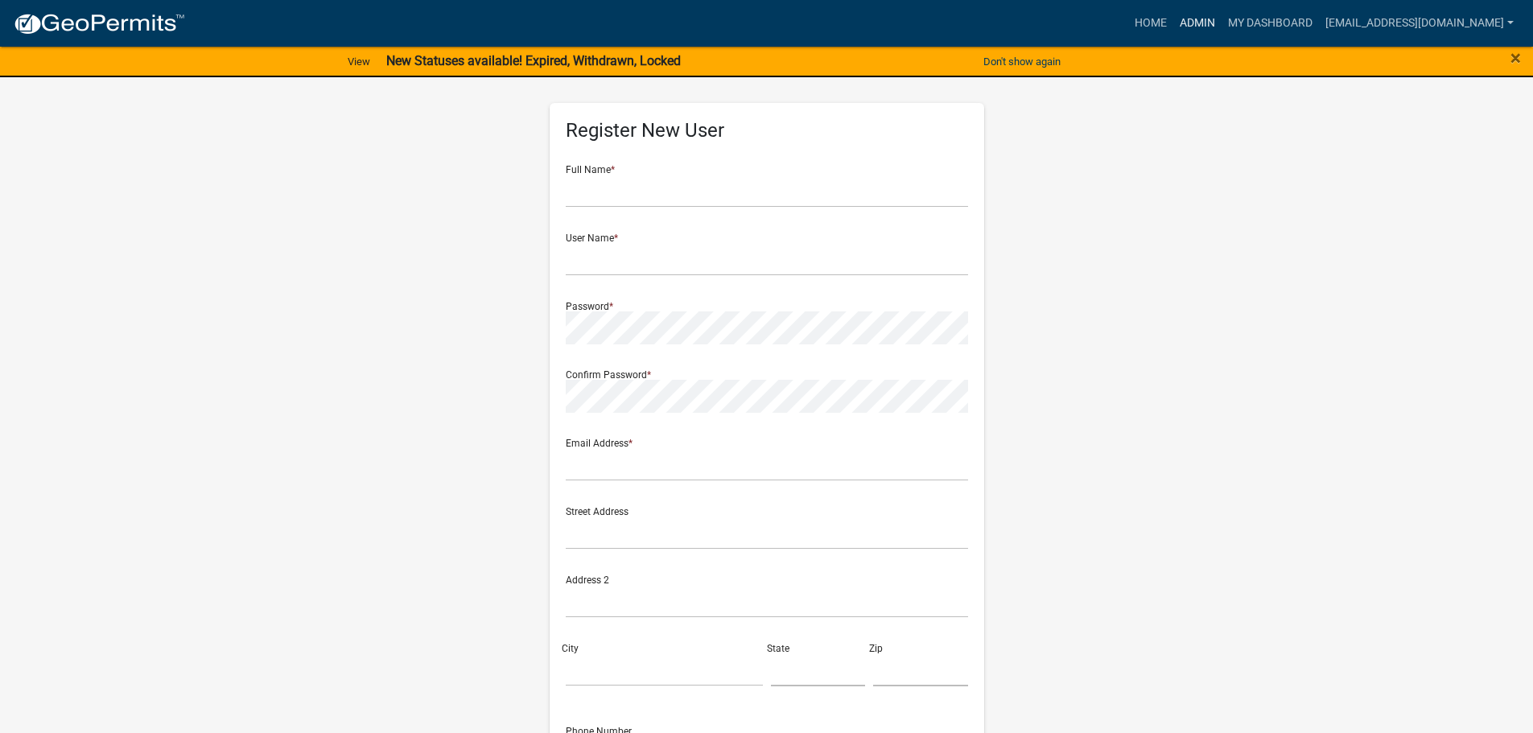
click at [1198, 31] on link "Admin" at bounding box center [1197, 23] width 48 height 31
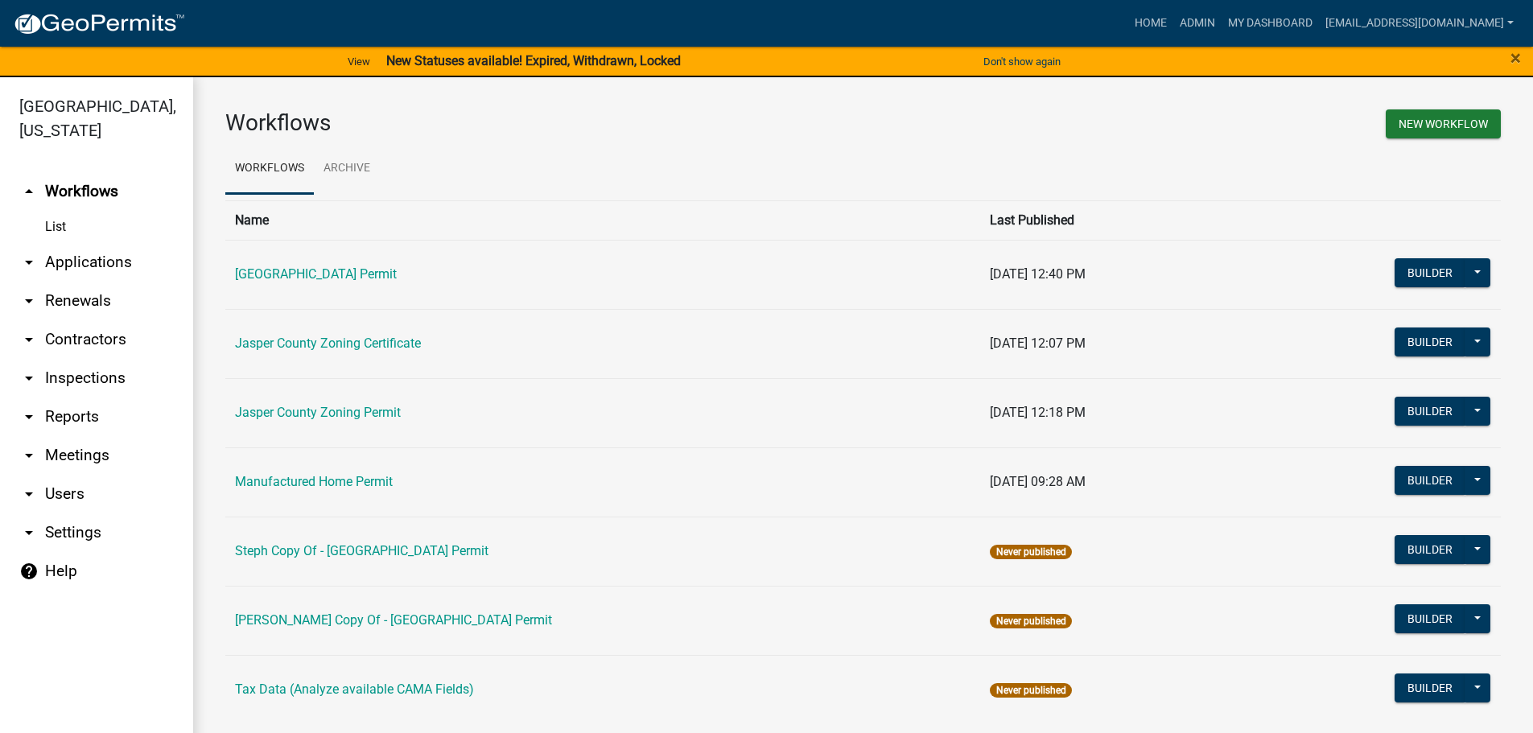
click at [89, 265] on link "arrow_drop_down Applications" at bounding box center [96, 262] width 193 height 39
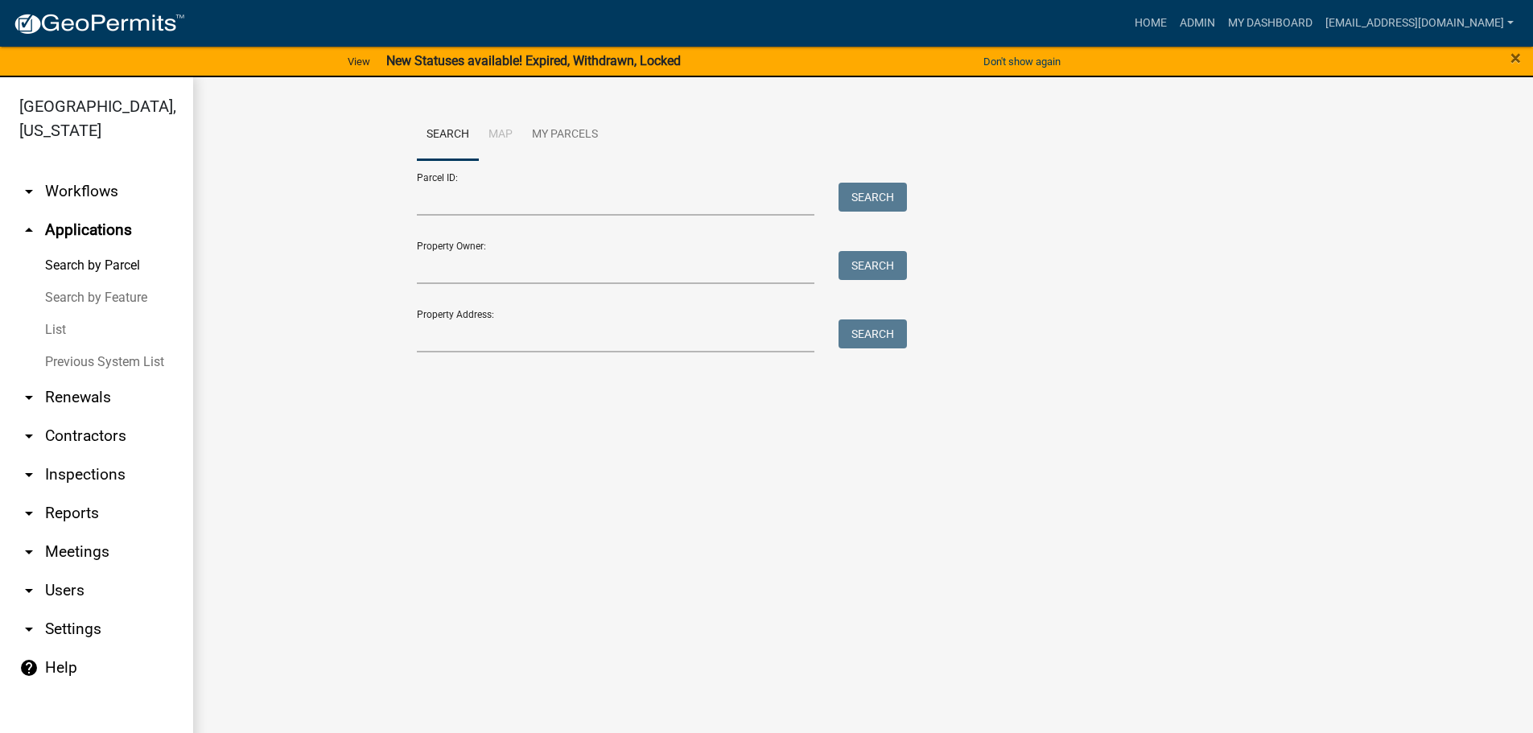
click at [56, 330] on link "List" at bounding box center [96, 330] width 193 height 32
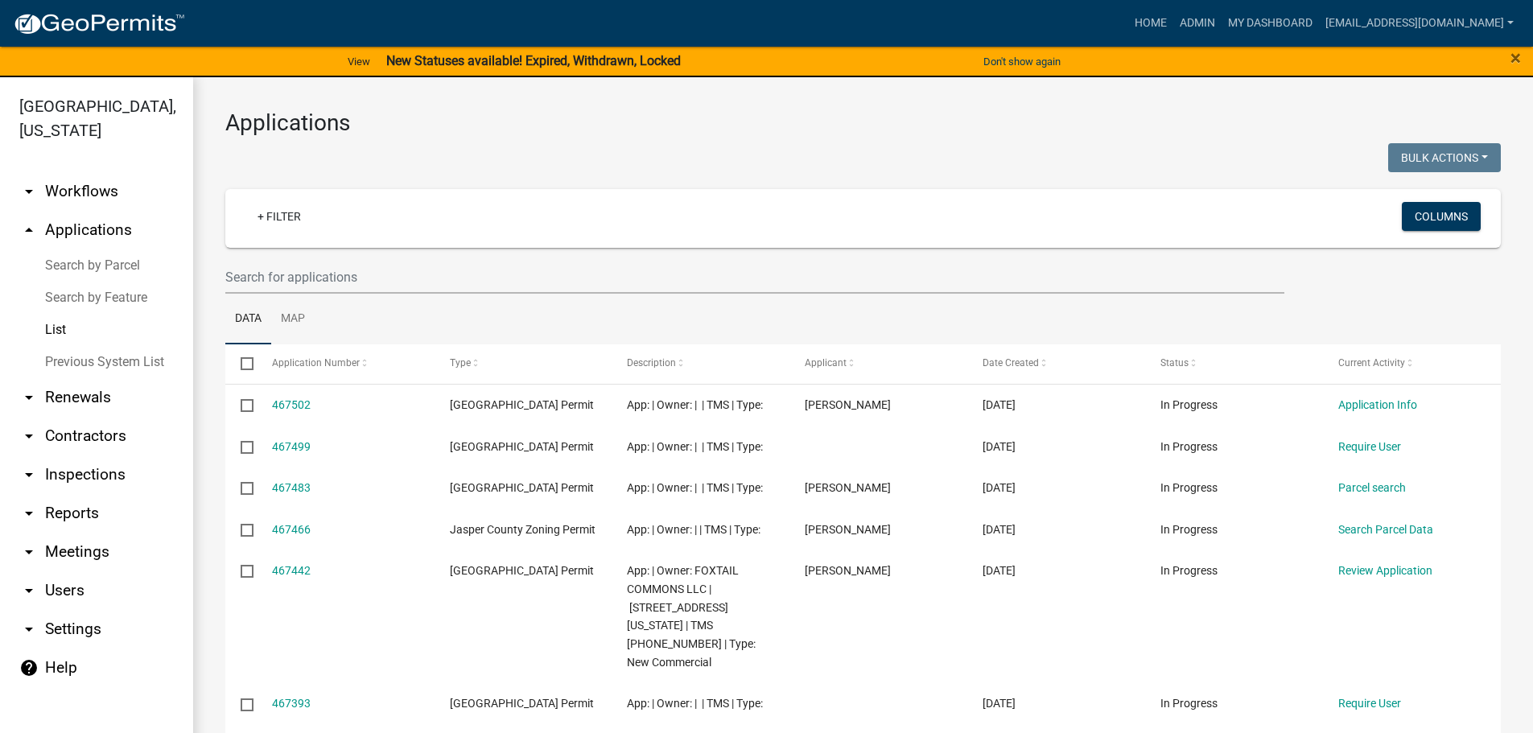
click at [60, 330] on link "List" at bounding box center [96, 330] width 193 height 32
click at [371, 279] on input "text" at bounding box center [754, 277] width 1059 height 33
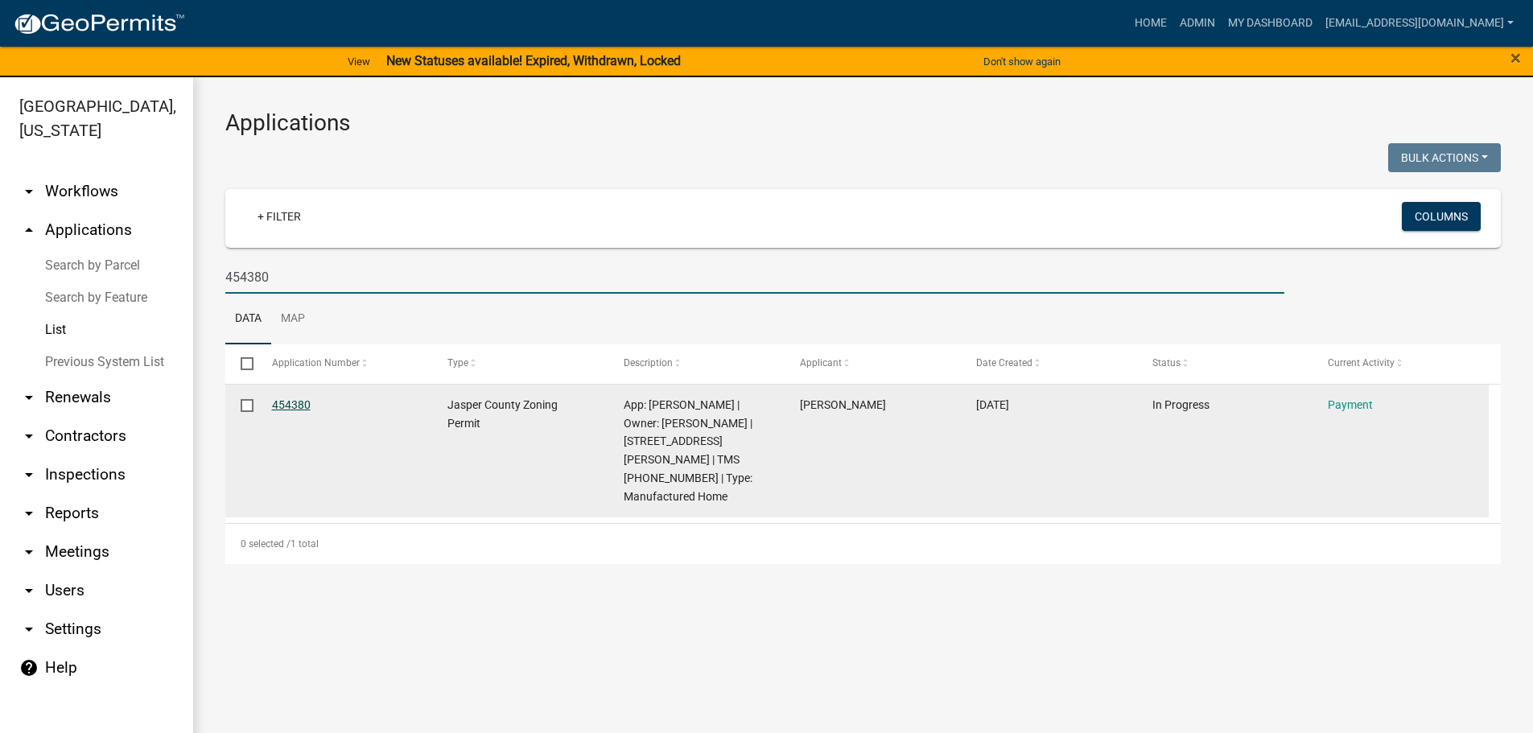
type input "454380"
click at [293, 406] on link "454380" at bounding box center [291, 404] width 39 height 13
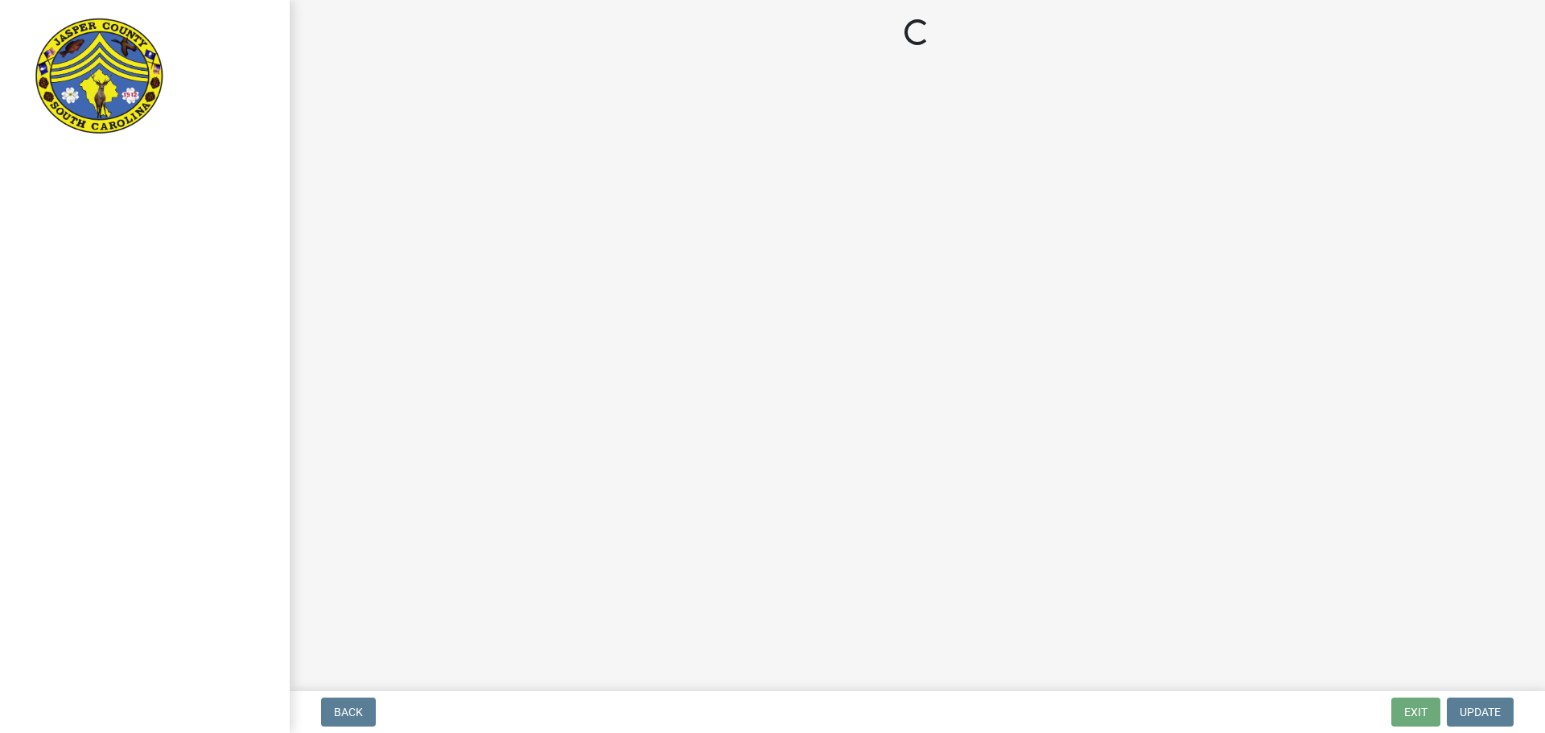
select select "3: 3"
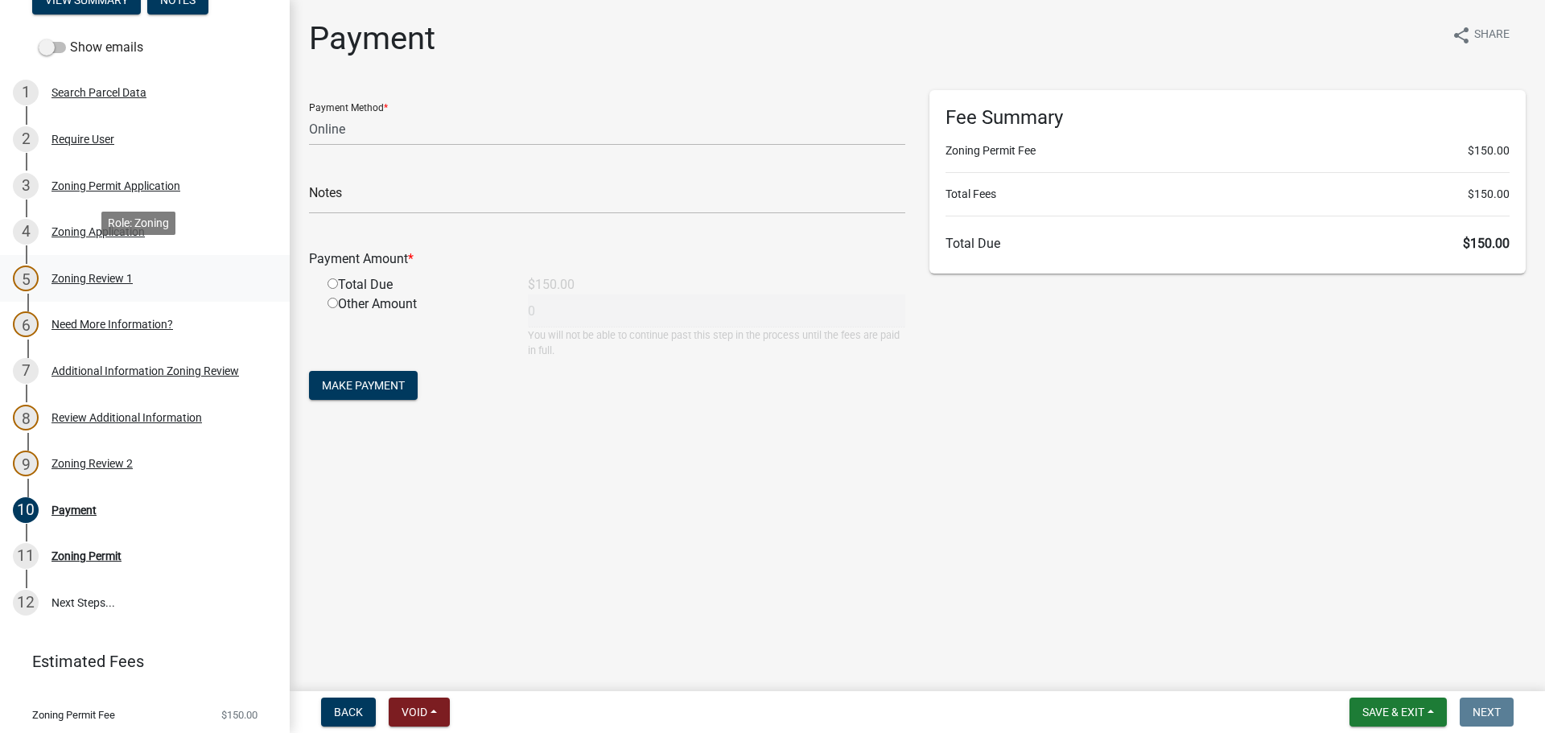
scroll to position [284, 0]
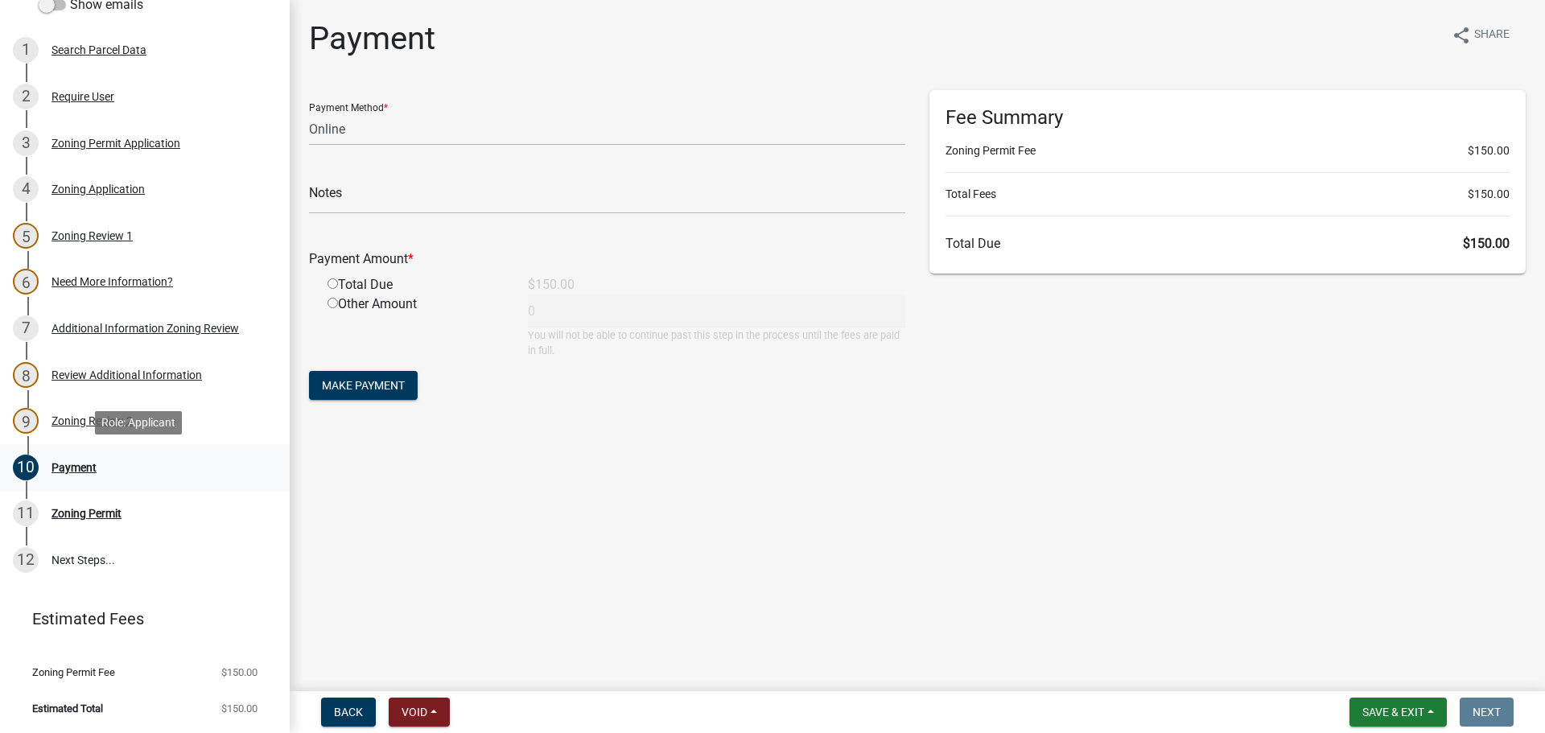
click at [89, 462] on div "Payment" at bounding box center [74, 467] width 45 height 11
click at [101, 415] on div "Zoning Review 2" at bounding box center [92, 420] width 81 height 11
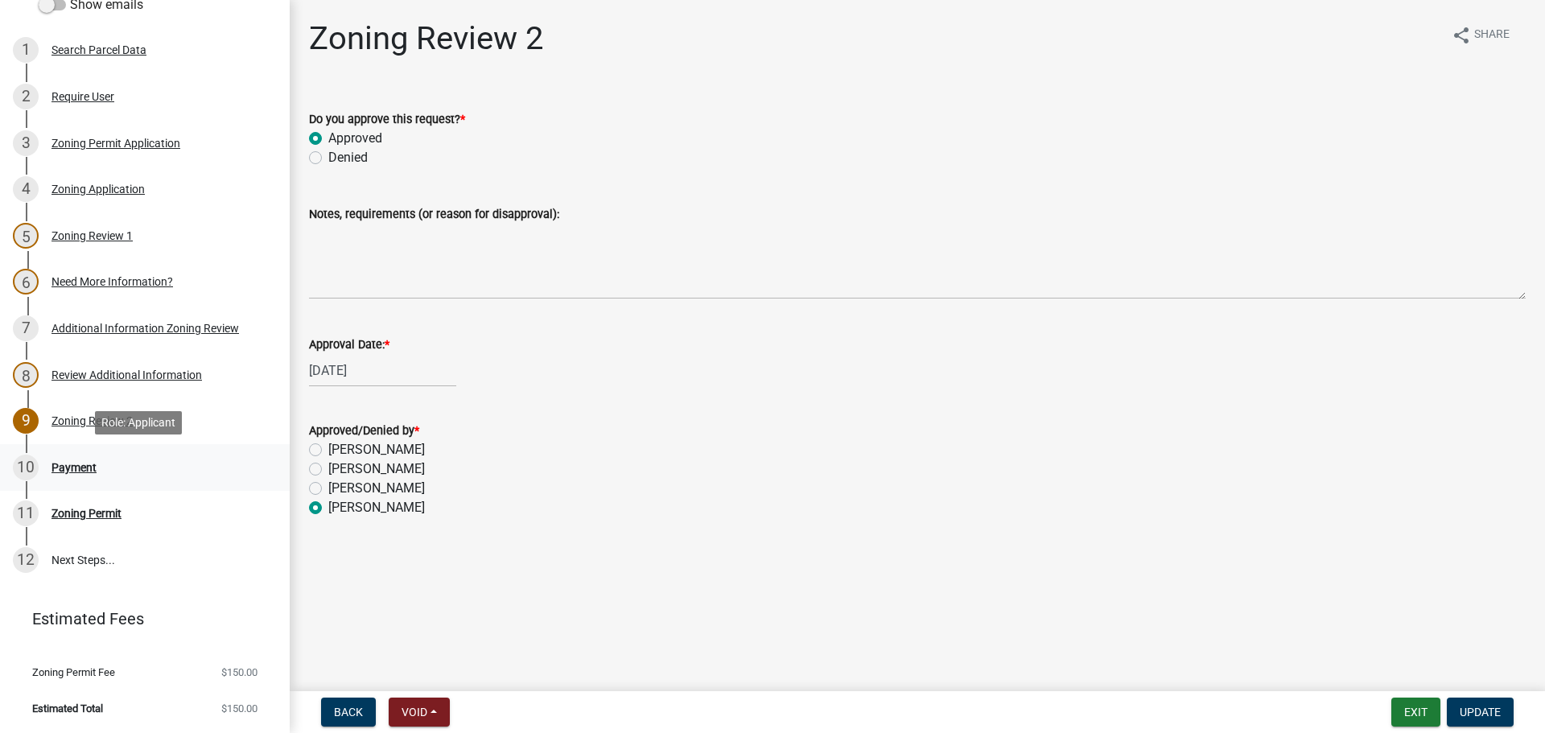
click at [89, 470] on div "Payment" at bounding box center [74, 467] width 45 height 11
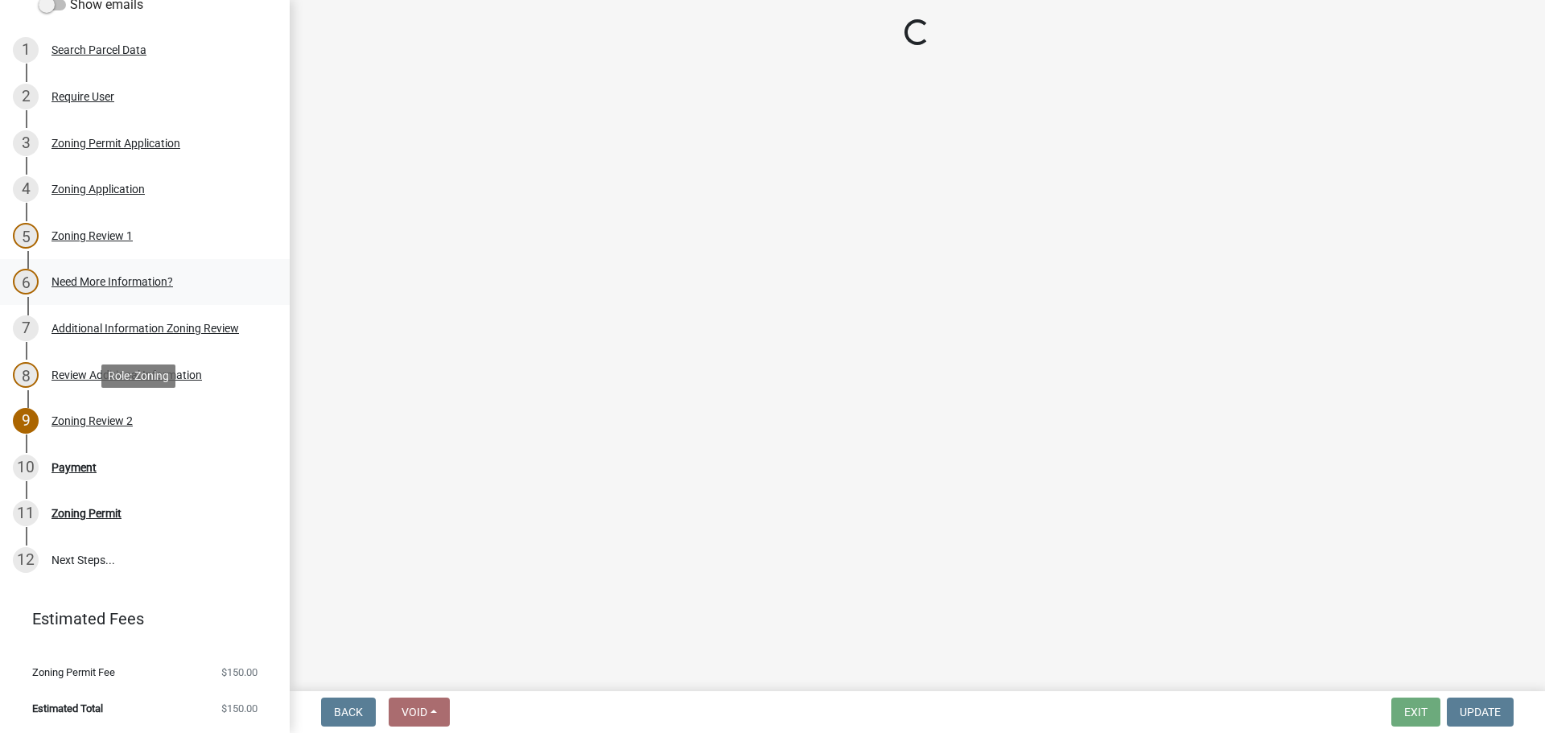
select select "3: 3"
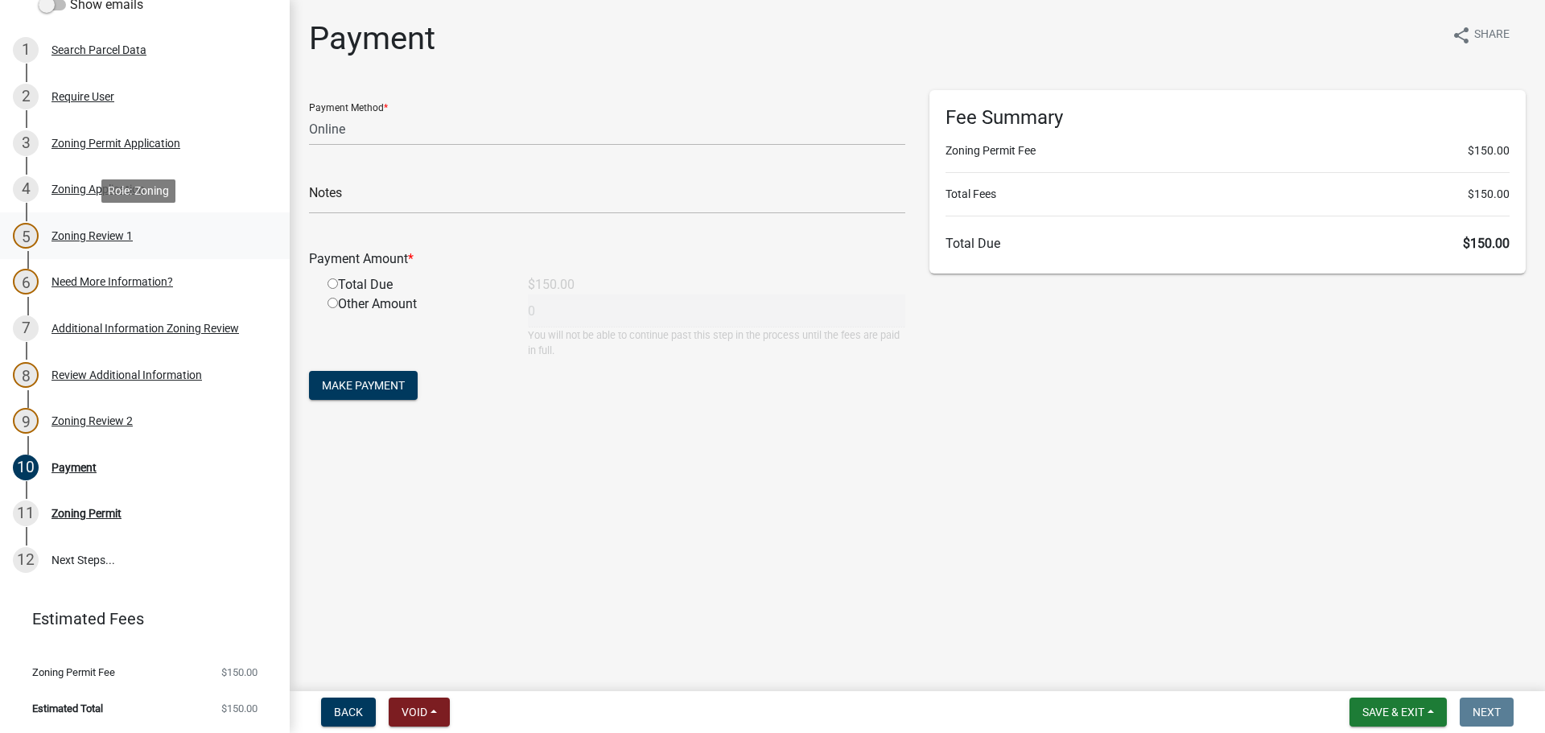
click at [93, 231] on div "Zoning Review 1" at bounding box center [92, 235] width 81 height 11
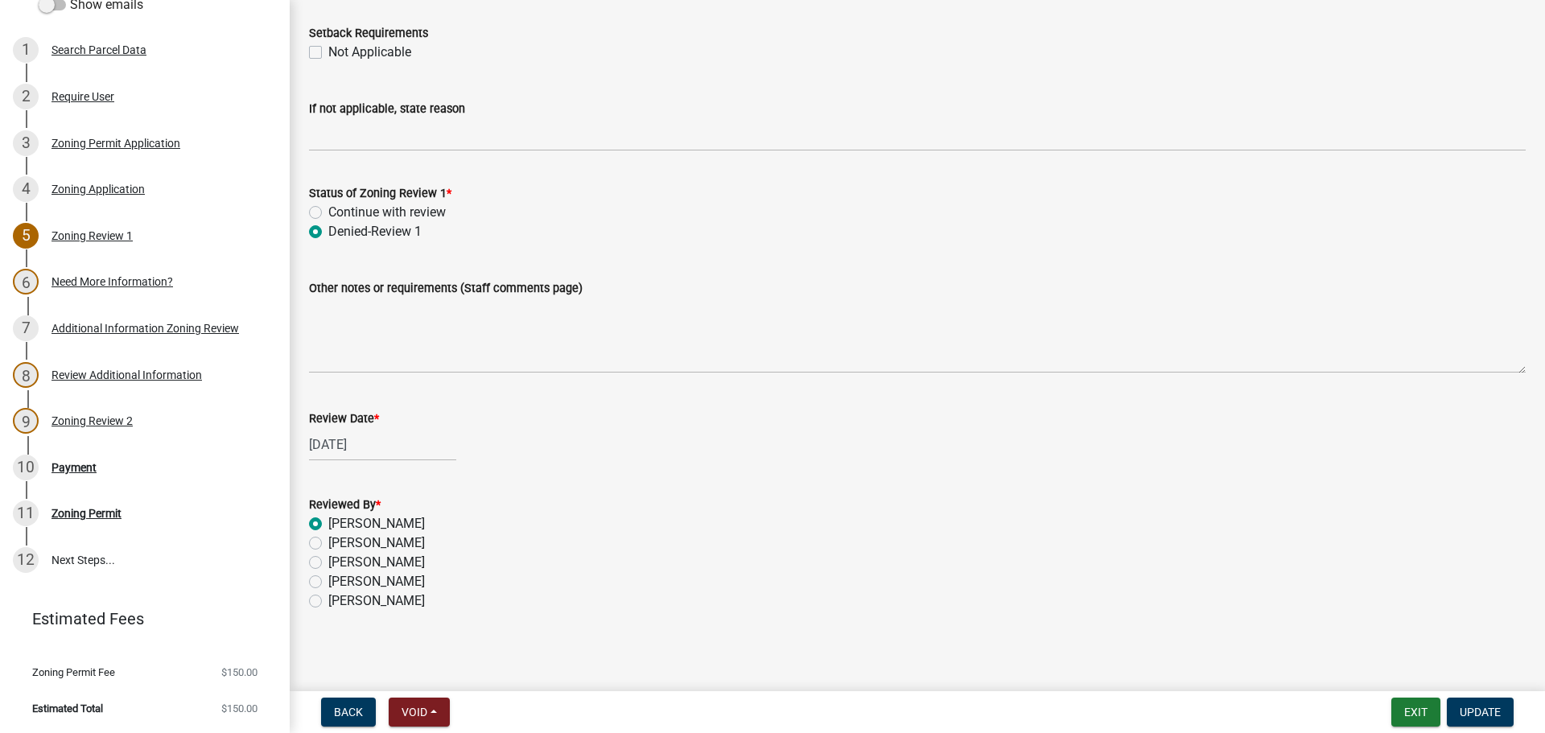
scroll to position [2672, 0]
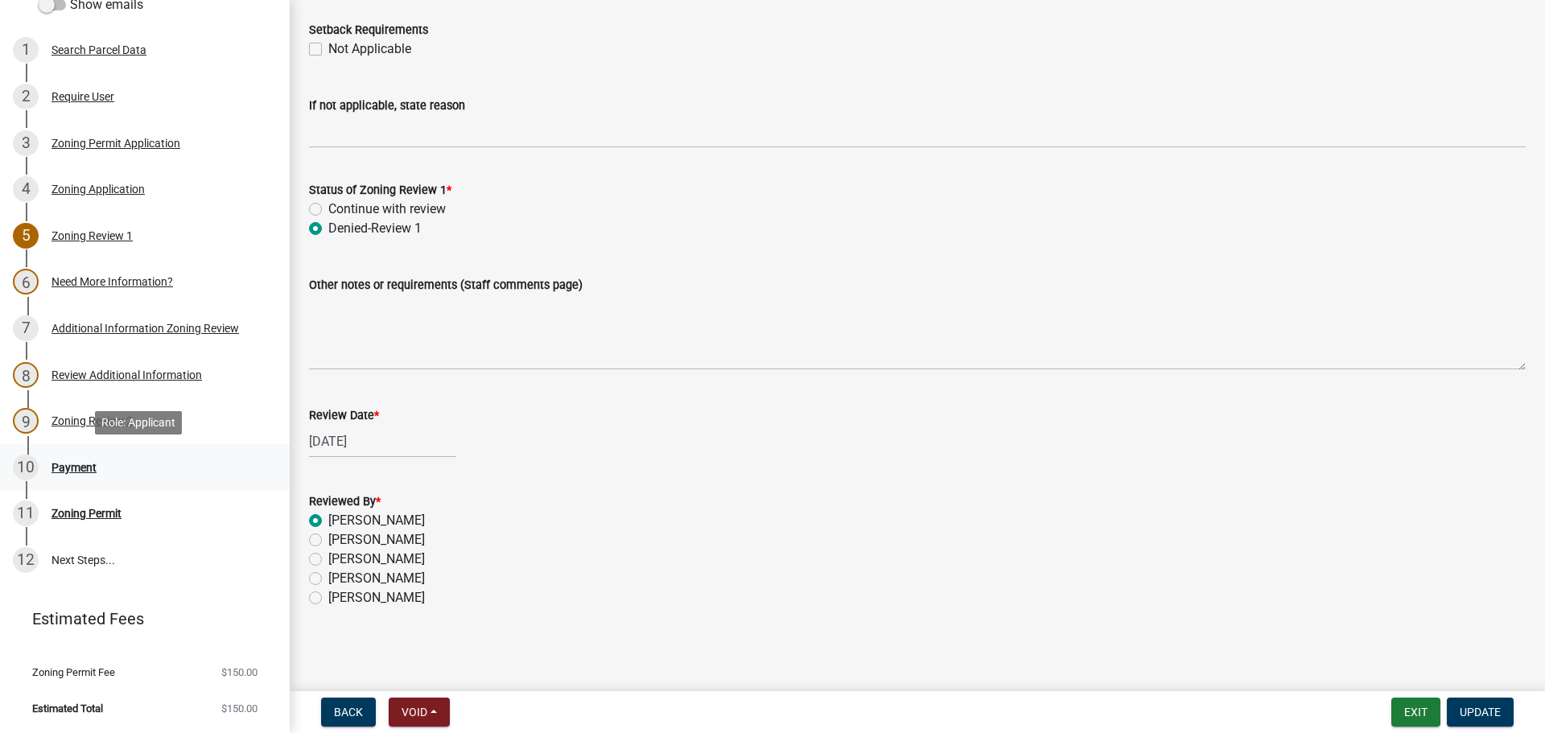
click at [31, 470] on div "10" at bounding box center [26, 468] width 26 height 26
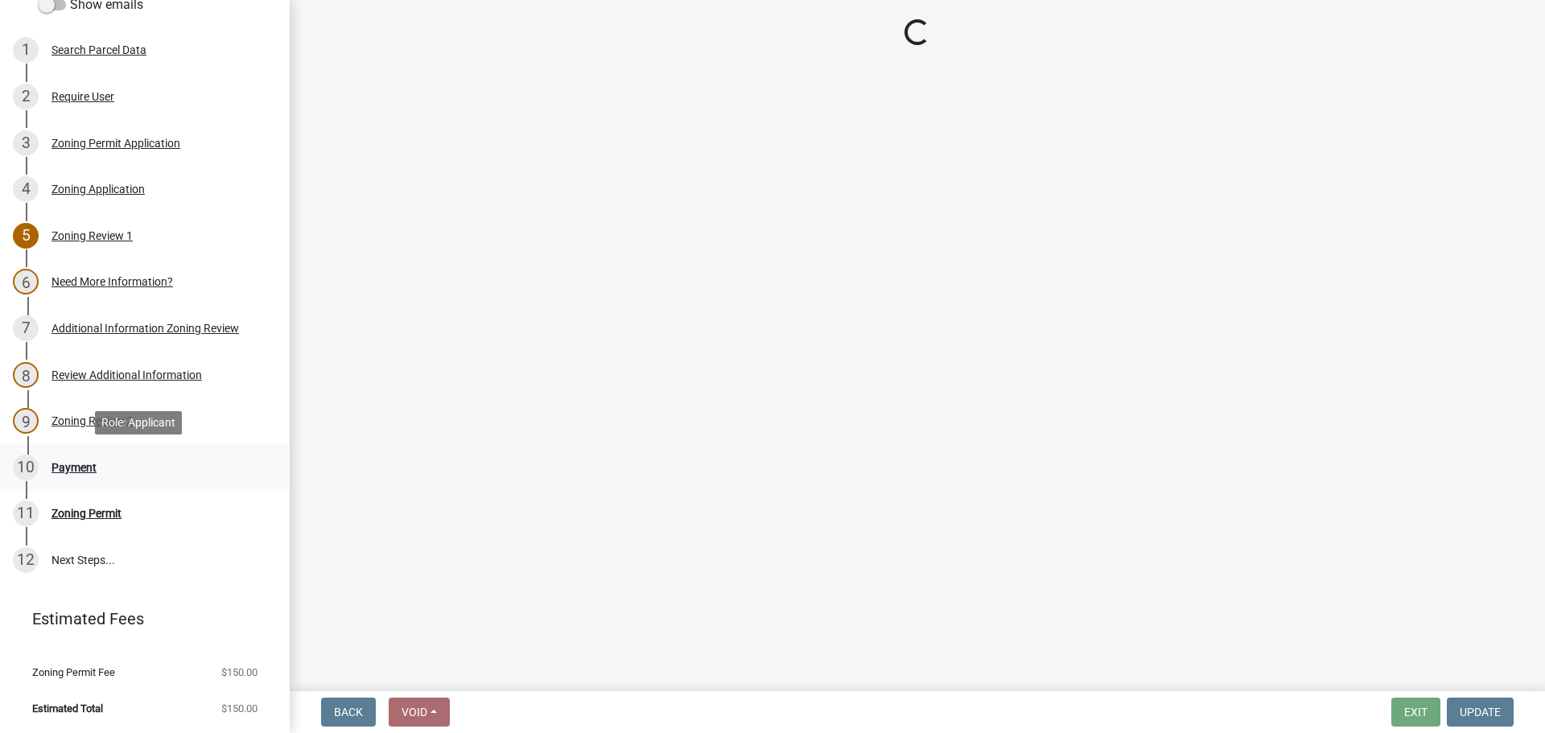
scroll to position [0, 0]
select select "3: 3"
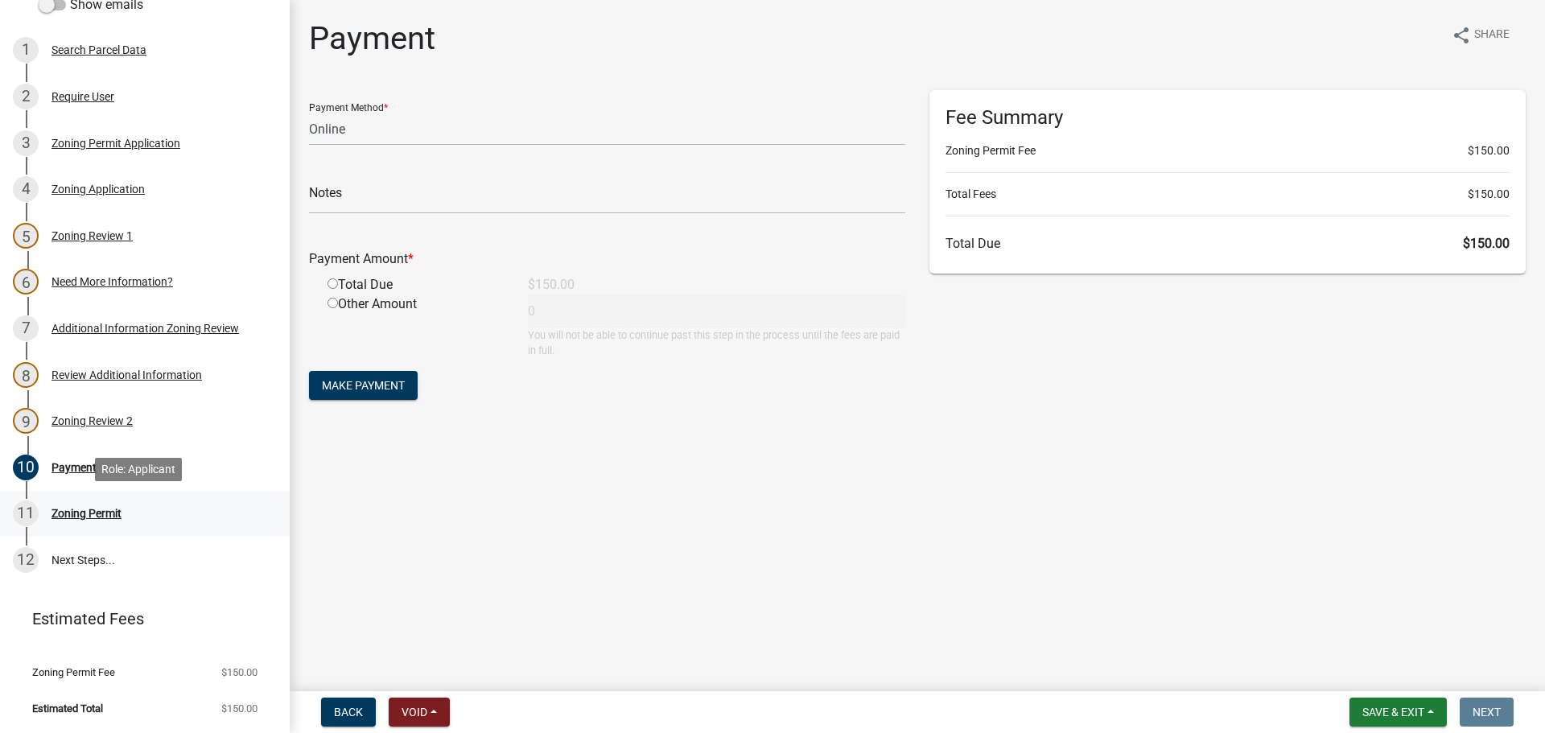
click at [83, 518] on div "Zoning Permit" at bounding box center [87, 513] width 70 height 11
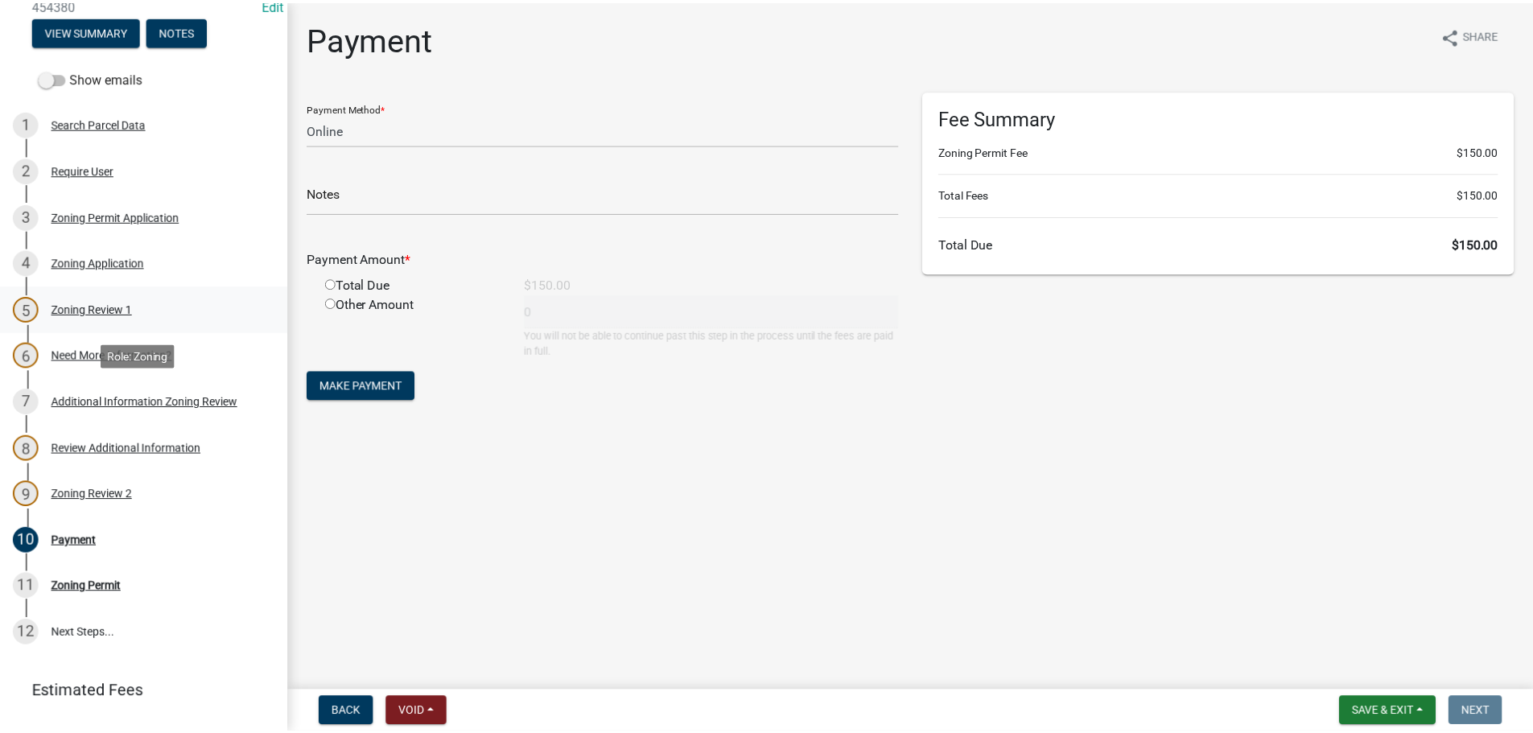
scroll to position [43, 0]
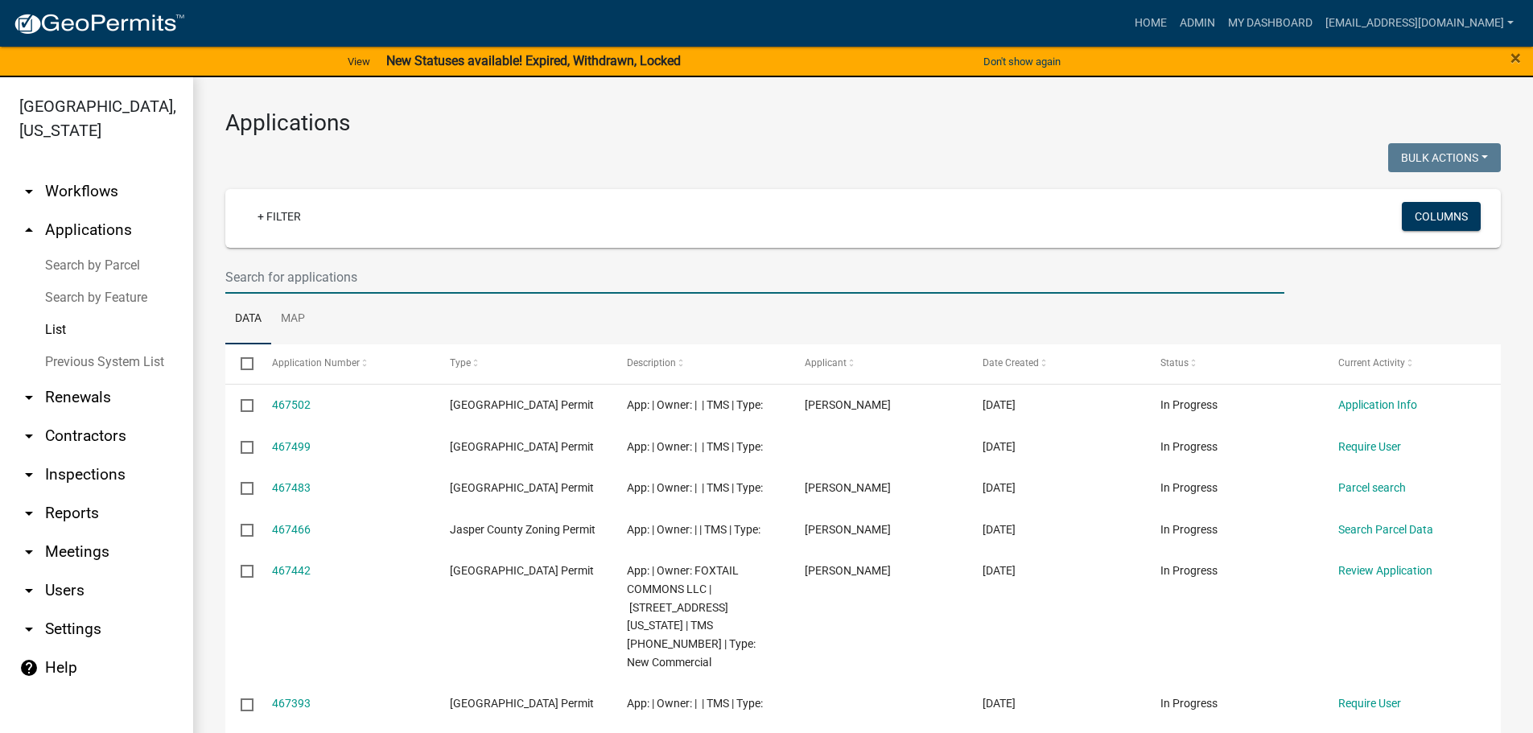
click at [409, 273] on input "text" at bounding box center [754, 277] width 1059 height 33
